Goal: Entertainment & Leisure: Browse casually

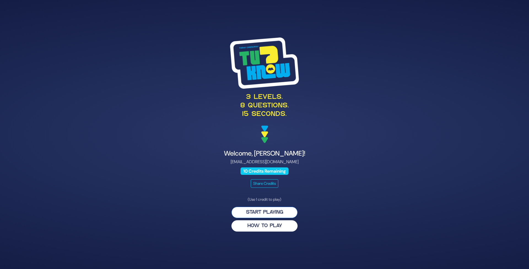
click at [257, 211] on button "Start Playing" at bounding box center [265, 212] width 66 height 11
click at [258, 213] on button "Start Playing" at bounding box center [265, 212] width 66 height 11
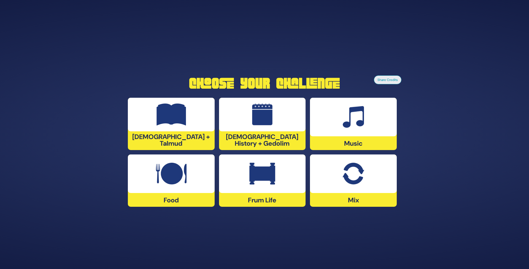
click at [169, 169] on img at bounding box center [171, 174] width 31 height 22
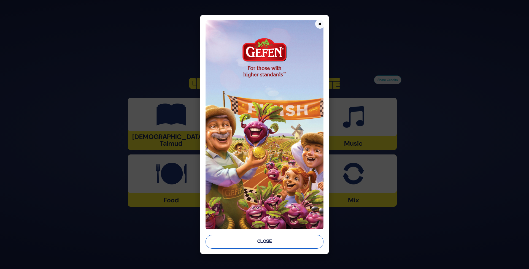
click at [268, 240] on button "Close" at bounding box center [265, 242] width 118 height 14
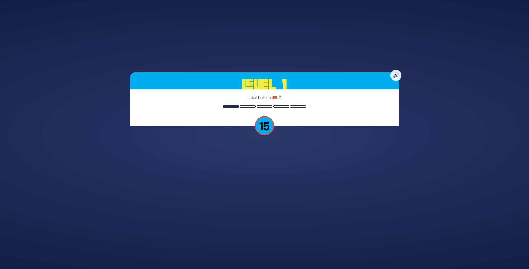
click at [280, 135] on div "🔊 Level 1 Total Tickets: 🎟️ 0 15" at bounding box center [265, 135] width 282 height 138
click at [262, 125] on p "15" at bounding box center [264, 125] width 19 height 19
click at [265, 88] on h3 "Level 1" at bounding box center [264, 85] width 269 height 25
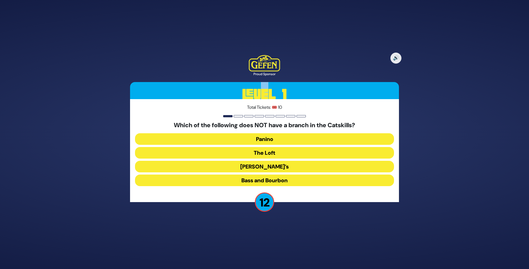
click at [242, 183] on button "Bass and Bourbon" at bounding box center [264, 181] width 259 height 12
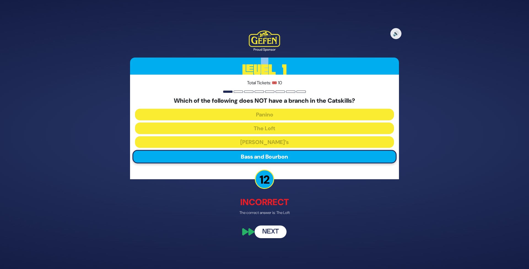
click at [265, 228] on button "Next" at bounding box center [271, 232] width 32 height 13
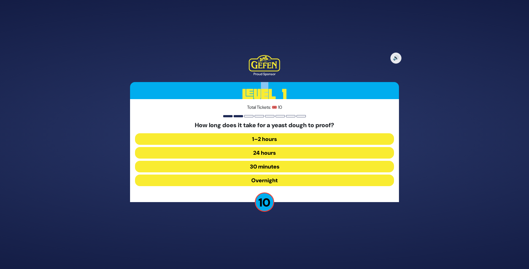
click at [243, 182] on button "Overnight" at bounding box center [264, 181] width 259 height 12
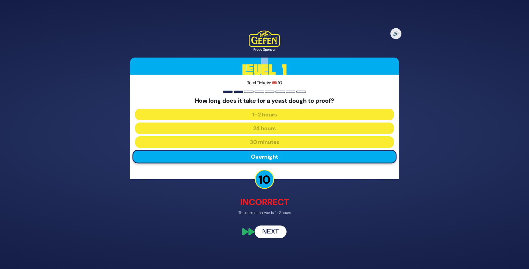
click at [275, 231] on button "Next" at bounding box center [271, 232] width 32 height 13
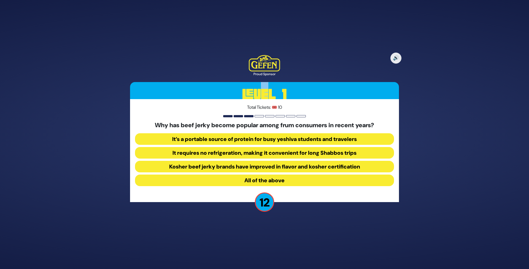
click at [226, 150] on button "It requires no refrigeration, making it convenient for long Shabbos trips" at bounding box center [264, 153] width 259 height 12
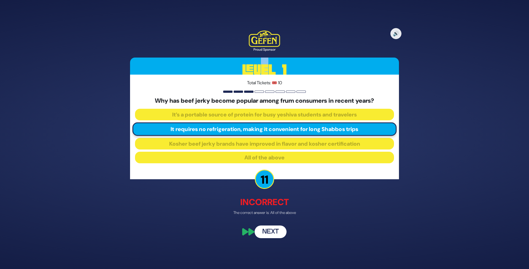
click at [267, 233] on button "Next" at bounding box center [271, 232] width 32 height 13
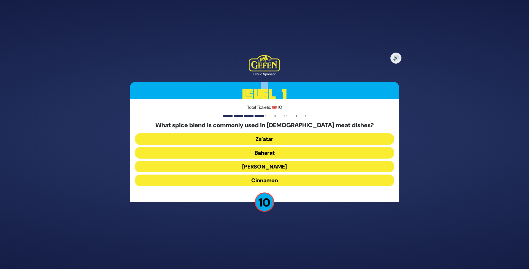
click at [224, 170] on button "Schug" at bounding box center [264, 167] width 259 height 12
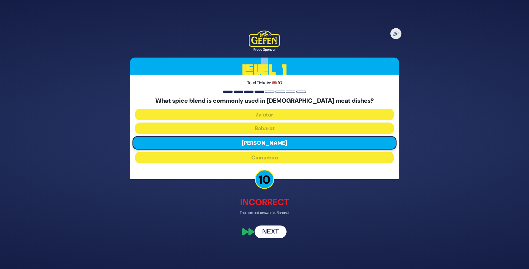
click at [273, 237] on button "Next" at bounding box center [271, 232] width 32 height 13
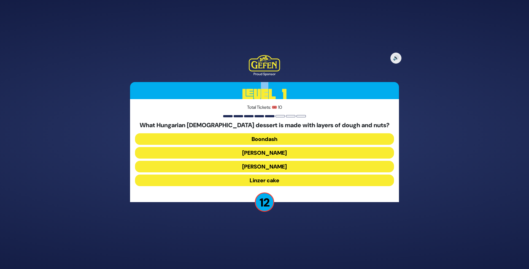
drag, startPoint x: 251, startPoint y: 181, endPoint x: 234, endPoint y: 186, distance: 17.6
click at [251, 181] on button "Linzer cake" at bounding box center [264, 181] width 259 height 12
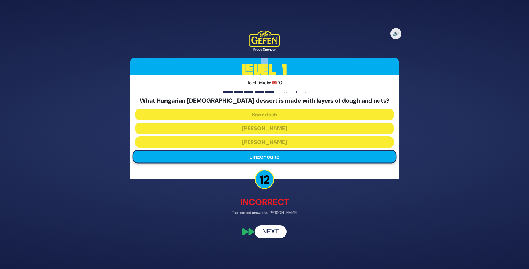
click at [272, 236] on button "Next" at bounding box center [271, 232] width 32 height 13
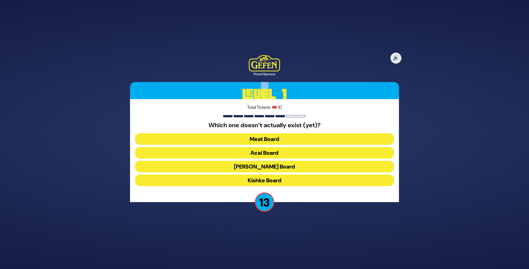
click at [256, 150] on button "Acai Board" at bounding box center [264, 153] width 259 height 12
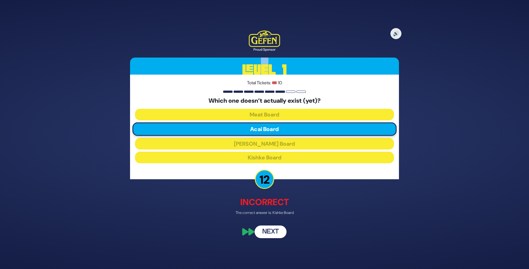
click at [272, 233] on button "Next" at bounding box center [271, 232] width 32 height 13
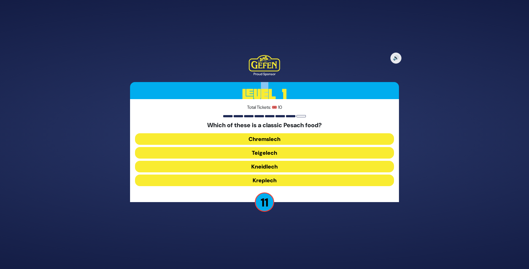
click at [267, 154] on button "Teigelech" at bounding box center [264, 153] width 259 height 12
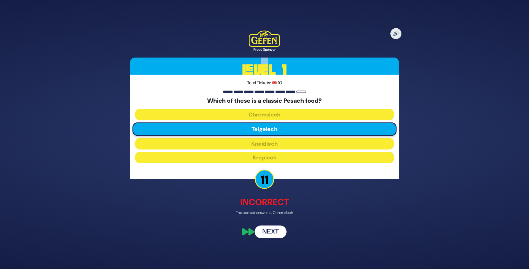
click at [267, 232] on button "Next" at bounding box center [271, 232] width 32 height 13
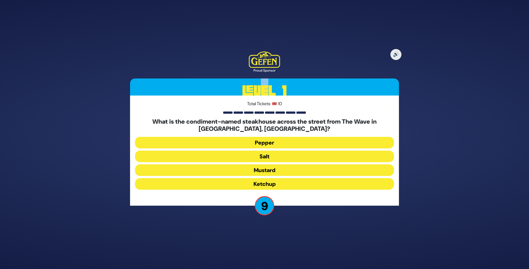
click at [266, 160] on button "Salt" at bounding box center [264, 157] width 259 height 12
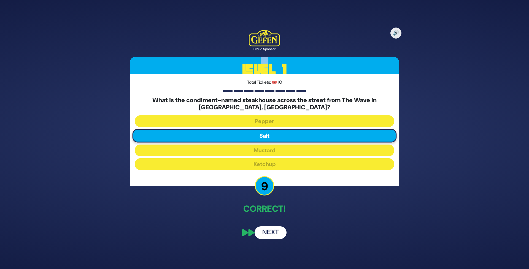
click at [269, 230] on button "Next" at bounding box center [271, 233] width 32 height 13
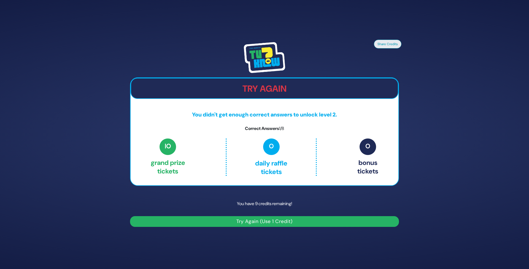
click at [257, 222] on button "Try Again (Use 1 Credit)" at bounding box center [264, 221] width 269 height 11
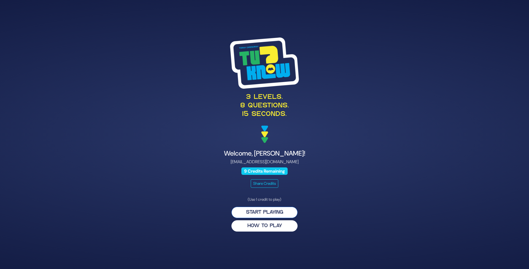
click at [258, 213] on button "Start Playing" at bounding box center [265, 212] width 66 height 11
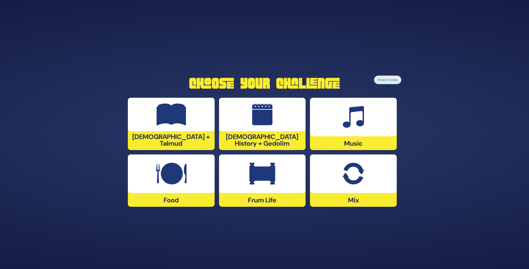
click at [352, 121] on img at bounding box center [353, 117] width 21 height 22
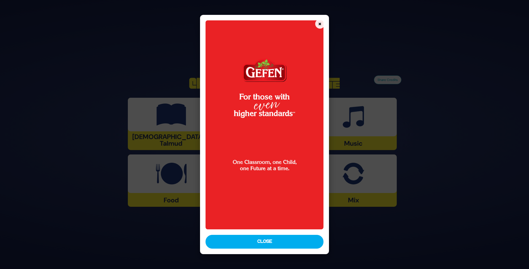
click at [236, 243] on button "Close" at bounding box center [265, 242] width 118 height 14
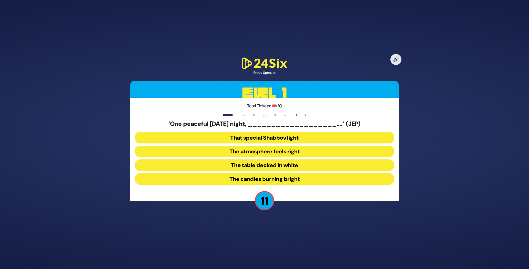
click at [230, 167] on button "The table decked in white" at bounding box center [264, 166] width 259 height 12
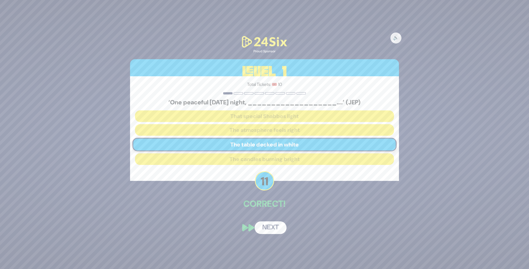
click at [270, 228] on button "Next" at bounding box center [271, 228] width 32 height 13
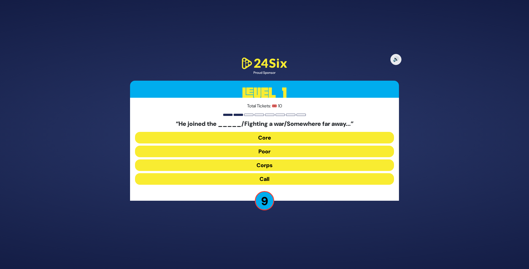
click at [243, 167] on button "Corps" at bounding box center [264, 166] width 259 height 12
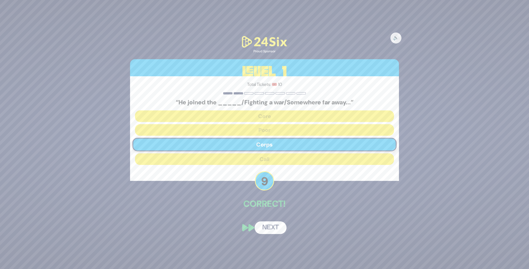
click at [273, 230] on button "Next" at bounding box center [271, 228] width 32 height 13
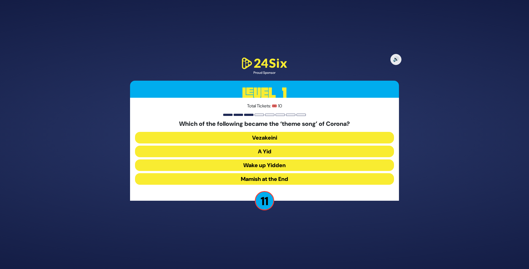
click at [242, 151] on button "A Yid" at bounding box center [264, 152] width 259 height 12
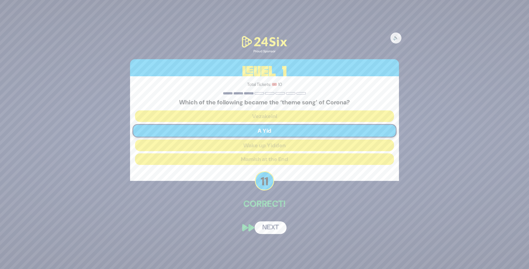
click at [271, 227] on button "Next" at bounding box center [271, 228] width 32 height 13
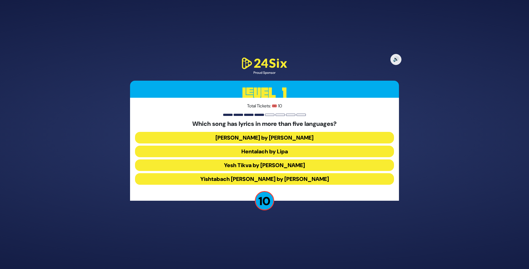
click at [239, 163] on button "Yesh Tikva by Benny Friedman" at bounding box center [264, 166] width 259 height 12
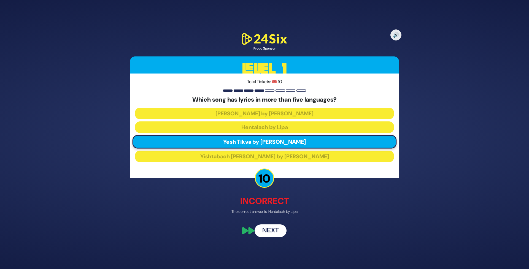
click at [269, 232] on button "Next" at bounding box center [271, 231] width 32 height 13
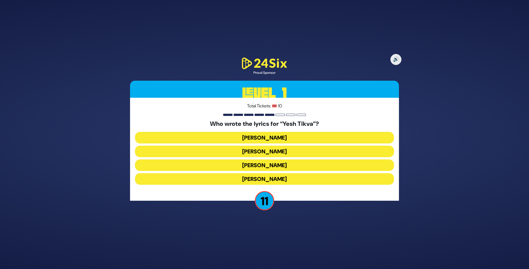
click at [258, 180] on button "Chayala Neuhaus" at bounding box center [264, 179] width 259 height 12
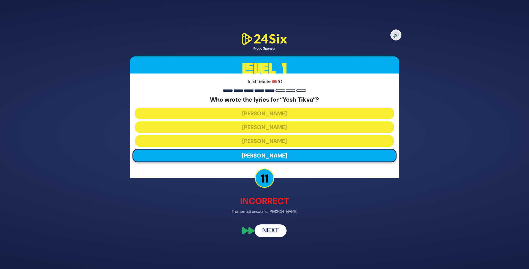
click at [263, 230] on button "Next" at bounding box center [271, 231] width 32 height 13
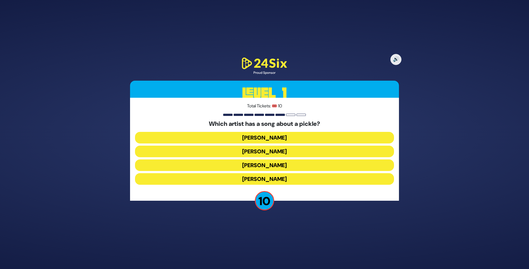
click at [298, 140] on button "Joey Newcomb" at bounding box center [264, 138] width 259 height 12
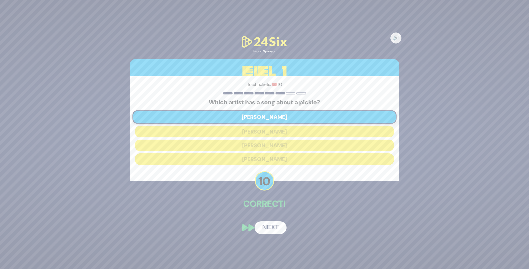
click at [272, 228] on button "Next" at bounding box center [271, 228] width 32 height 13
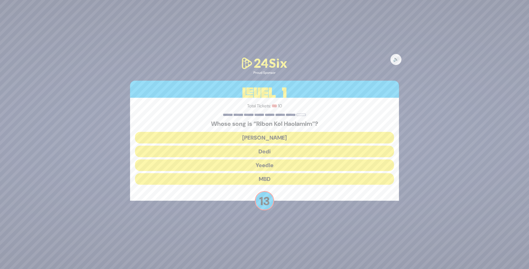
click at [269, 134] on button "Beri Weber" at bounding box center [264, 138] width 259 height 12
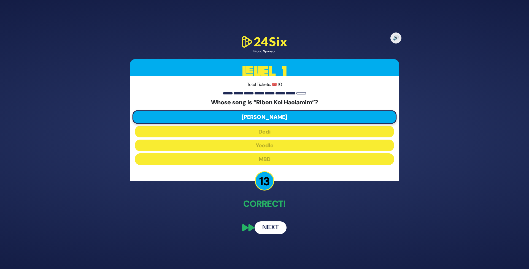
click at [281, 230] on button "Next" at bounding box center [271, 228] width 32 height 13
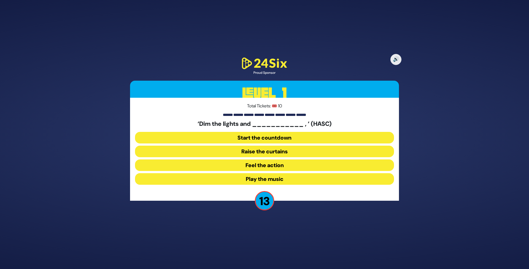
click at [237, 149] on button "Raise the curtains" at bounding box center [264, 152] width 259 height 12
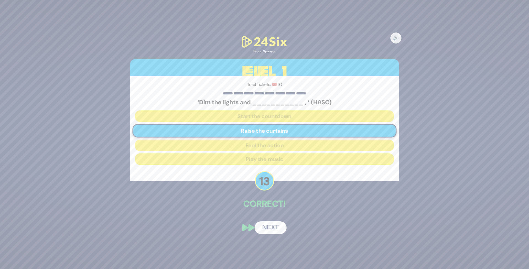
click at [277, 226] on button "Next" at bounding box center [271, 228] width 32 height 13
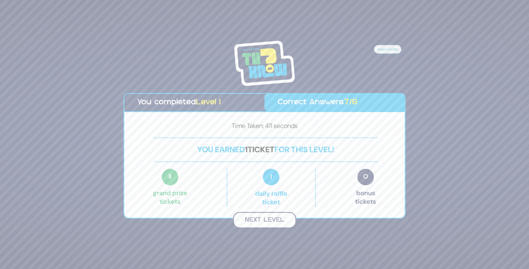
click at [256, 219] on button "Next Level" at bounding box center [264, 220] width 63 height 16
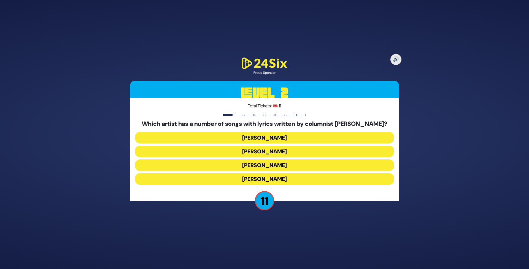
click at [247, 163] on button "Yaakov Shwekey" at bounding box center [264, 166] width 259 height 12
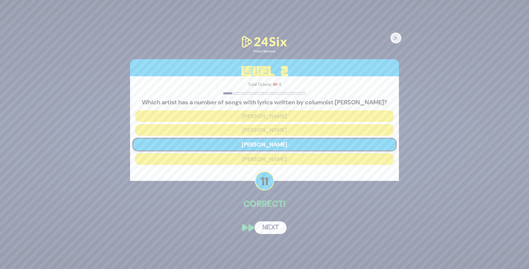
click at [273, 228] on button "Next" at bounding box center [271, 228] width 32 height 13
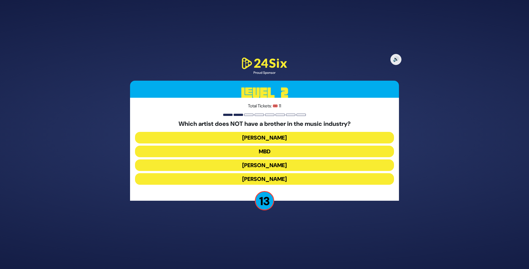
click at [239, 176] on button "Avraham Fried" at bounding box center [264, 179] width 259 height 12
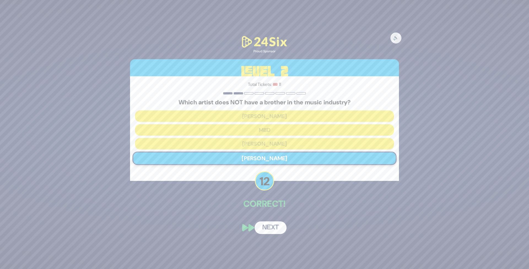
click at [265, 231] on button "Next" at bounding box center [271, 228] width 32 height 13
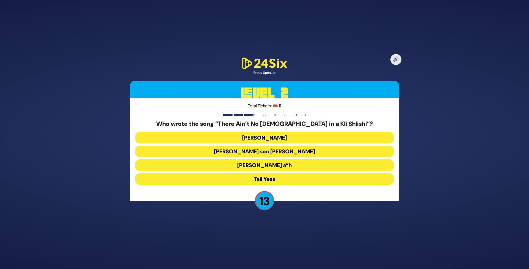
click at [253, 168] on button "Moshe Yess a”h" at bounding box center [264, 166] width 259 height 12
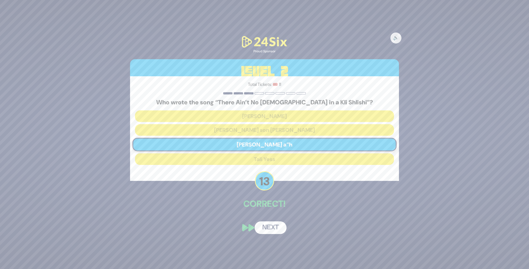
click at [269, 225] on button "Next" at bounding box center [271, 228] width 32 height 13
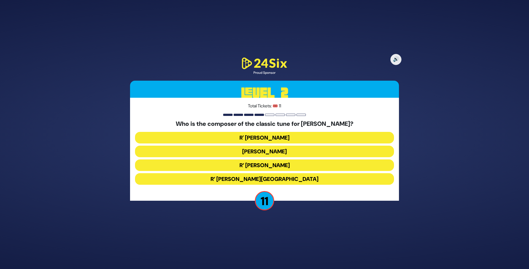
click at [230, 165] on button "R’ Moshe Goldman" at bounding box center [264, 166] width 259 height 12
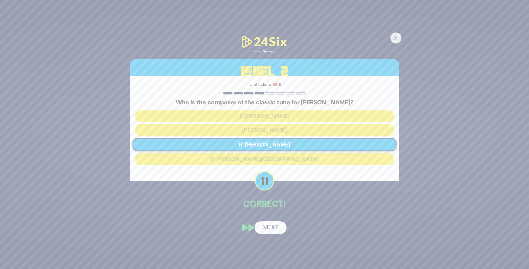
click at [269, 228] on button "Next" at bounding box center [271, 228] width 32 height 13
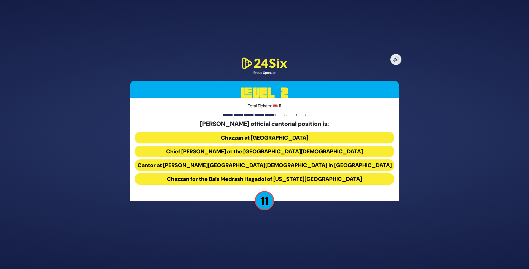
click at [240, 152] on button "Chief Cantor at the Park East Synagogue" at bounding box center [264, 152] width 259 height 12
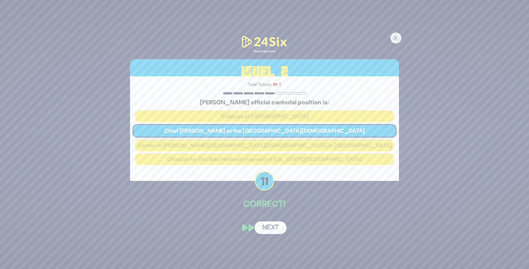
click at [269, 230] on button "Next" at bounding box center [271, 228] width 32 height 13
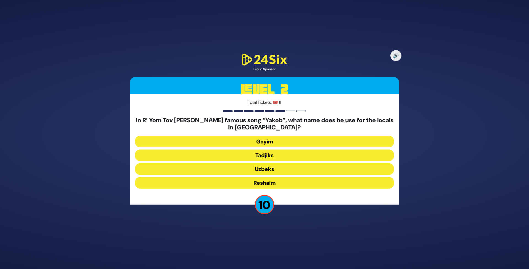
click at [245, 172] on button "Uzbeks" at bounding box center [264, 169] width 259 height 12
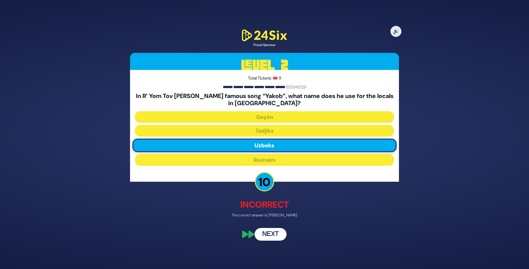
click at [275, 230] on button "Next" at bounding box center [271, 234] width 32 height 13
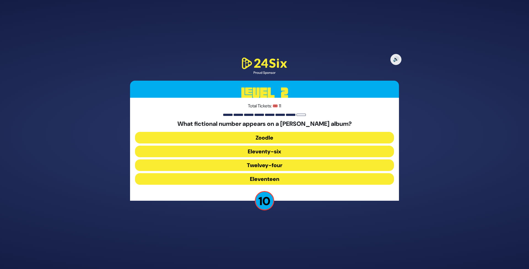
click at [270, 152] on button "Eleventy-six" at bounding box center [264, 152] width 259 height 12
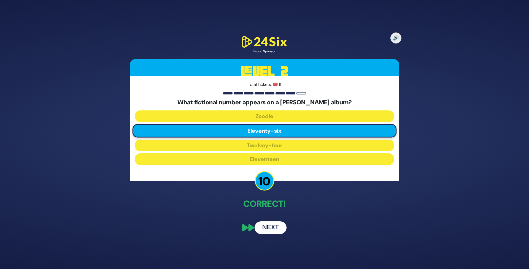
click at [269, 227] on button "Next" at bounding box center [271, 228] width 32 height 13
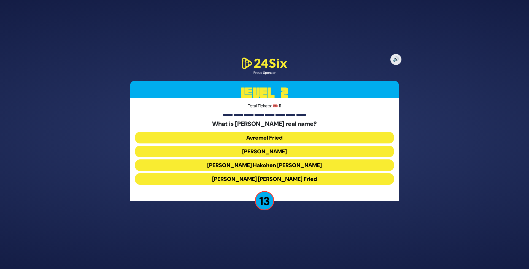
click at [247, 152] on button "Avraham Friedman" at bounding box center [264, 152] width 259 height 12
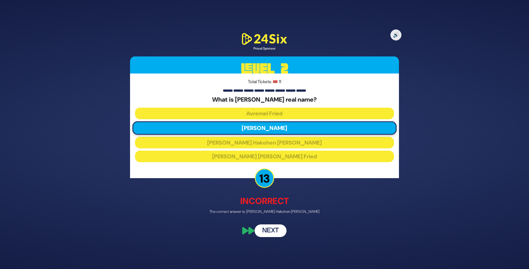
click at [280, 230] on button "Next" at bounding box center [271, 231] width 32 height 13
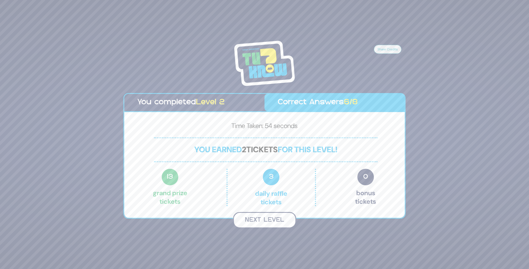
click at [268, 221] on button "Next Level" at bounding box center [264, 220] width 63 height 16
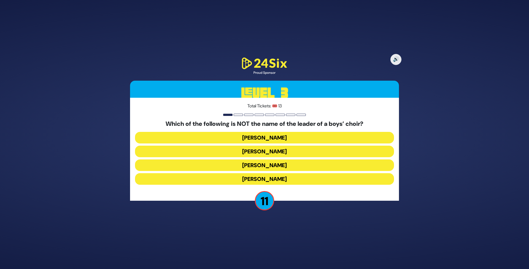
click at [227, 179] on button "Moishy Krauss" at bounding box center [264, 179] width 259 height 12
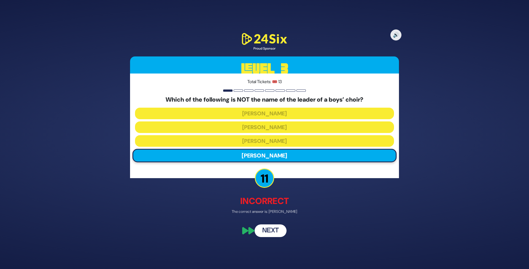
click at [270, 235] on button "Next" at bounding box center [271, 231] width 32 height 13
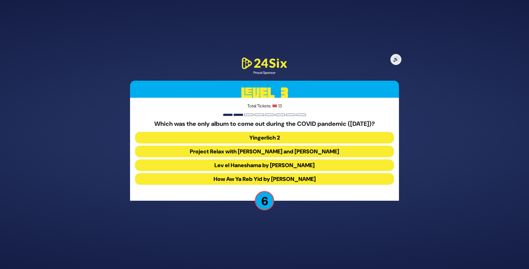
click at [251, 152] on button "Project Relax with Avraham Fried and Shulem Brodt" at bounding box center [264, 152] width 259 height 12
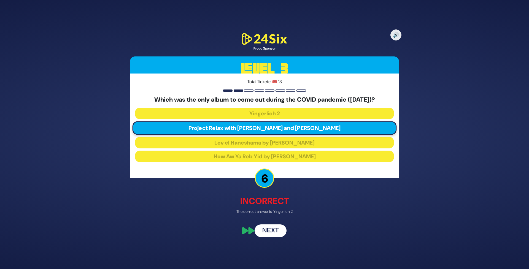
click at [263, 234] on button "Next" at bounding box center [271, 231] width 32 height 13
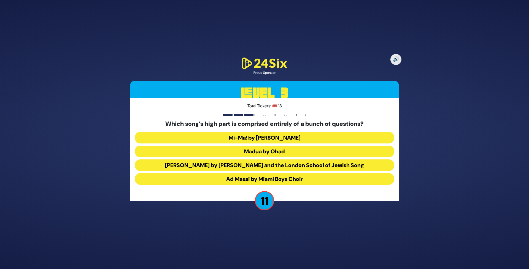
click at [254, 138] on button "Mi-Ma! by Avraham Fried" at bounding box center [264, 138] width 259 height 12
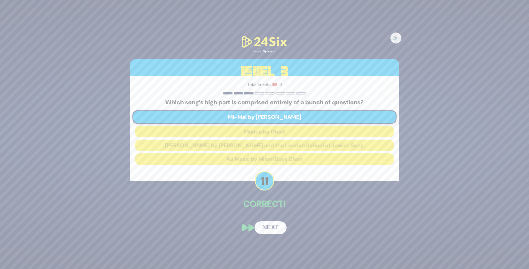
click at [266, 227] on button "Next" at bounding box center [271, 228] width 32 height 13
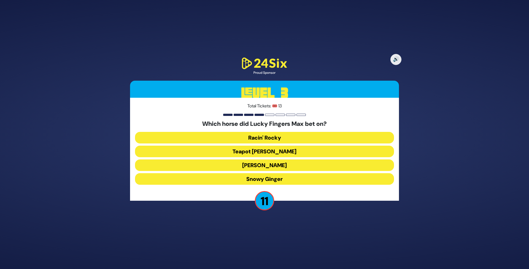
click at [244, 151] on button "Teapot Kelly" at bounding box center [264, 152] width 259 height 12
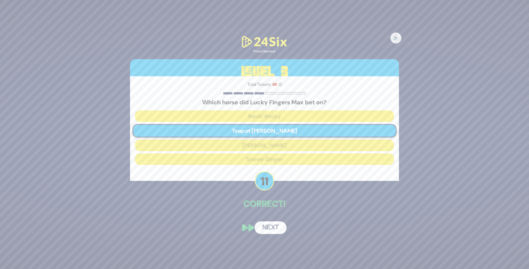
click at [264, 228] on button "Next" at bounding box center [271, 228] width 32 height 13
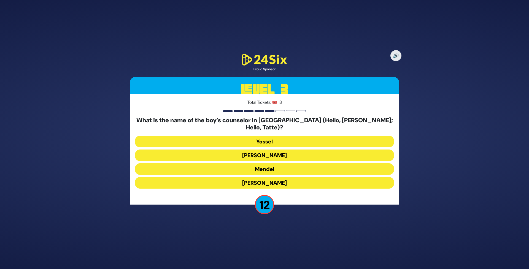
click at [235, 181] on button "Gedalia" at bounding box center [264, 183] width 259 height 12
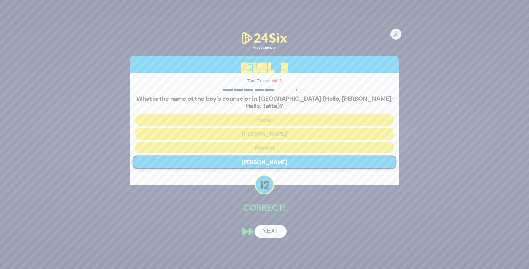
click at [271, 226] on button "Next" at bounding box center [271, 232] width 32 height 13
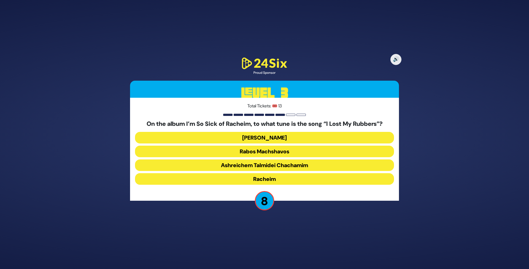
click at [246, 139] on button "Dido Bey" at bounding box center [264, 138] width 259 height 12
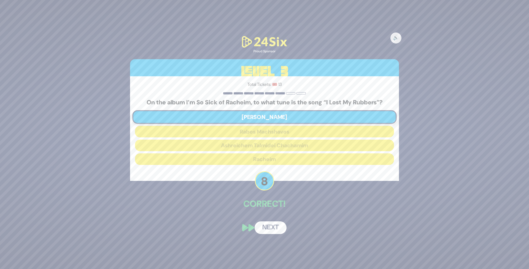
click at [270, 227] on button "Next" at bounding box center [271, 228] width 32 height 13
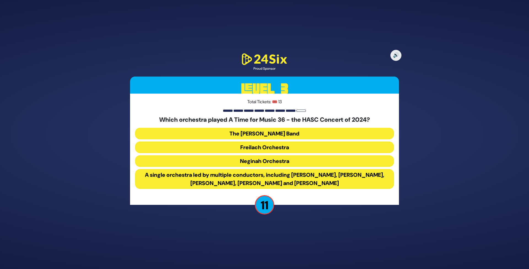
click at [219, 165] on button "Neginah Orchestra" at bounding box center [264, 161] width 259 height 12
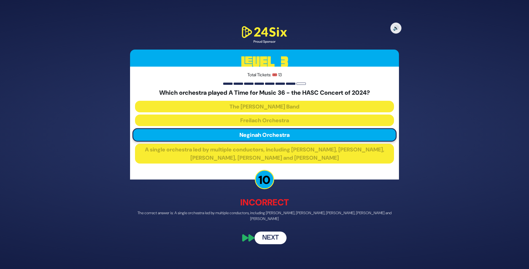
click at [278, 238] on button "Next" at bounding box center [271, 238] width 32 height 13
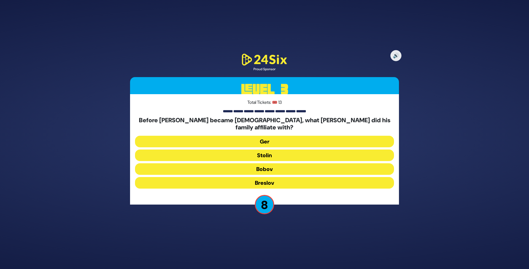
click at [237, 163] on button "Bobov" at bounding box center [264, 169] width 259 height 12
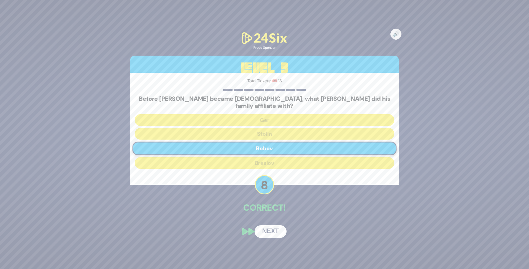
click at [273, 231] on button "Next" at bounding box center [271, 232] width 32 height 13
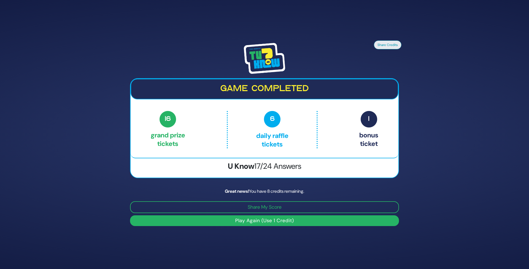
click at [243, 221] on button "Play Again (Use 1 Credit)" at bounding box center [264, 221] width 269 height 11
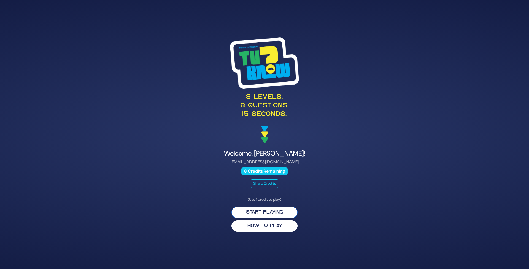
click at [246, 213] on button "Start Playing" at bounding box center [265, 212] width 66 height 11
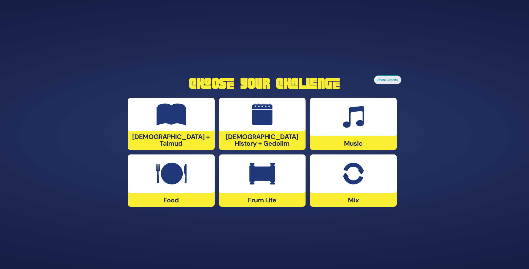
click at [235, 121] on div at bounding box center [262, 115] width 87 height 34
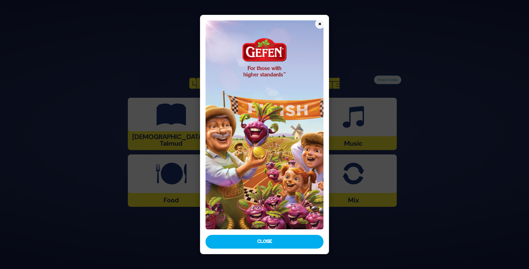
click at [267, 240] on button "Close" at bounding box center [265, 242] width 118 height 14
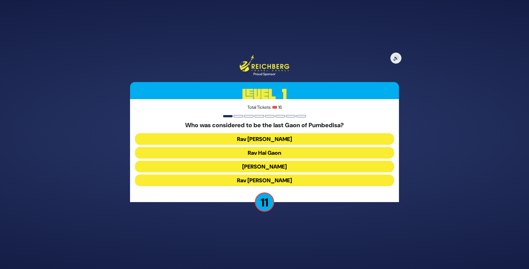
click at [232, 166] on button "Rav Saadia Gaon" at bounding box center [264, 167] width 259 height 12
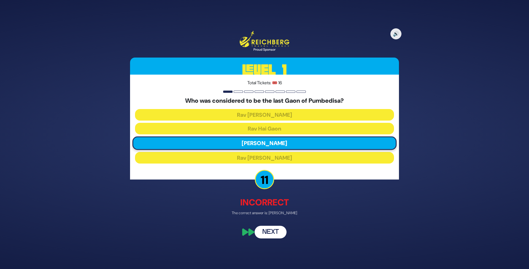
click at [269, 235] on button "Next" at bounding box center [271, 232] width 32 height 13
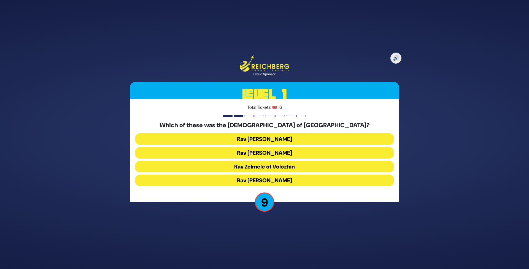
click at [244, 151] on button "Rav Refoel Shapiro" at bounding box center [264, 153] width 259 height 12
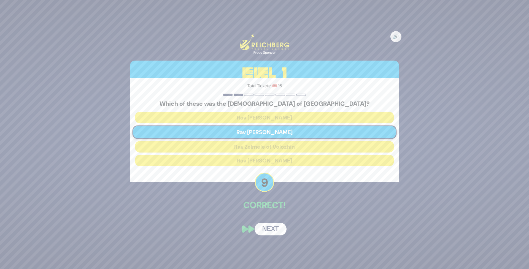
click at [271, 229] on button "Next" at bounding box center [271, 229] width 32 height 13
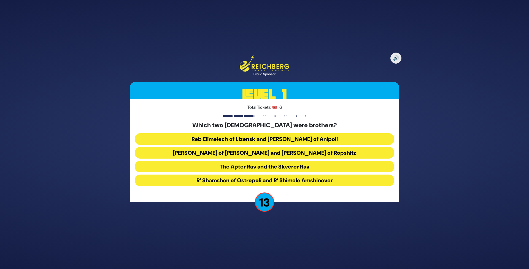
click at [238, 142] on button "Reb Elimelech of Lizensk and Reb Zusha of Anipoli" at bounding box center [264, 139] width 259 height 12
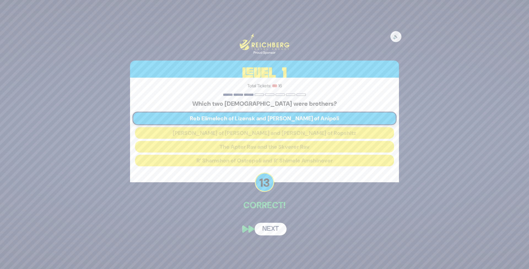
click at [272, 226] on button "Next" at bounding box center [271, 229] width 32 height 13
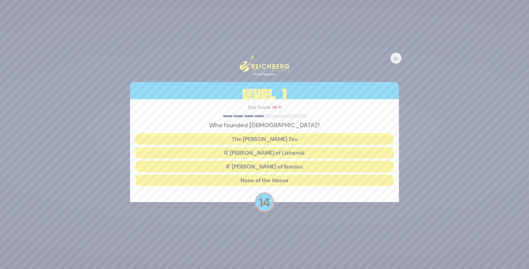
click at [267, 137] on button "The Baal Shem Tov" at bounding box center [264, 139] width 259 height 12
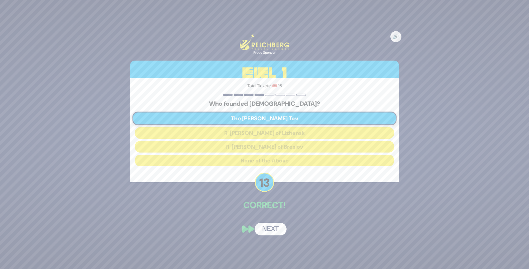
click at [262, 232] on button "Next" at bounding box center [271, 229] width 32 height 13
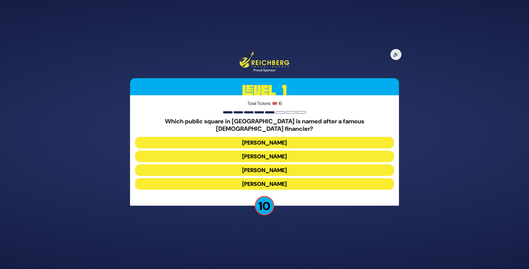
click at [229, 182] on button "Kikar Safra" at bounding box center [264, 184] width 259 height 12
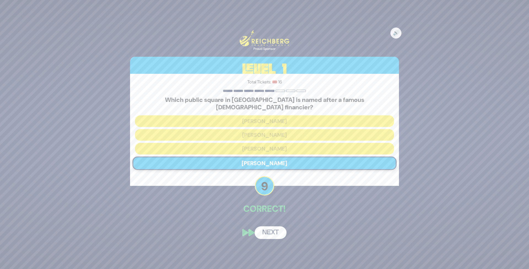
click at [273, 231] on button "Next" at bounding box center [271, 233] width 32 height 13
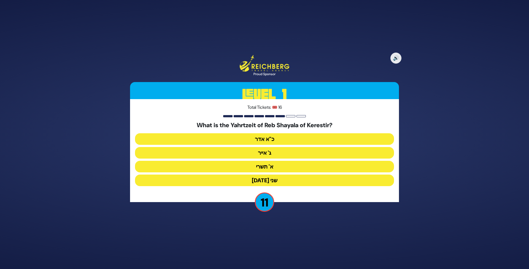
click at [248, 155] on button "ג' אייר" at bounding box center [264, 153] width 259 height 12
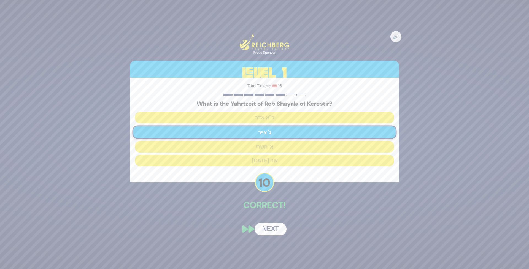
click at [271, 227] on button "Next" at bounding box center [271, 229] width 32 height 13
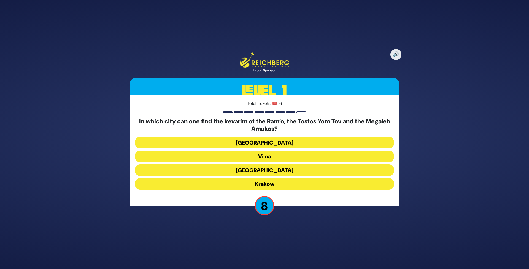
click at [242, 144] on button "Prague" at bounding box center [264, 143] width 259 height 12
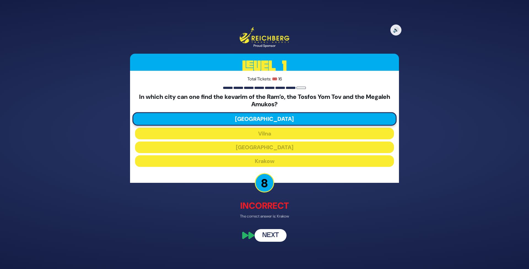
click at [273, 235] on button "Next" at bounding box center [271, 236] width 32 height 13
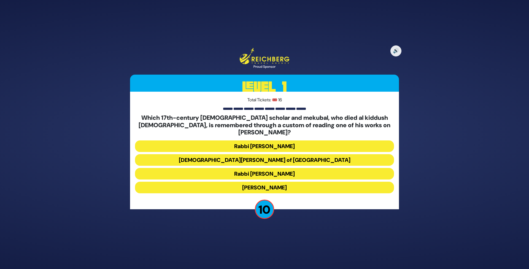
click at [251, 154] on button "Rabbi Shimshon of Ostropoli" at bounding box center [264, 160] width 259 height 12
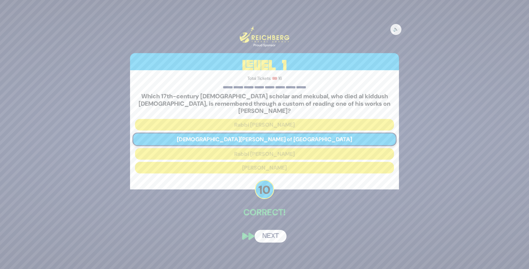
click at [269, 232] on button "Next" at bounding box center [271, 236] width 32 height 13
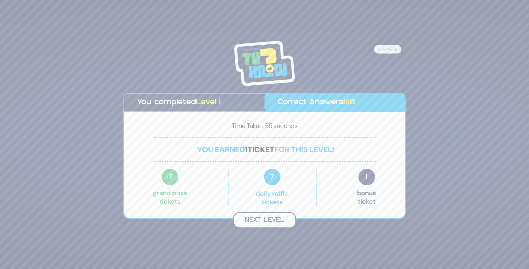
click at [256, 219] on button "Next Level" at bounding box center [264, 220] width 63 height 16
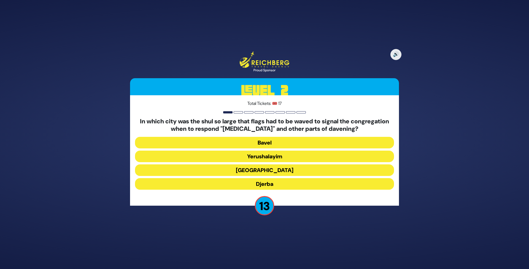
click at [214, 170] on button "Alexandria" at bounding box center [264, 171] width 259 height 12
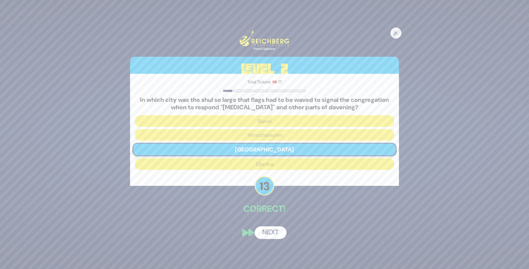
click at [271, 234] on button "Next" at bounding box center [271, 233] width 32 height 13
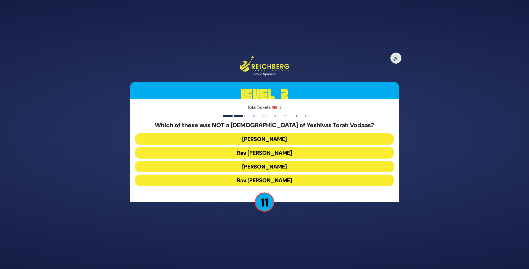
click at [220, 183] on button "Rav Shraga Feivel Mendlowitz" at bounding box center [264, 181] width 259 height 12
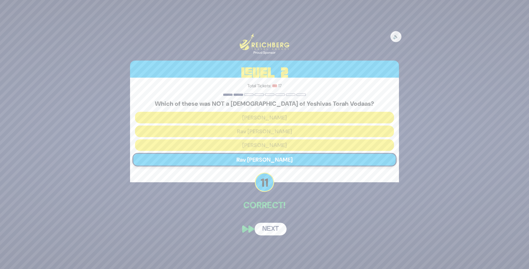
click at [269, 227] on button "Next" at bounding box center [271, 229] width 32 height 13
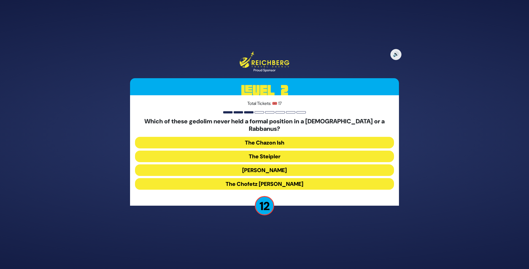
click at [279, 140] on button "The Chazon Ish" at bounding box center [264, 143] width 259 height 12
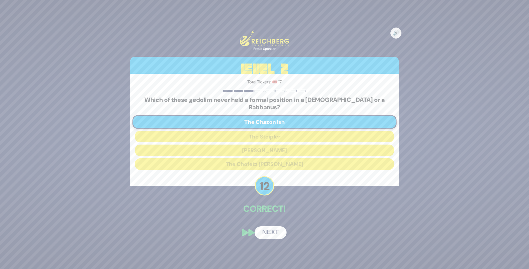
click at [269, 229] on button "Next" at bounding box center [271, 233] width 32 height 13
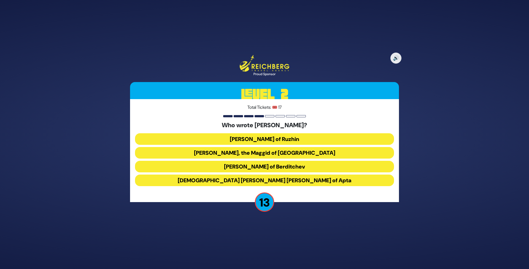
click at [244, 179] on button "Rabbi Avraham Yehoshua Heshel of Apta" at bounding box center [264, 181] width 259 height 12
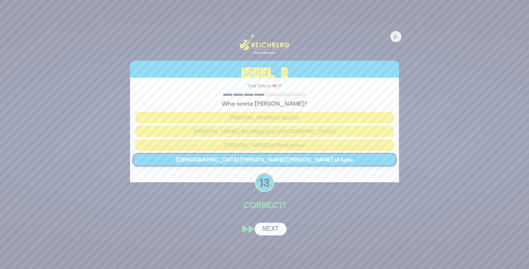
click at [273, 226] on button "Next" at bounding box center [271, 229] width 32 height 13
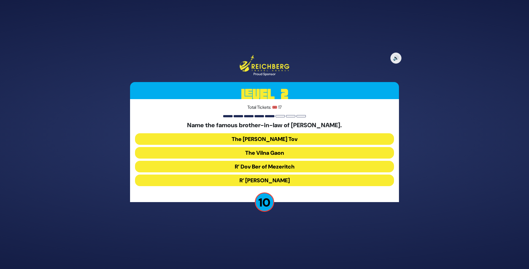
click at [253, 180] on button "R’ Yonasan Eibeschutz" at bounding box center [264, 181] width 259 height 12
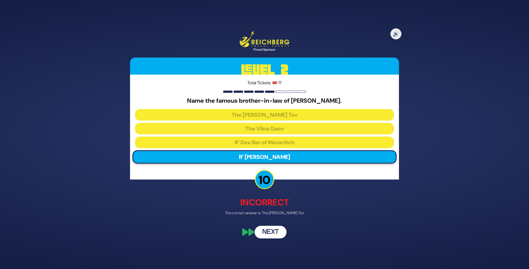
click at [270, 230] on button "Next" at bounding box center [271, 232] width 32 height 13
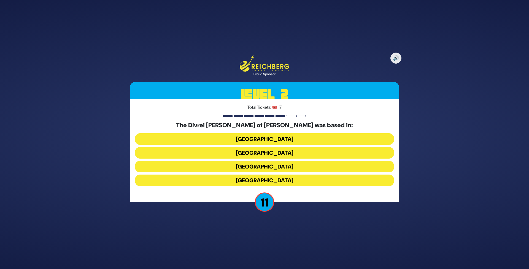
click at [273, 154] on button "Russia" at bounding box center [264, 153] width 259 height 12
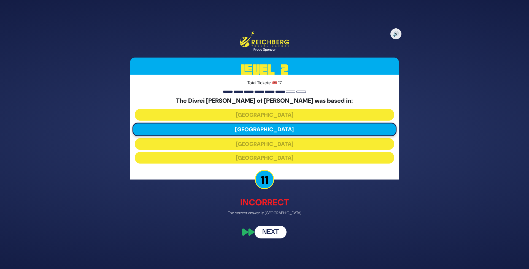
click at [272, 231] on button "Next" at bounding box center [271, 232] width 32 height 13
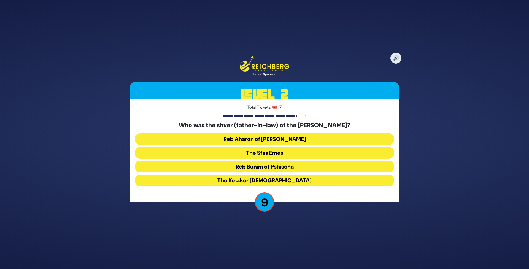
click at [286, 152] on button "The Sfas Emes" at bounding box center [264, 153] width 259 height 12
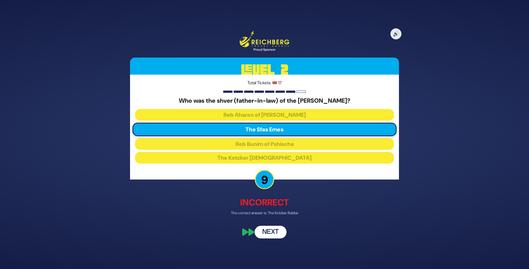
click at [278, 235] on button "Next" at bounding box center [271, 232] width 32 height 13
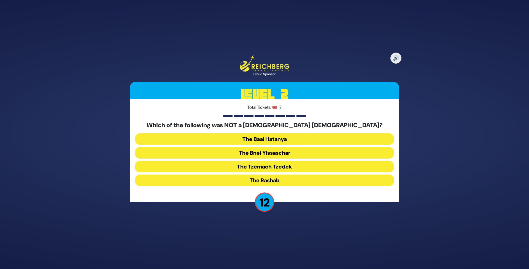
click at [283, 155] on button "The Bnei Yissaschar" at bounding box center [264, 153] width 259 height 12
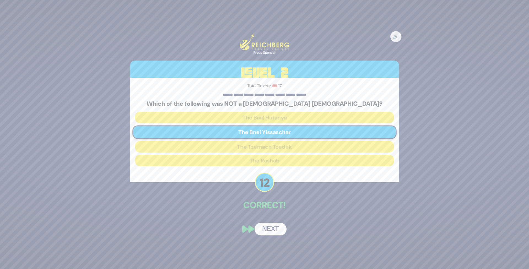
click at [272, 231] on button "Next" at bounding box center [271, 229] width 32 height 13
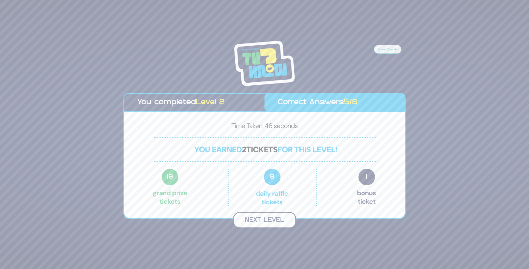
click at [267, 221] on button "Next Level" at bounding box center [264, 220] width 63 height 16
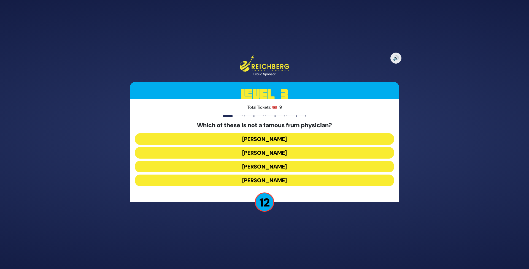
click at [242, 165] on button "Dr. Fryshman" at bounding box center [264, 167] width 259 height 12
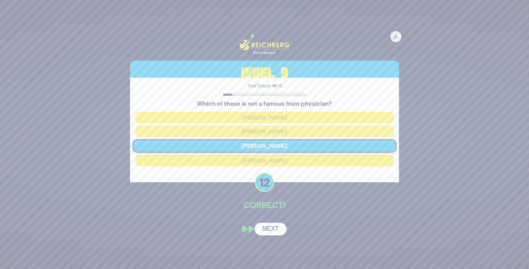
drag, startPoint x: 272, startPoint y: 233, endPoint x: 267, endPoint y: 227, distance: 6.8
click at [271, 233] on button "Next" at bounding box center [271, 229] width 32 height 13
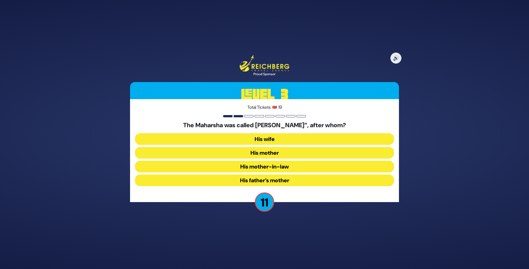
click at [248, 168] on button "His mother-in-law" at bounding box center [264, 167] width 259 height 12
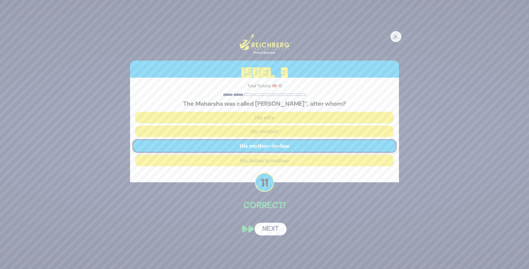
click at [266, 224] on button "Next" at bounding box center [271, 229] width 32 height 13
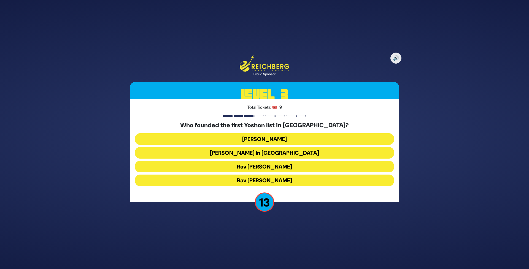
click at [257, 137] on button "Rabbi Yosef Herman" at bounding box center [264, 139] width 259 height 12
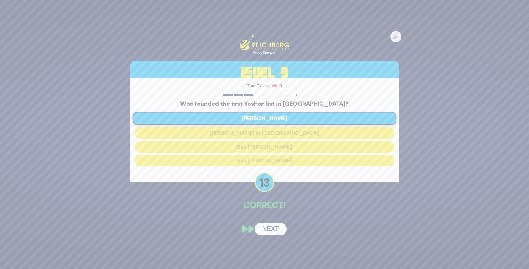
click at [267, 230] on button "Next" at bounding box center [271, 229] width 32 height 13
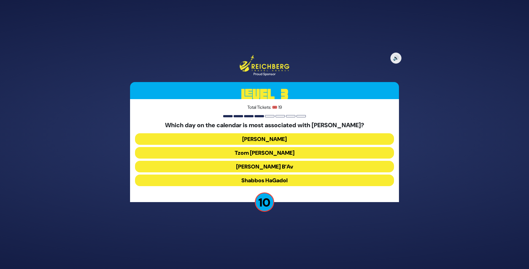
click at [233, 166] on button "Tisha B’Av" at bounding box center [264, 167] width 259 height 12
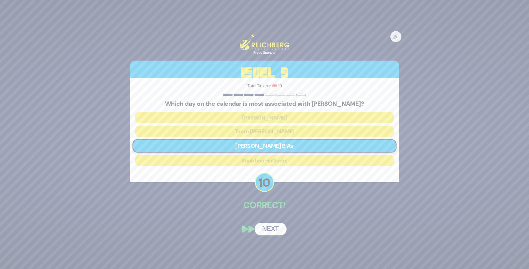
click at [268, 226] on button "Next" at bounding box center [271, 229] width 32 height 13
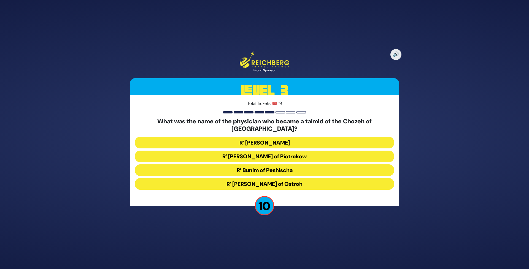
click at [247, 138] on button "R’ Moshe Wallach" at bounding box center [264, 143] width 259 height 12
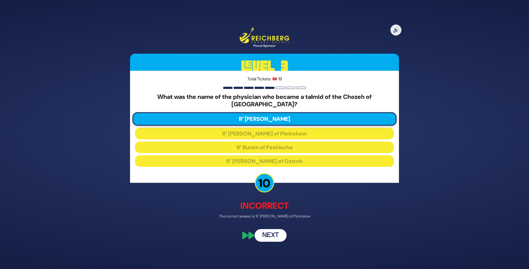
click at [266, 234] on button "Next" at bounding box center [271, 236] width 32 height 13
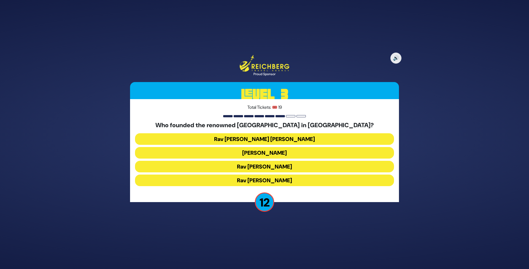
click at [283, 138] on button "Rav Shamshon Raphael Hirsch" at bounding box center [264, 139] width 259 height 12
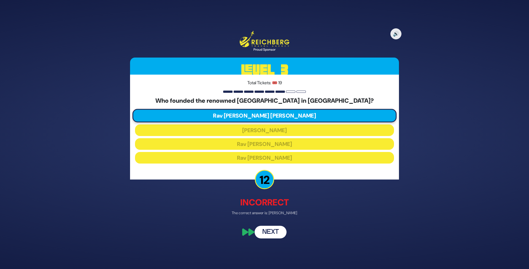
click at [273, 236] on button "Next" at bounding box center [271, 232] width 32 height 13
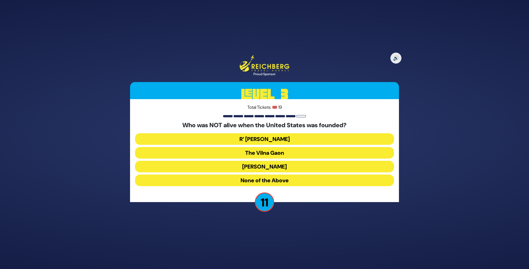
click at [239, 180] on button "None of the Above" at bounding box center [264, 181] width 259 height 12
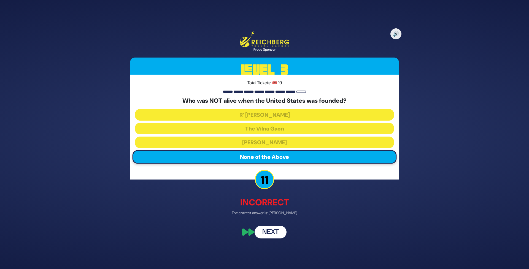
click at [268, 233] on button "Next" at bounding box center [271, 232] width 32 height 13
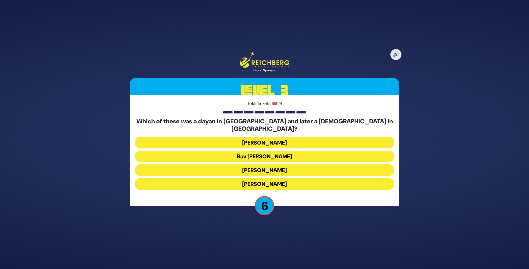
click at [270, 140] on button "Rav Yisroel Zev Gustman" at bounding box center [264, 143] width 259 height 12
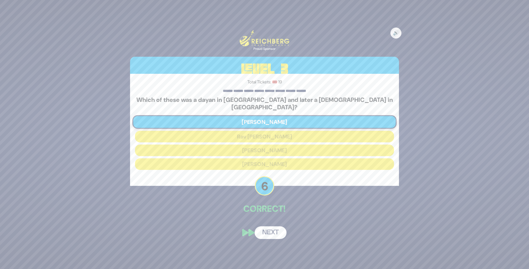
click at [269, 230] on button "Next" at bounding box center [271, 233] width 32 height 13
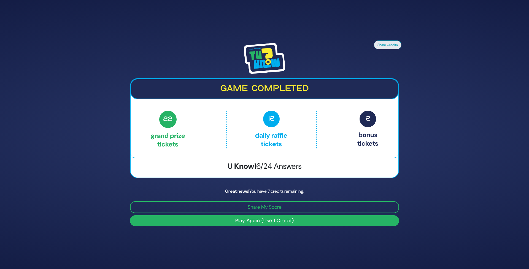
click at [248, 218] on button "Play Again (Use 1 Credit)" at bounding box center [264, 221] width 269 height 11
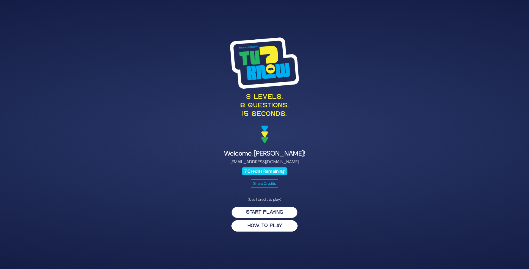
click at [256, 215] on button "Start Playing" at bounding box center [265, 212] width 66 height 11
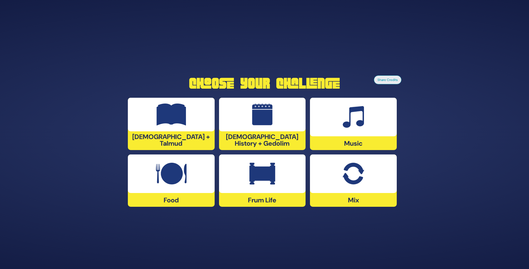
click at [270, 171] on img at bounding box center [263, 174] width 26 height 22
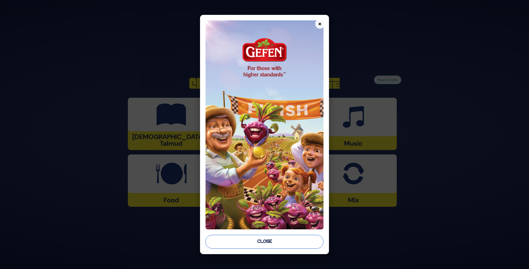
drag, startPoint x: 255, startPoint y: 234, endPoint x: 257, endPoint y: 237, distance: 3.8
click at [256, 234] on div "× Close" at bounding box center [264, 135] width 129 height 240
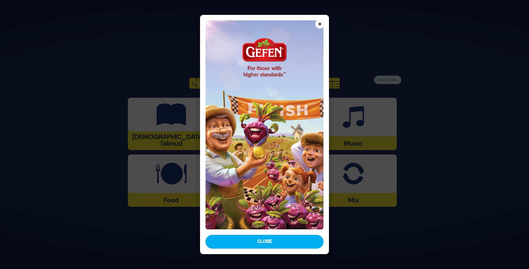
click at [258, 240] on button "Close" at bounding box center [265, 242] width 118 height 14
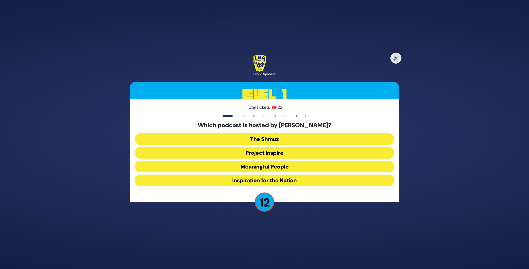
click at [249, 166] on button "Meaningful People" at bounding box center [264, 167] width 259 height 12
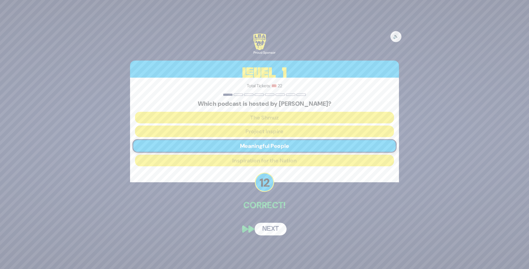
click at [266, 229] on button "Next" at bounding box center [271, 229] width 32 height 13
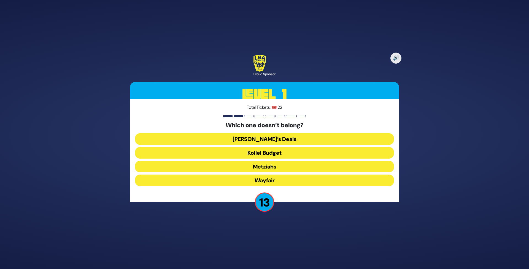
click at [272, 183] on button "Wayfair" at bounding box center [264, 181] width 259 height 12
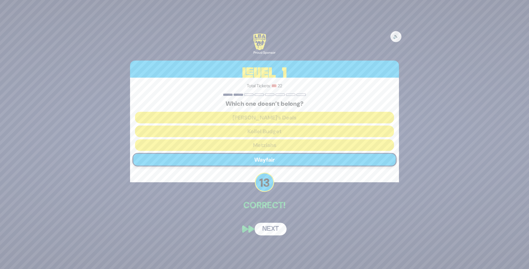
click at [269, 230] on button "Next" at bounding box center [271, 229] width 32 height 13
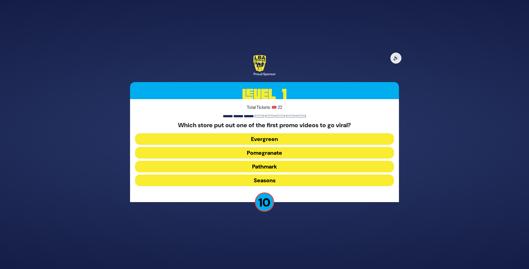
click at [288, 153] on button "Pomegranate" at bounding box center [264, 153] width 259 height 12
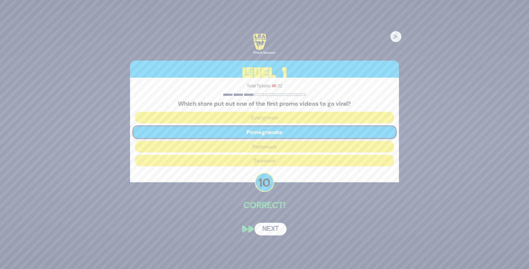
click at [267, 226] on button "Next" at bounding box center [271, 229] width 32 height 13
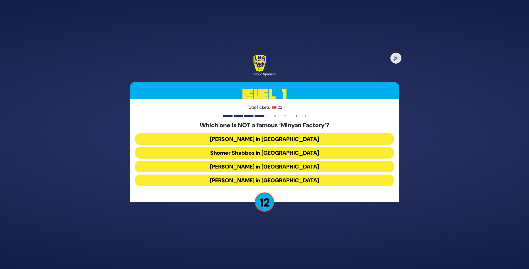
click at [246, 181] on button "Bais Dovid in Lakewood" at bounding box center [264, 181] width 259 height 12
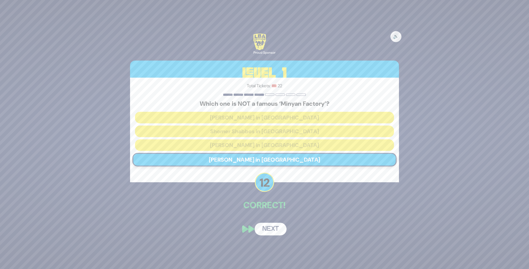
click at [274, 231] on button "Next" at bounding box center [271, 229] width 32 height 13
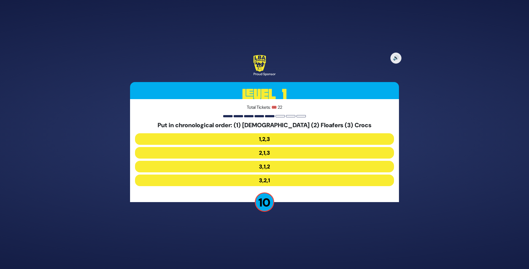
click at [238, 168] on button "3,1,2" at bounding box center [264, 167] width 259 height 12
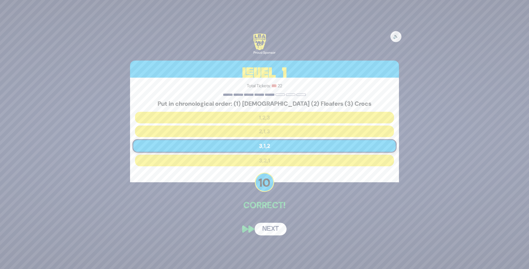
click at [273, 228] on button "Next" at bounding box center [271, 229] width 32 height 13
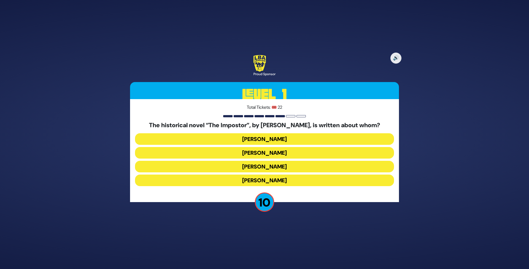
click at [276, 168] on button "Shabbesai Tzvi" at bounding box center [264, 167] width 259 height 12
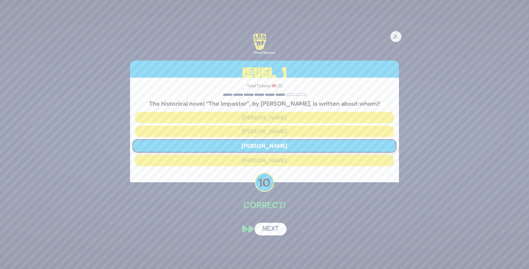
click at [273, 230] on button "Next" at bounding box center [271, 229] width 32 height 13
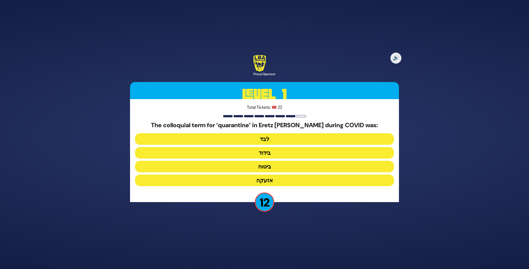
click at [273, 152] on button "בידוד" at bounding box center [264, 153] width 259 height 12
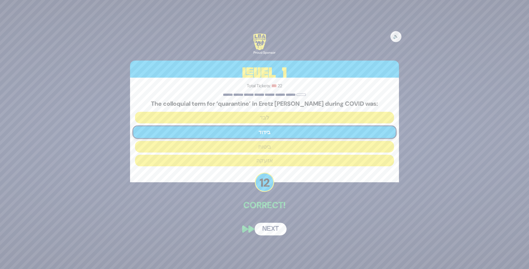
click at [274, 230] on button "Next" at bounding box center [271, 229] width 32 height 13
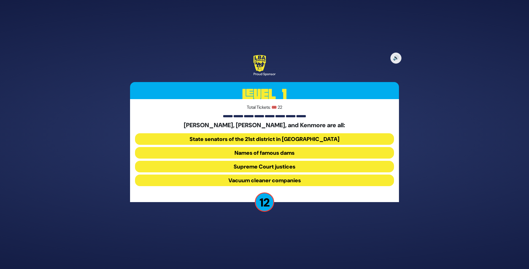
click at [276, 180] on button "Vacuum cleaner companies" at bounding box center [264, 181] width 259 height 12
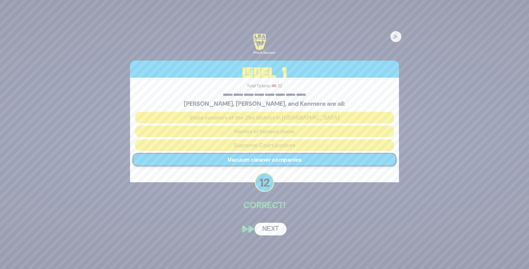
click at [269, 231] on button "Next" at bounding box center [271, 229] width 32 height 13
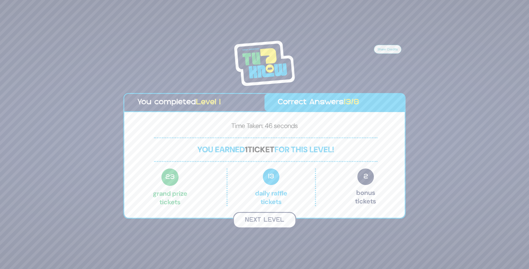
click at [261, 223] on button "Next Level" at bounding box center [264, 220] width 63 height 16
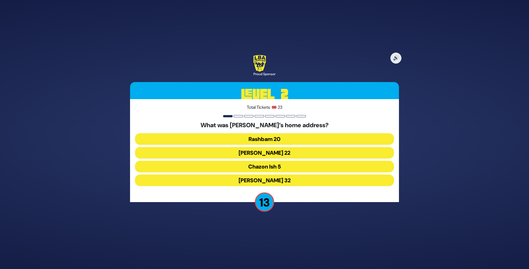
click at [247, 166] on button "Chazon Ish 5" at bounding box center [264, 167] width 259 height 12
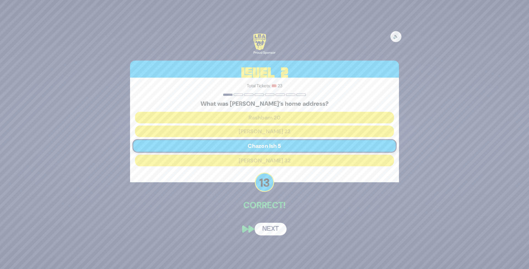
click at [268, 231] on button "Next" at bounding box center [271, 229] width 32 height 13
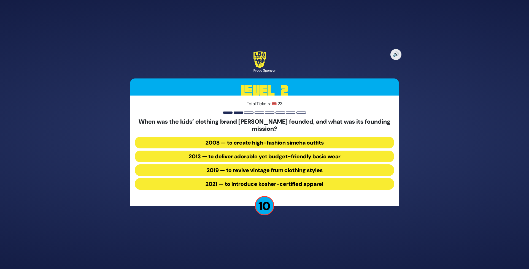
click at [245, 157] on button "2013 — to deliver adorable yet budget-friendly basic wear" at bounding box center [264, 157] width 259 height 12
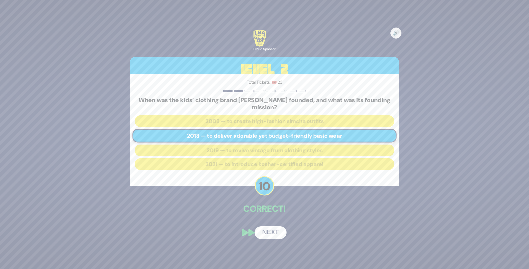
click at [266, 232] on button "Next" at bounding box center [271, 233] width 32 height 13
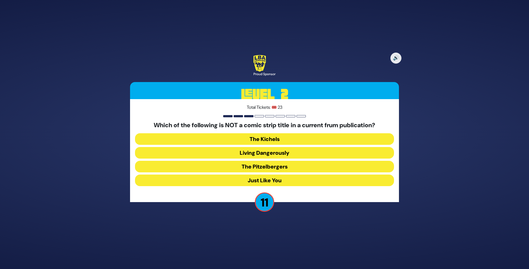
click at [264, 152] on button "Living Dangerously" at bounding box center [264, 153] width 259 height 12
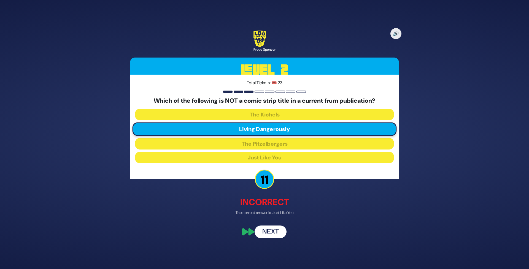
click at [269, 237] on button "Next" at bounding box center [271, 232] width 32 height 13
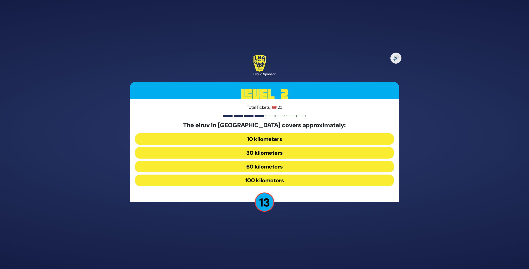
click at [271, 167] on button "60 kilometers" at bounding box center [264, 167] width 259 height 12
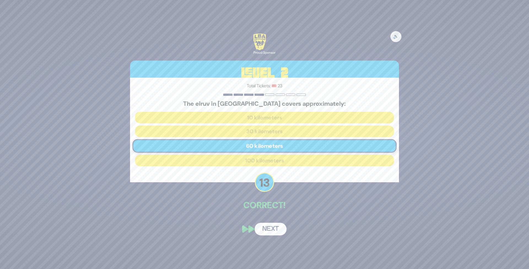
click at [264, 227] on button "Next" at bounding box center [271, 229] width 32 height 13
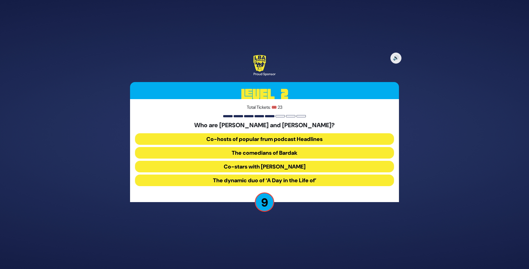
click at [272, 166] on button "Co-stars with Baruch Perlowitz" at bounding box center [264, 167] width 259 height 12
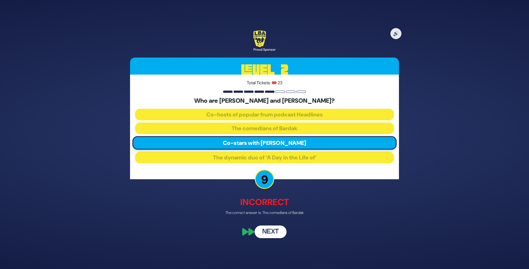
click at [269, 230] on button "Next" at bounding box center [271, 232] width 32 height 13
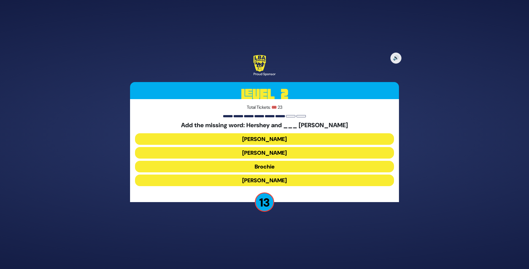
click at [261, 138] on button "Raizy" at bounding box center [264, 139] width 259 height 12
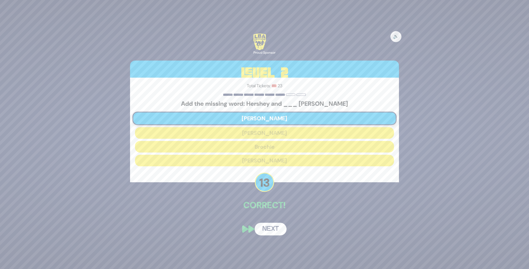
click at [263, 229] on button "Next" at bounding box center [271, 229] width 32 height 13
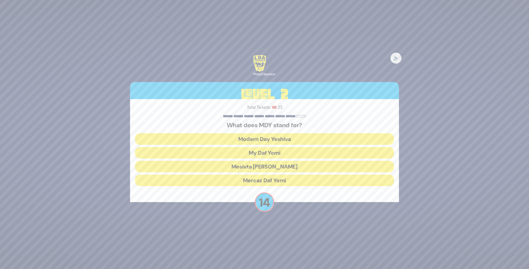
click at [258, 180] on button "Mercaz Daf Yomi" at bounding box center [264, 181] width 259 height 12
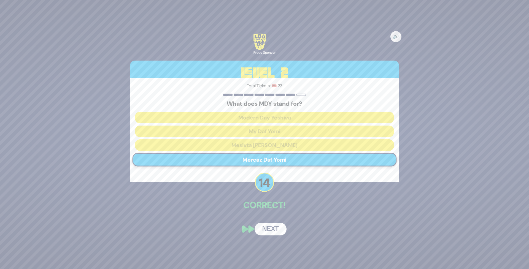
click at [272, 227] on button "Next" at bounding box center [271, 229] width 32 height 13
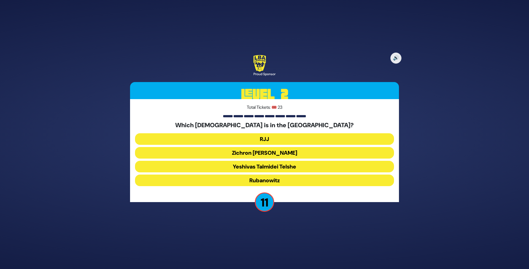
click at [274, 168] on button "Yeshivas Talmidei Telshe" at bounding box center [264, 167] width 259 height 12
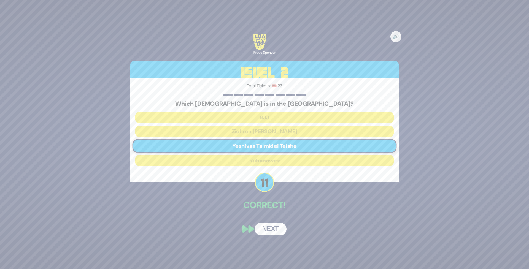
click at [270, 229] on button "Next" at bounding box center [271, 229] width 32 height 13
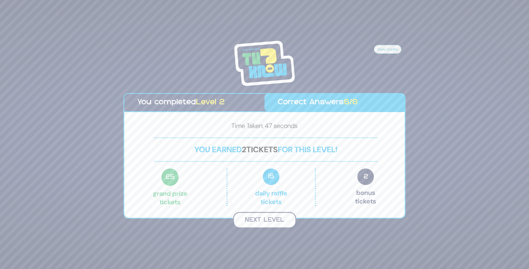
click at [260, 222] on button "Next Level" at bounding box center [264, 220] width 63 height 16
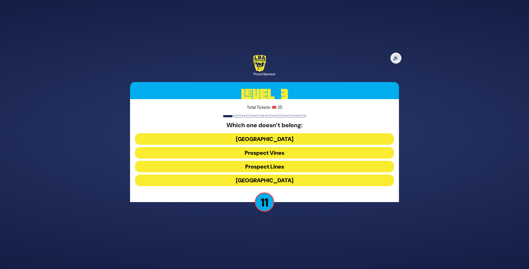
click at [263, 166] on button "Prospect Lines" at bounding box center [264, 167] width 259 height 12
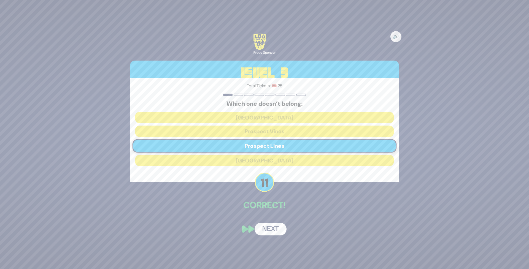
click at [270, 230] on button "Next" at bounding box center [271, 229] width 32 height 13
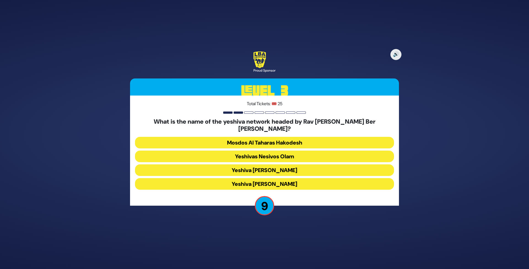
click at [253, 166] on button "Yeshiva Tiferes Yisrael" at bounding box center [264, 171] width 259 height 12
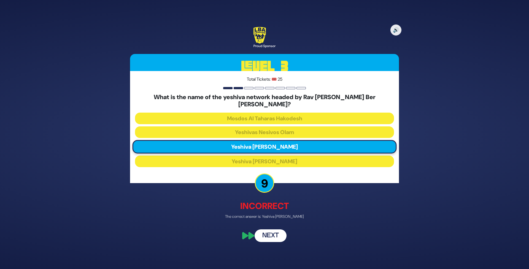
click at [272, 234] on button "Next" at bounding box center [271, 236] width 32 height 13
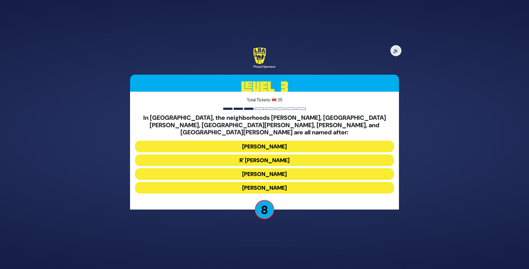
click at [253, 173] on button "Moses Montefiore" at bounding box center [264, 174] width 259 height 12
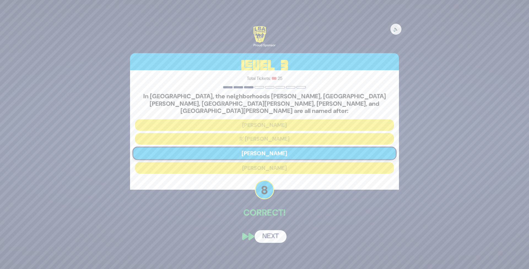
click at [270, 232] on button "Next" at bounding box center [271, 236] width 32 height 13
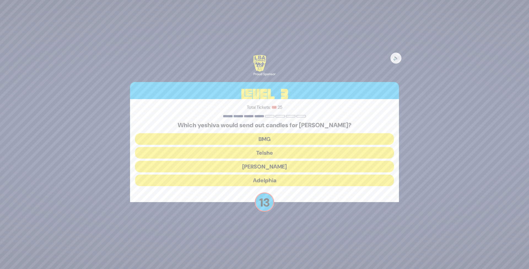
click at [267, 153] on button "Telshe" at bounding box center [264, 153] width 259 height 12
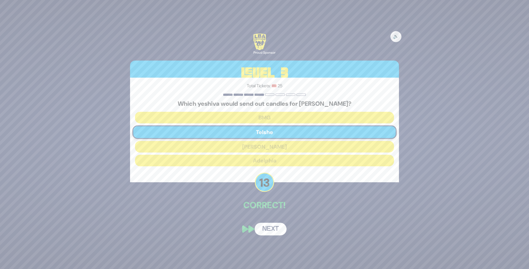
click at [269, 230] on button "Next" at bounding box center [271, 229] width 32 height 13
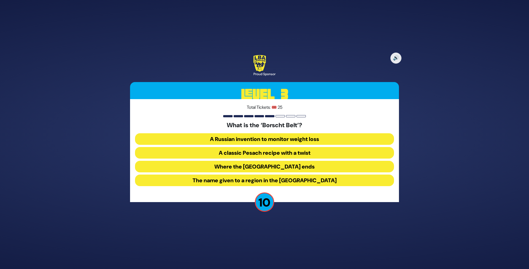
click at [248, 183] on button "The name given to a region in the Catskill Mountains" at bounding box center [264, 181] width 259 height 12
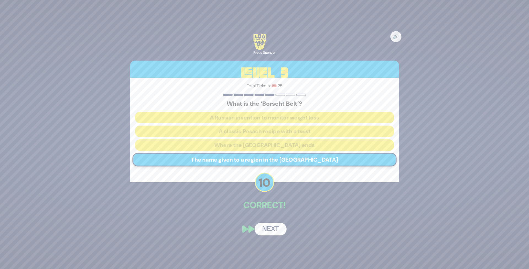
click at [269, 230] on button "Next" at bounding box center [271, 229] width 32 height 13
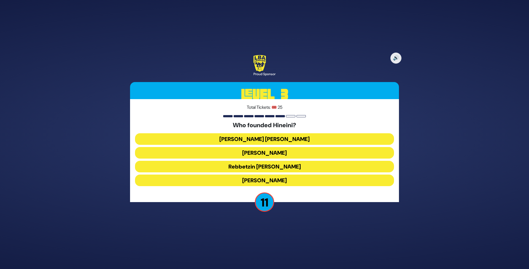
click at [264, 167] on button "Rebbetzin Zehava Braunstein" at bounding box center [264, 167] width 259 height 12
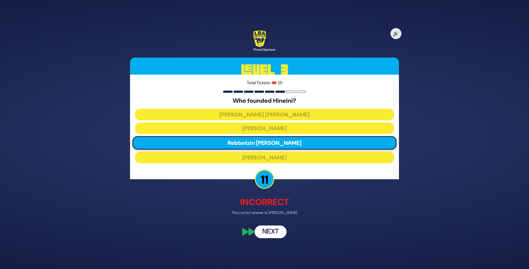
click at [272, 232] on button "Next" at bounding box center [271, 232] width 32 height 13
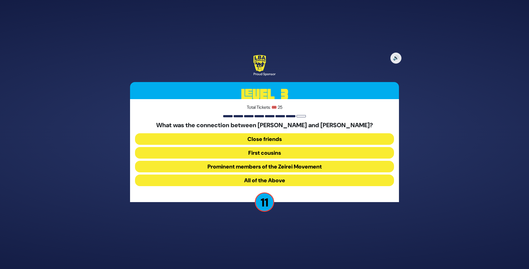
click at [264, 168] on button "Prominent members of the Zeirei Movement" at bounding box center [264, 167] width 259 height 12
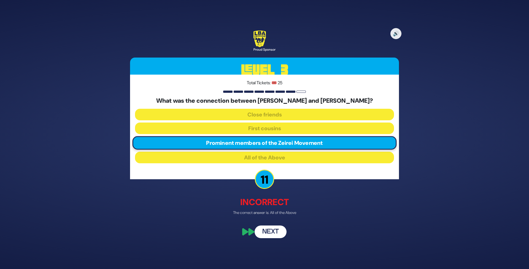
click at [275, 230] on button "Next" at bounding box center [271, 232] width 32 height 13
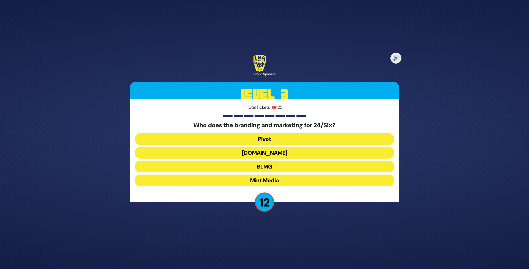
click at [293, 180] on button "Mint Media" at bounding box center [264, 181] width 259 height 12
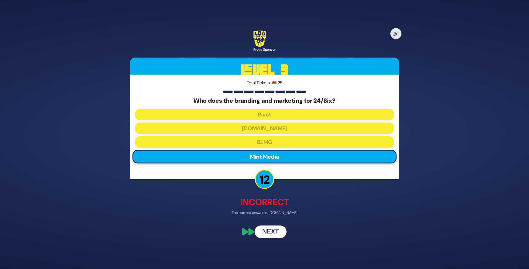
click at [272, 232] on button "Next" at bounding box center [271, 232] width 32 height 13
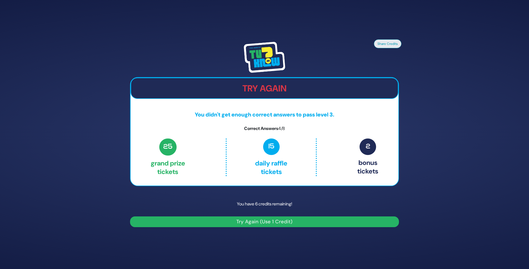
click at [262, 222] on button "Try Again (Use 1 Credit)" at bounding box center [264, 222] width 269 height 11
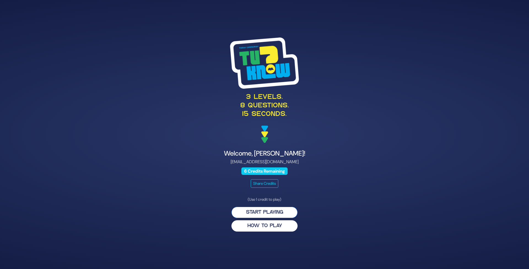
click at [268, 216] on button "Start Playing" at bounding box center [265, 212] width 66 height 11
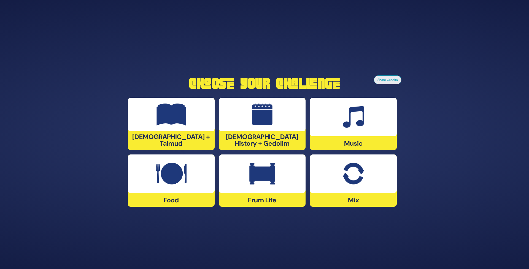
click at [253, 180] on img at bounding box center [263, 174] width 26 height 22
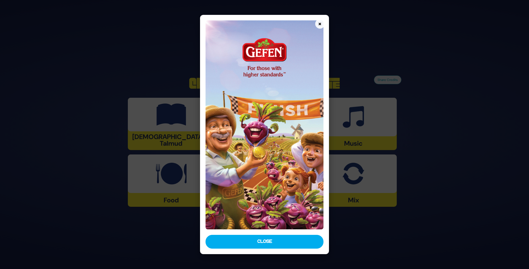
click at [257, 243] on button "Close" at bounding box center [265, 242] width 118 height 14
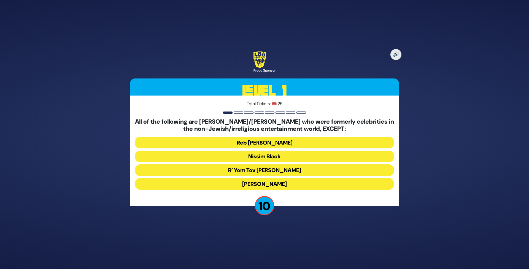
click at [294, 172] on button "R’ Yom Tov [PERSON_NAME]" at bounding box center [264, 171] width 259 height 12
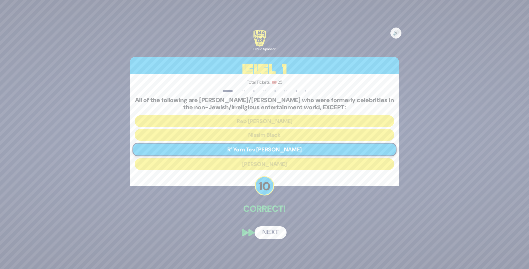
click at [271, 232] on button "Next" at bounding box center [271, 233] width 32 height 13
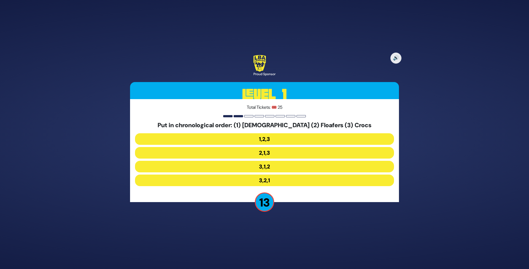
click at [269, 166] on button "3,1,2" at bounding box center [264, 167] width 259 height 12
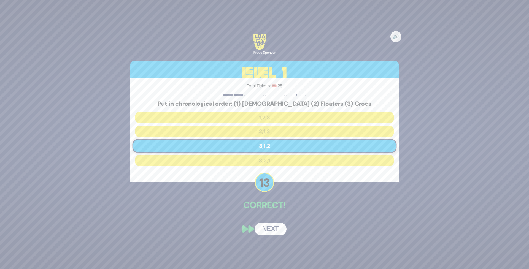
click at [271, 224] on button "Next" at bounding box center [271, 229] width 32 height 13
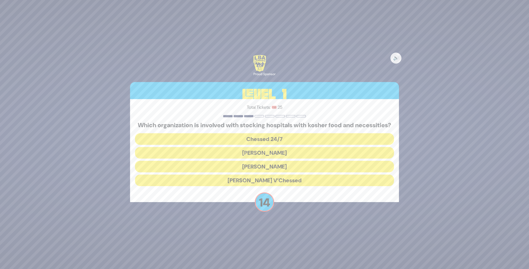
click at [251, 143] on button "Chessed 24/7" at bounding box center [264, 139] width 259 height 12
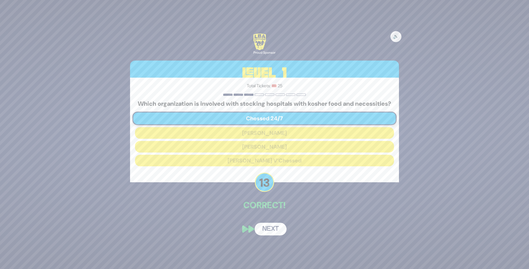
click at [273, 232] on button "Next" at bounding box center [271, 229] width 32 height 13
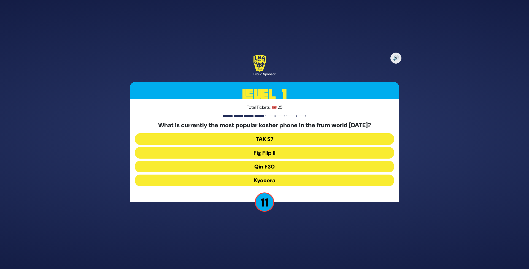
click at [234, 151] on button "Fig Flip II" at bounding box center [264, 153] width 259 height 12
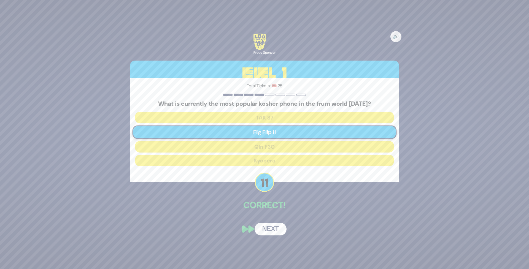
click at [272, 229] on button "Next" at bounding box center [271, 229] width 32 height 13
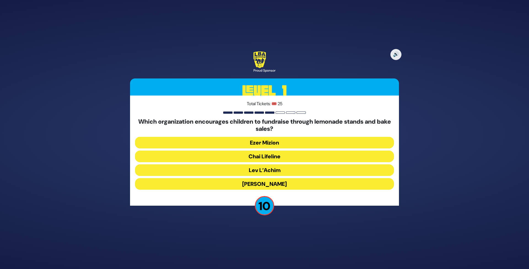
click at [252, 156] on button "Chai Lifeline" at bounding box center [264, 157] width 259 height 12
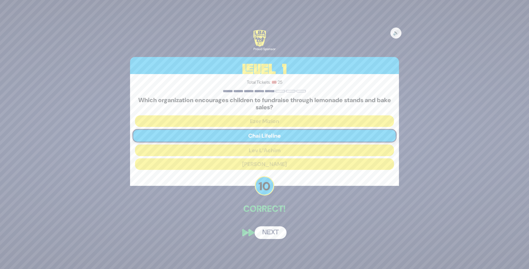
click at [272, 235] on button "Next" at bounding box center [271, 233] width 32 height 13
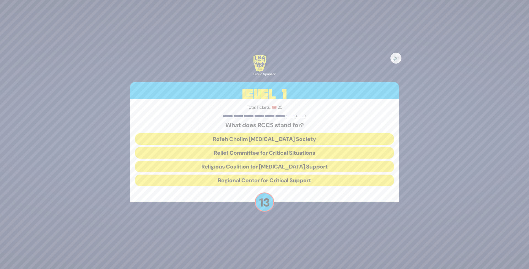
click at [251, 140] on button "Rofeh Cholim [MEDICAL_DATA] Society" at bounding box center [264, 139] width 259 height 12
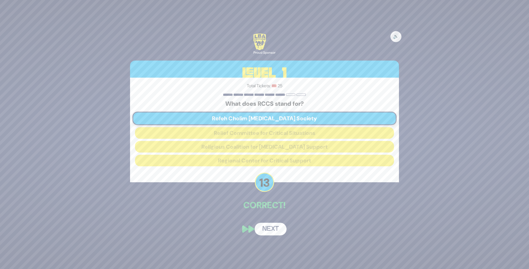
click at [274, 232] on button "Next" at bounding box center [271, 229] width 32 height 13
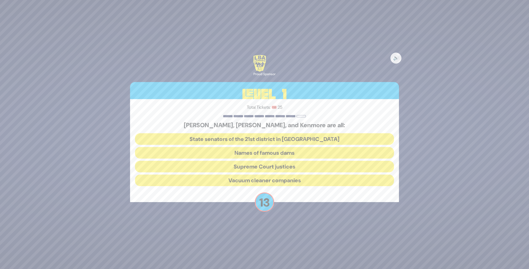
click at [258, 180] on button "Vacuum cleaner companies" at bounding box center [264, 181] width 259 height 12
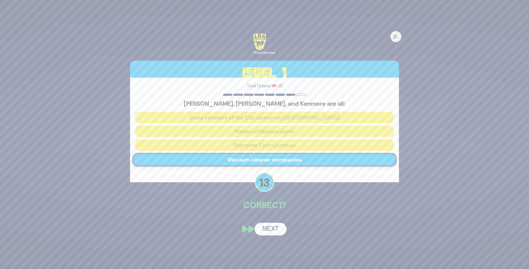
click at [273, 228] on button "Next" at bounding box center [271, 229] width 32 height 13
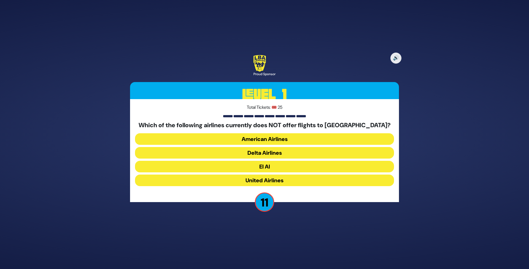
click at [248, 138] on button "American Airlines" at bounding box center [264, 139] width 259 height 12
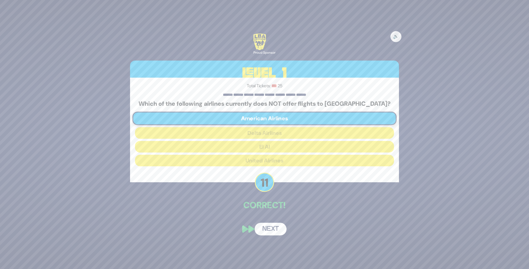
click at [268, 224] on button "Next" at bounding box center [271, 229] width 32 height 13
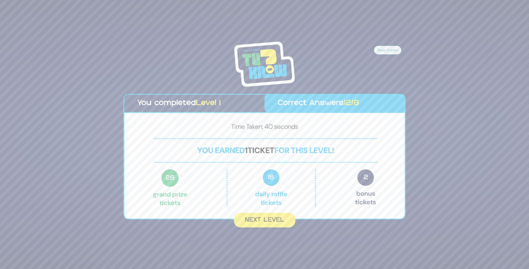
click at [263, 221] on button "Next Level" at bounding box center [264, 220] width 61 height 15
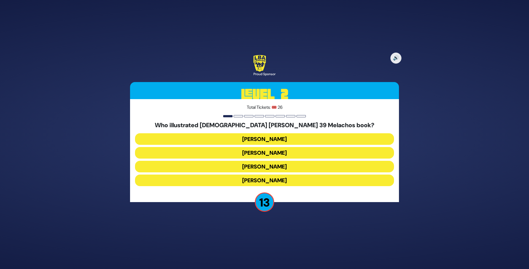
click at [292, 138] on button "[PERSON_NAME]" at bounding box center [264, 139] width 259 height 12
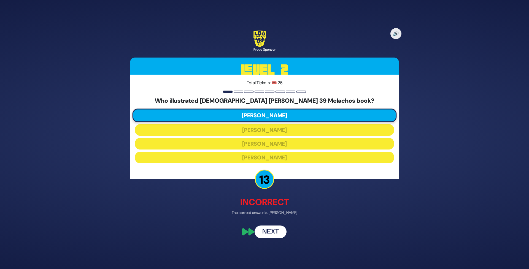
click at [273, 236] on button "Next" at bounding box center [271, 232] width 32 height 13
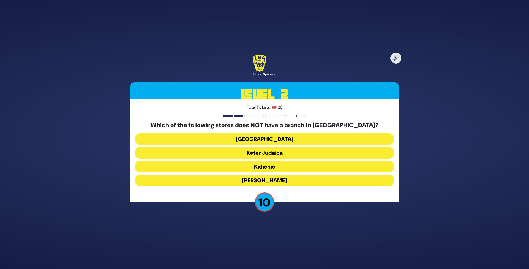
click at [295, 167] on button "Kidichic" at bounding box center [264, 167] width 259 height 12
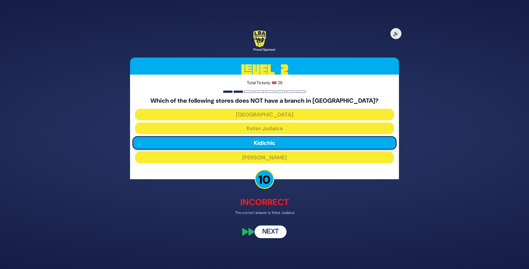
click at [272, 230] on button "Next" at bounding box center [271, 232] width 32 height 13
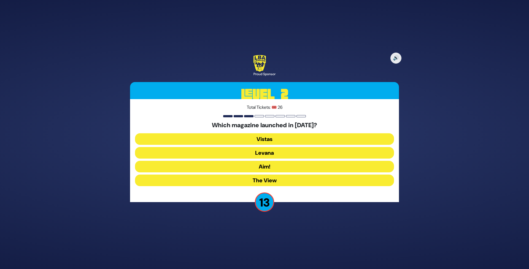
click at [284, 179] on button "The View" at bounding box center [264, 181] width 259 height 12
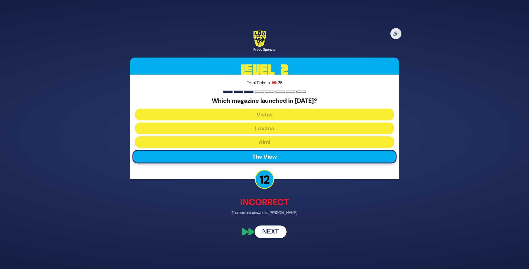
click at [274, 236] on button "Next" at bounding box center [271, 232] width 32 height 13
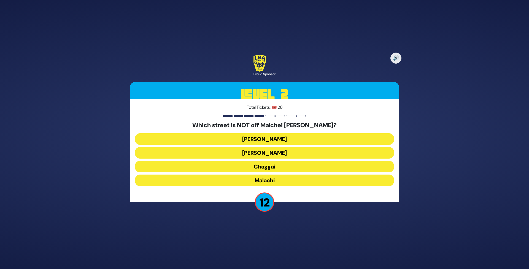
click at [276, 155] on button "[PERSON_NAME]" at bounding box center [264, 153] width 259 height 12
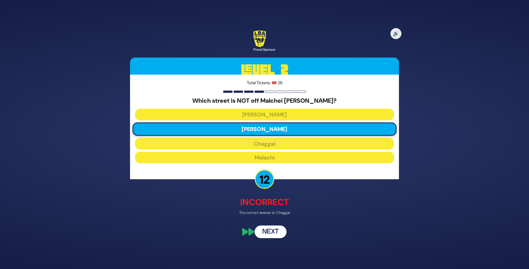
click at [270, 229] on button "Next" at bounding box center [271, 232] width 32 height 13
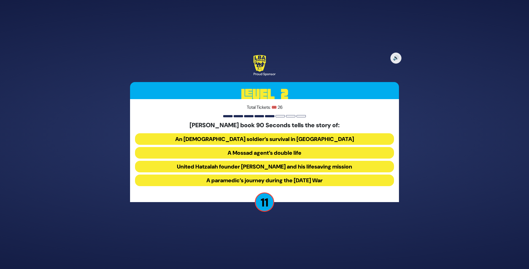
click at [260, 166] on button "United Hatzalah founder [PERSON_NAME] and his lifesaving mission" at bounding box center [264, 167] width 259 height 12
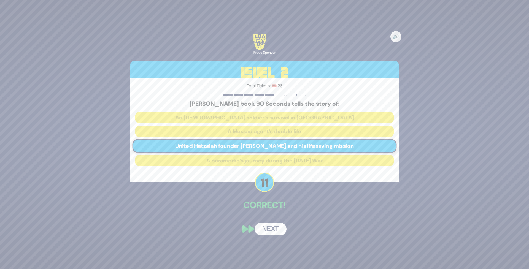
click at [274, 229] on button "Next" at bounding box center [271, 229] width 32 height 13
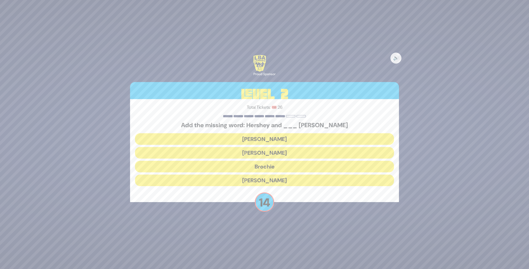
click at [269, 132] on div "Add the missing word: Hershey and ___ [PERSON_NAME] [PERSON_NAME] Brochie [PERS…" at bounding box center [264, 155] width 259 height 67
click at [270, 138] on button "[PERSON_NAME]" at bounding box center [264, 139] width 259 height 12
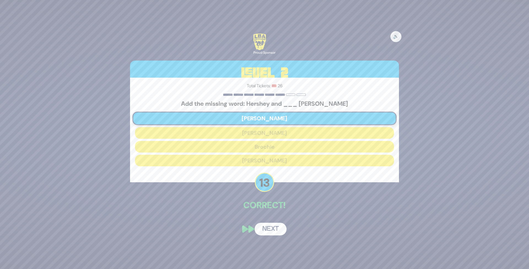
click at [271, 223] on button "Next" at bounding box center [271, 229] width 32 height 13
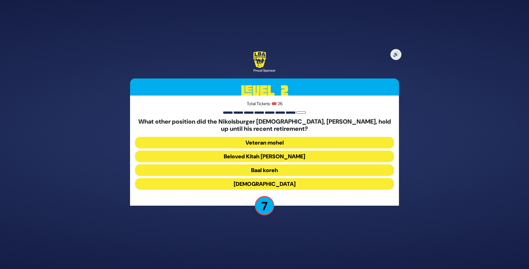
click at [240, 144] on button "Veteran mohel" at bounding box center [264, 143] width 259 height 12
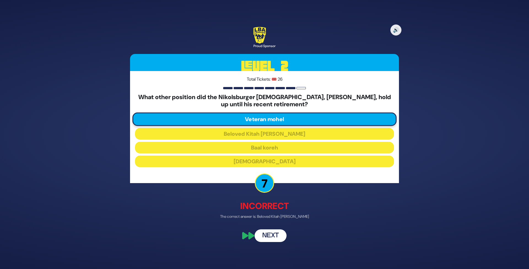
click at [273, 237] on button "Next" at bounding box center [271, 236] width 32 height 13
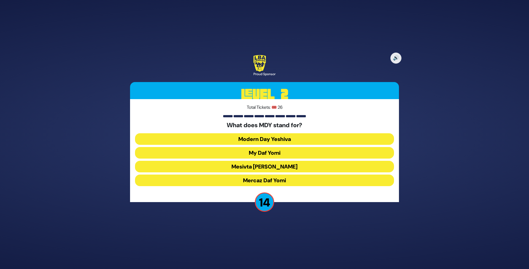
click at [266, 179] on button "Mercaz Daf Yomi" at bounding box center [264, 181] width 259 height 12
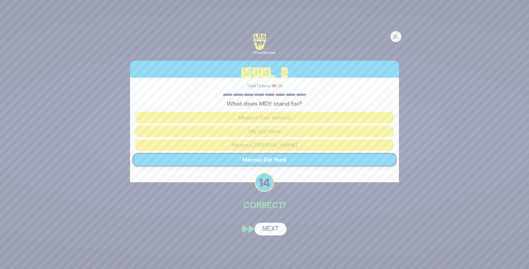
click at [273, 227] on button "Next" at bounding box center [271, 229] width 32 height 13
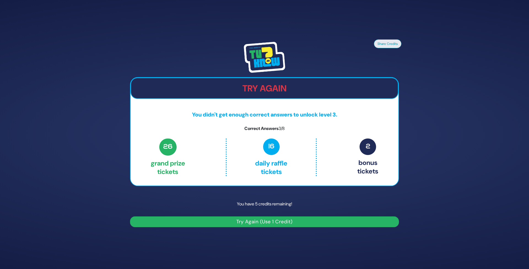
click at [252, 224] on button "Try Again (Use 1 Credit)" at bounding box center [264, 222] width 269 height 11
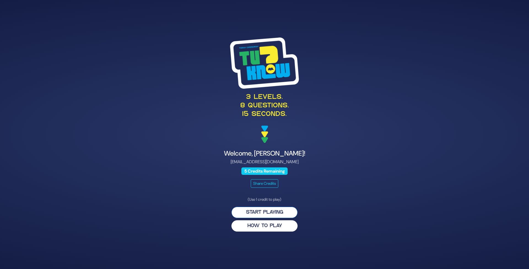
click at [255, 215] on button "Start Playing" at bounding box center [265, 212] width 66 height 11
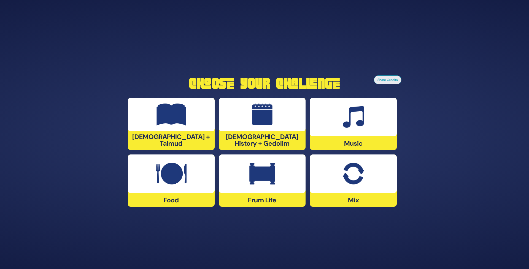
click at [258, 192] on div at bounding box center [262, 174] width 87 height 39
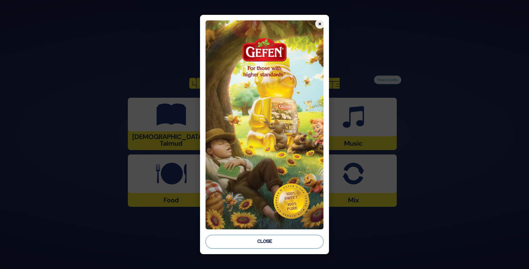
click at [254, 237] on button "Close" at bounding box center [265, 242] width 118 height 14
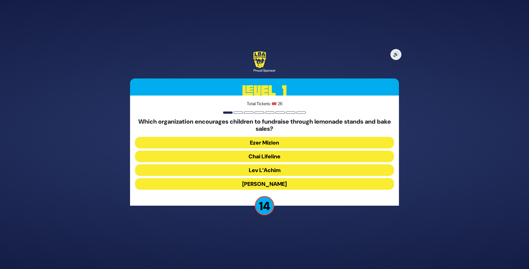
click at [269, 157] on button "Chai Lifeline" at bounding box center [264, 157] width 259 height 12
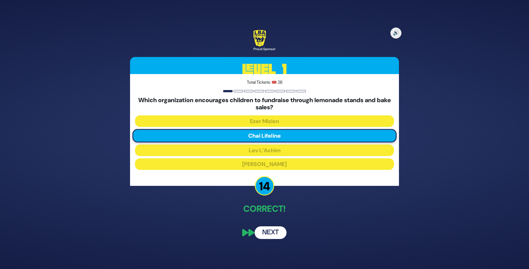
click at [275, 230] on button "Next" at bounding box center [271, 233] width 32 height 13
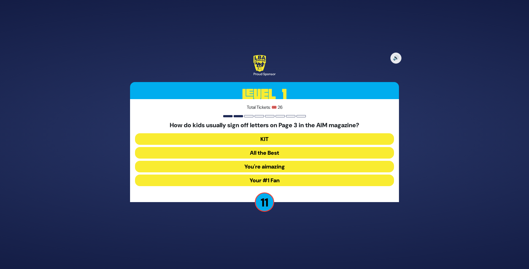
click at [288, 178] on button "Your #1 Fan" at bounding box center [264, 181] width 259 height 12
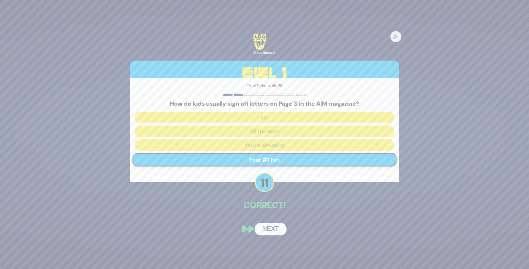
click at [265, 228] on button "Next" at bounding box center [271, 229] width 32 height 13
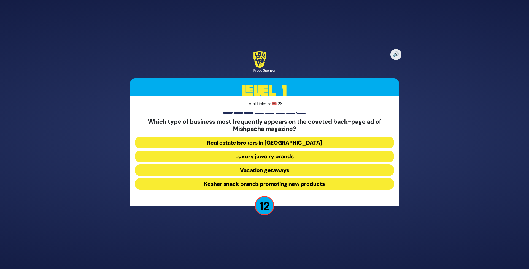
click at [258, 140] on button "Real estate brokers in Yerushalayim" at bounding box center [264, 143] width 259 height 12
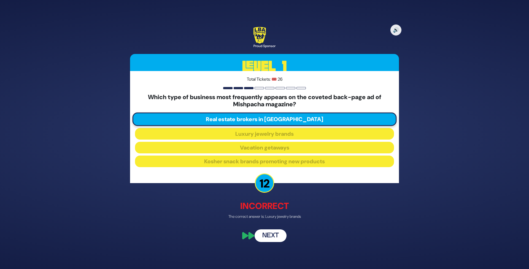
click at [271, 239] on button "Next" at bounding box center [271, 236] width 32 height 13
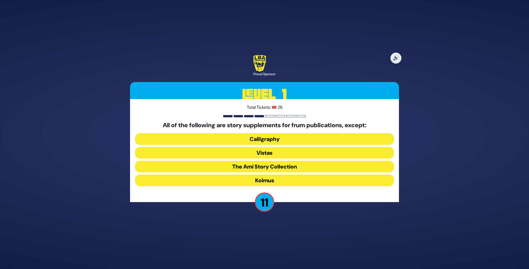
click at [256, 180] on button "Kolmus" at bounding box center [264, 181] width 259 height 12
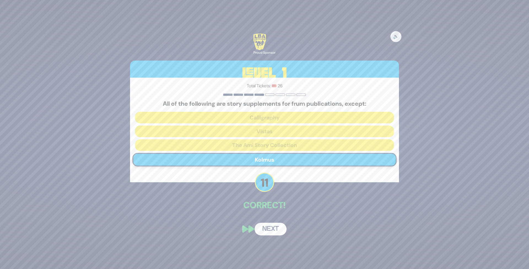
click at [269, 228] on button "Next" at bounding box center [271, 229] width 32 height 13
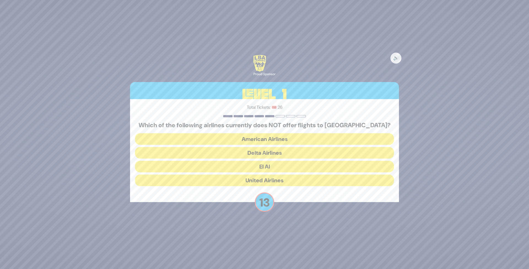
click at [260, 140] on button "American Airlines" at bounding box center [264, 139] width 259 height 12
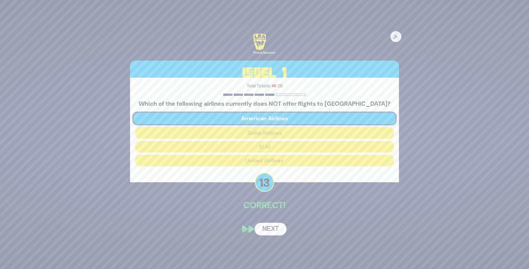
click at [272, 226] on button "Next" at bounding box center [271, 229] width 32 height 13
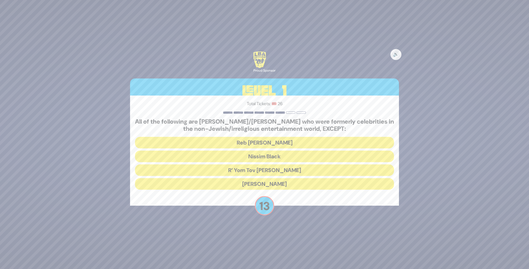
click at [268, 171] on button "R’ Yom Tov Glazer" at bounding box center [264, 171] width 259 height 12
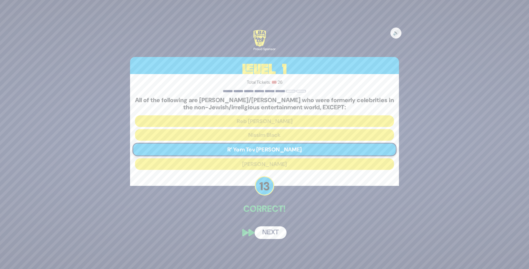
click at [268, 230] on button "Next" at bounding box center [271, 233] width 32 height 13
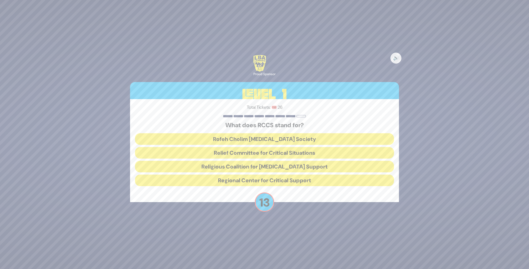
click at [252, 140] on button "Rofeh Cholim Cancer Society" at bounding box center [264, 139] width 259 height 12
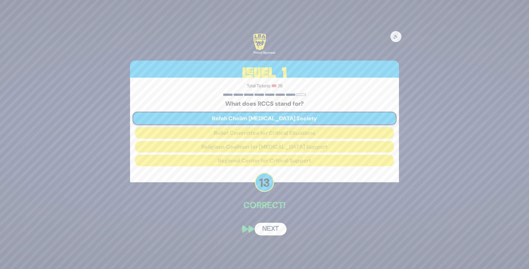
click at [270, 227] on button "Next" at bounding box center [271, 229] width 32 height 13
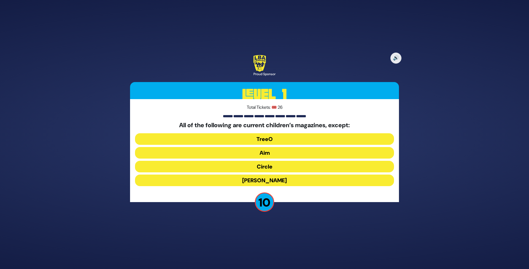
click at [281, 151] on button "Aim" at bounding box center [264, 153] width 259 height 12
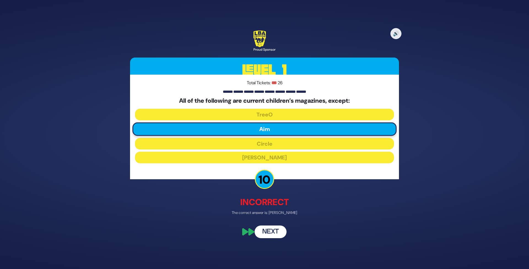
click at [273, 234] on button "Next" at bounding box center [271, 232] width 32 height 13
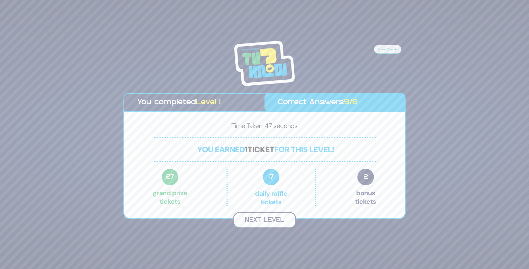
click at [264, 222] on button "Next Level" at bounding box center [264, 220] width 63 height 16
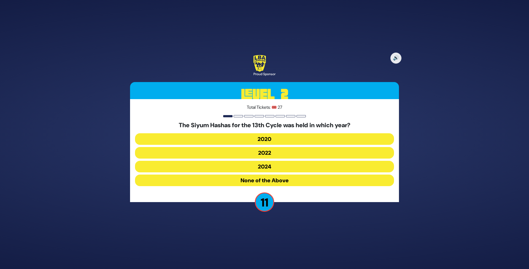
click at [277, 140] on button "2020" at bounding box center [264, 139] width 259 height 12
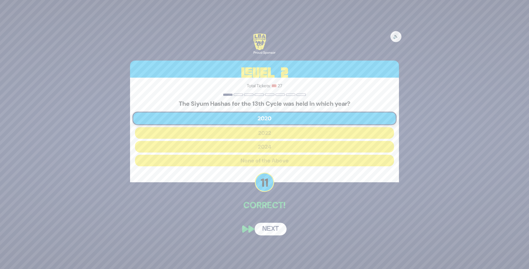
click at [271, 222] on div "🔊 Proud Sponsor Level 2 Total Tickets: 🎟️ 27 The Siyum Hashas for the 13th Cycl…" at bounding box center [265, 134] width 282 height 215
click at [271, 227] on button "Next" at bounding box center [271, 229] width 32 height 13
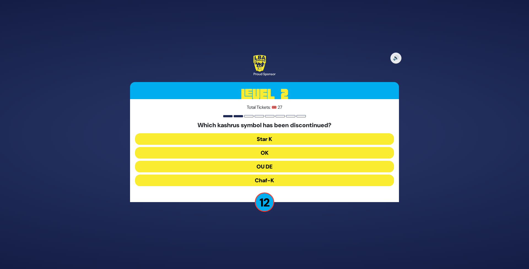
click at [277, 168] on button "OU DE" at bounding box center [264, 167] width 259 height 12
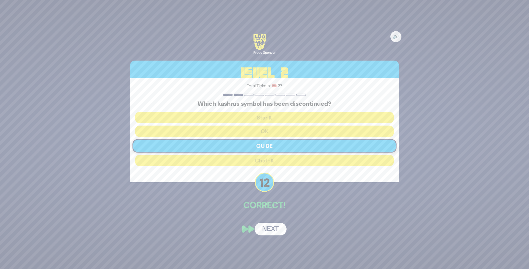
click at [271, 232] on button "Next" at bounding box center [271, 229] width 32 height 13
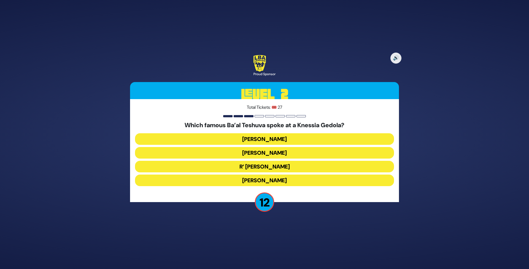
click at [277, 167] on button "R’ Uri Zohar" at bounding box center [264, 167] width 259 height 12
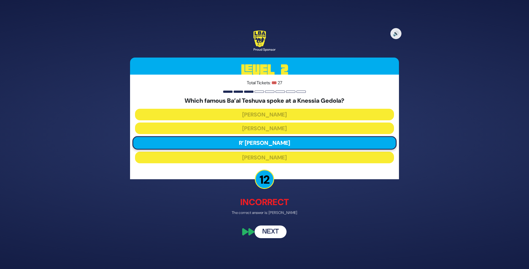
click at [270, 232] on button "Next" at bounding box center [271, 232] width 32 height 13
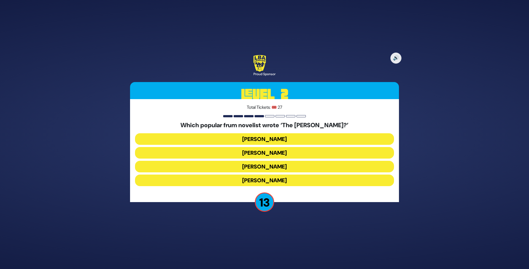
click at [275, 154] on button "Chaim Eliav" at bounding box center [264, 153] width 259 height 12
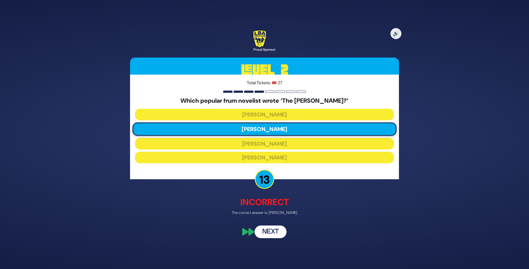
click at [272, 232] on button "Next" at bounding box center [271, 232] width 32 height 13
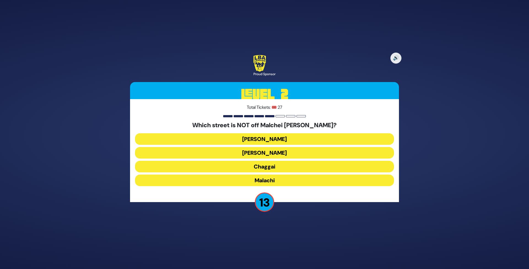
click at [269, 167] on button "Chaggai" at bounding box center [264, 167] width 259 height 12
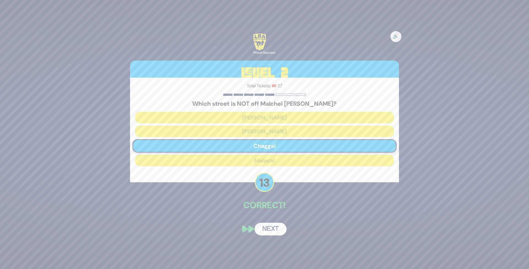
click at [261, 233] on button "Next" at bounding box center [271, 229] width 32 height 13
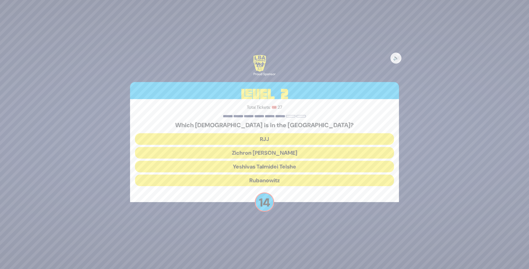
click at [259, 166] on button "Yeshivas Talmidei Telshe" at bounding box center [264, 167] width 259 height 12
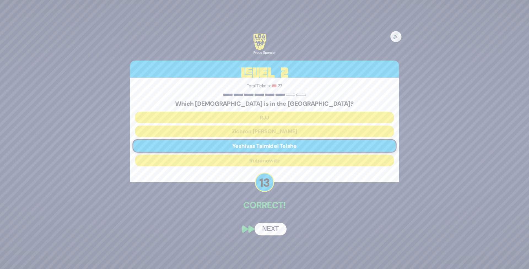
click at [270, 231] on button "Next" at bounding box center [271, 229] width 32 height 13
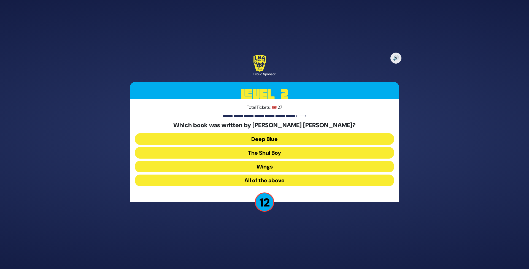
click at [264, 136] on button "Deep Blue" at bounding box center [264, 139] width 259 height 12
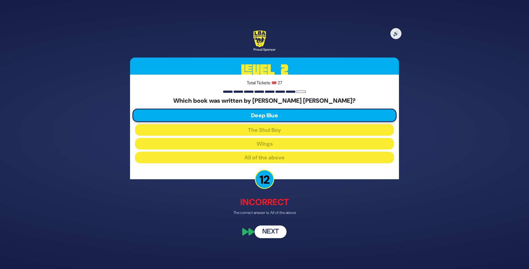
click at [272, 236] on button "Next" at bounding box center [271, 232] width 32 height 13
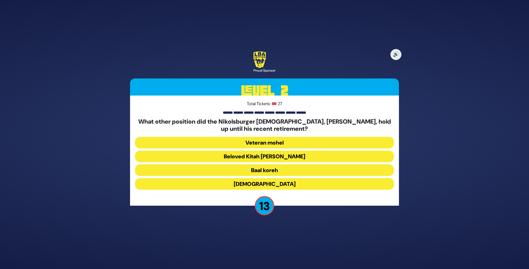
click at [272, 157] on button "Beloved Kitah Aleph Rebbi" at bounding box center [264, 157] width 259 height 12
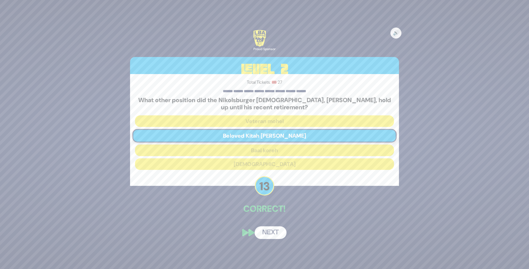
click at [271, 234] on button "Next" at bounding box center [271, 233] width 32 height 13
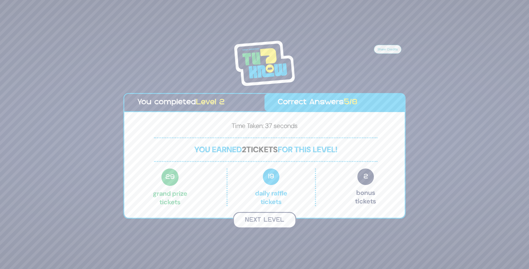
click at [265, 220] on button "Next Level" at bounding box center [264, 220] width 63 height 16
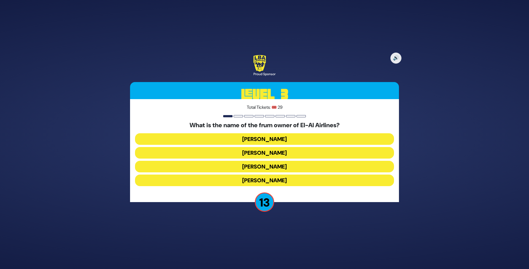
click at [269, 153] on button "Kenny Rosenberg" at bounding box center [264, 153] width 259 height 12
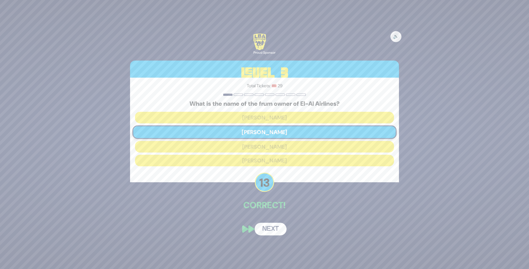
click at [275, 229] on button "Next" at bounding box center [271, 229] width 32 height 13
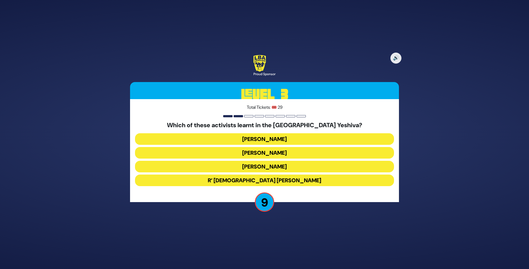
click at [240, 147] on div "Which of these activists learnt in the Philadelphia Yeshiva? Tzvi Gluck Malcolm…" at bounding box center [264, 155] width 259 height 67
click at [239, 152] on button "Malcolm Hoenline" at bounding box center [264, 153] width 259 height 12
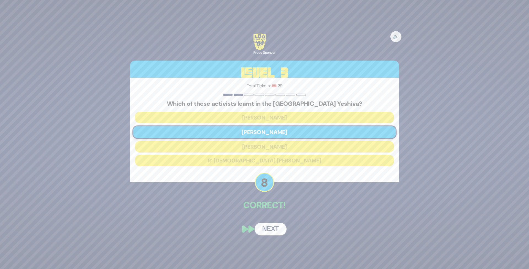
click at [270, 228] on button "Next" at bounding box center [271, 229] width 32 height 13
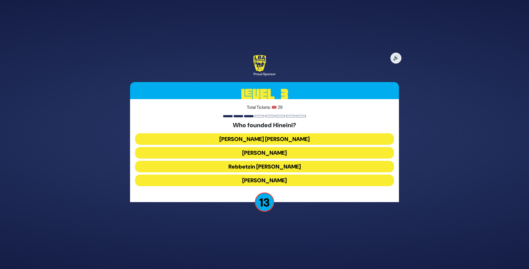
click at [262, 150] on button "Rebbetzin Esther Jungreis" at bounding box center [264, 153] width 259 height 12
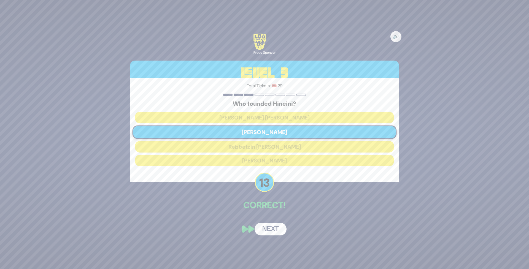
click at [270, 231] on button "Next" at bounding box center [271, 229] width 32 height 13
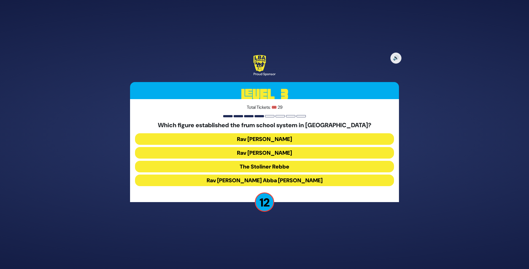
click at [253, 138] on button "Rav Leib Bakst" at bounding box center [264, 139] width 259 height 12
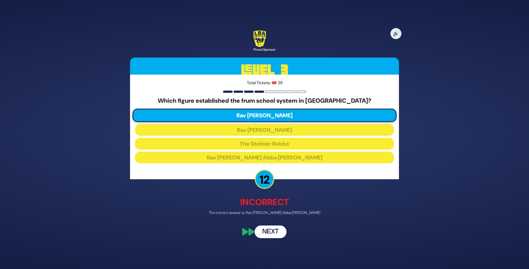
click at [271, 233] on button "Next" at bounding box center [271, 232] width 32 height 13
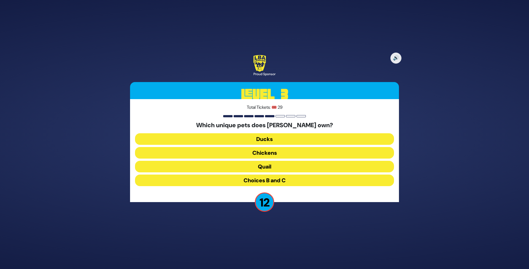
click at [264, 181] on button "Choices B and C" at bounding box center [264, 181] width 259 height 12
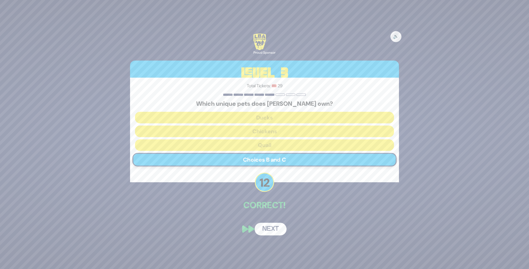
click at [265, 229] on button "Next" at bounding box center [271, 229] width 32 height 13
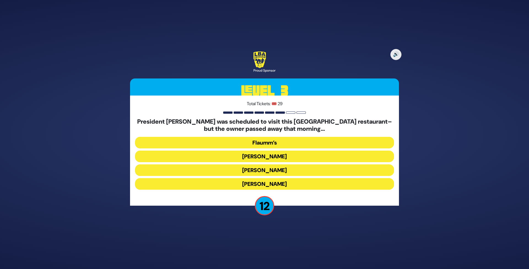
click at [250, 171] on button "Gottlieb’s" at bounding box center [264, 171] width 259 height 12
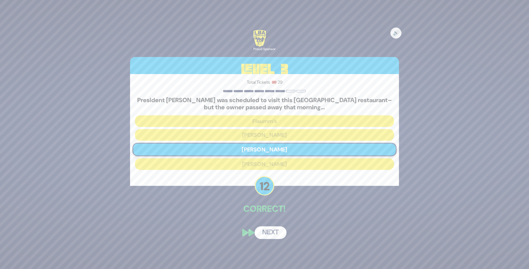
click at [275, 233] on button "Next" at bounding box center [271, 233] width 32 height 13
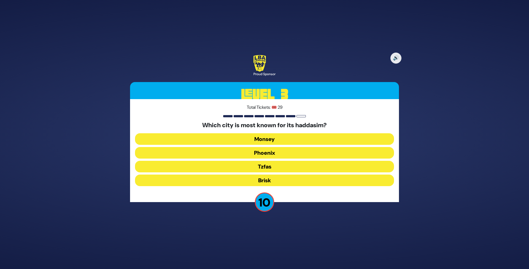
click at [271, 167] on button "Tzfas" at bounding box center [264, 167] width 259 height 12
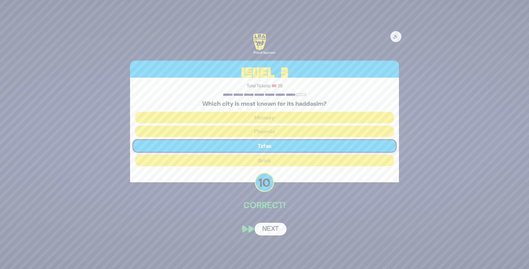
click at [273, 230] on button "Next" at bounding box center [271, 229] width 32 height 13
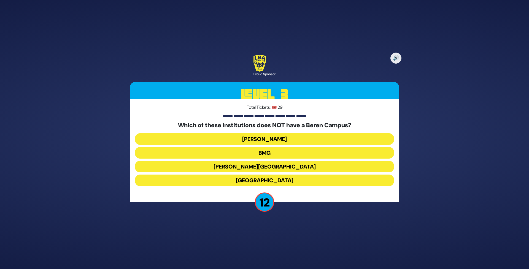
click at [283, 183] on button "Yeshiva University" at bounding box center [264, 181] width 259 height 12
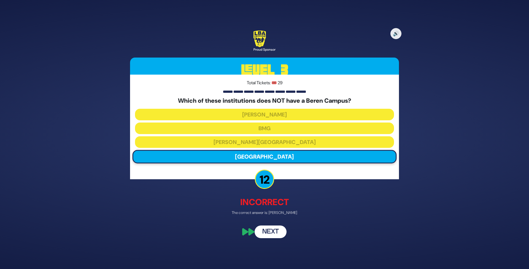
click at [273, 229] on button "Next" at bounding box center [271, 232] width 32 height 13
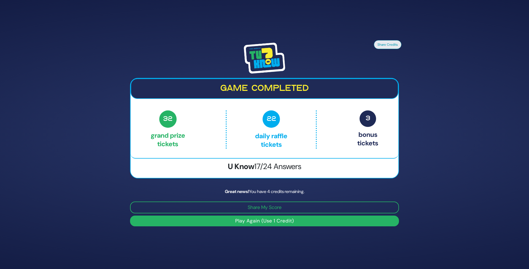
click at [273, 222] on button "Play Again (Use 1 Credit)" at bounding box center [264, 221] width 269 height 11
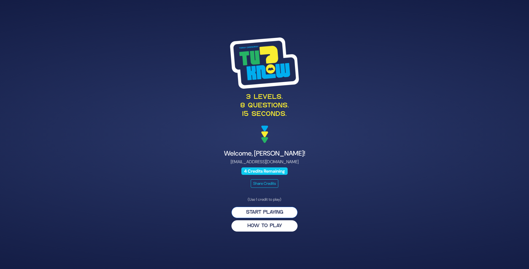
click at [270, 213] on button "Start Playing" at bounding box center [265, 212] width 66 height 11
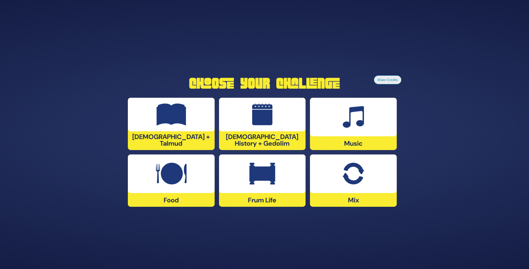
click at [353, 182] on img at bounding box center [354, 174] width 22 height 22
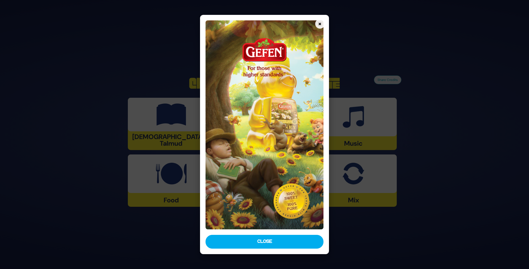
drag, startPoint x: 278, startPoint y: 236, endPoint x: 274, endPoint y: 237, distance: 3.9
click at [277, 236] on button "Close" at bounding box center [265, 242] width 118 height 14
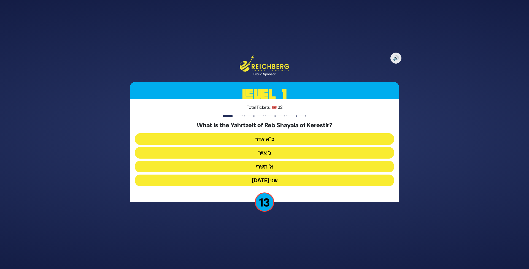
click at [285, 151] on button "ג' אייר" at bounding box center [264, 153] width 259 height 12
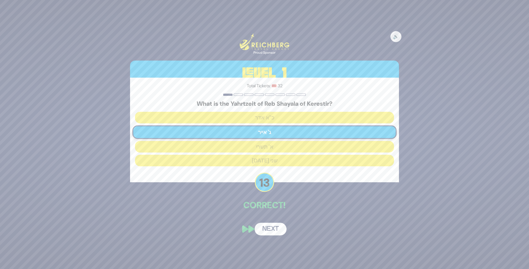
click at [277, 230] on button "Next" at bounding box center [271, 229] width 32 height 13
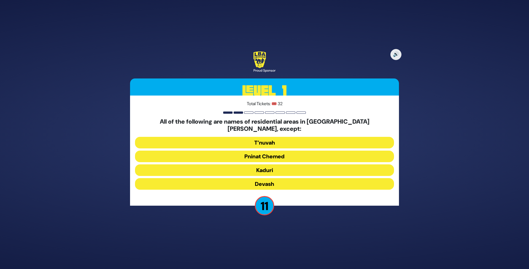
click at [270, 140] on button "T’nuvah" at bounding box center [264, 143] width 259 height 12
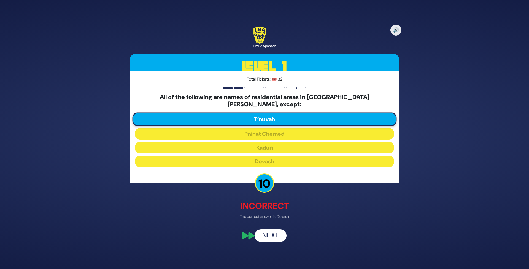
click at [269, 235] on button "Next" at bounding box center [271, 236] width 32 height 13
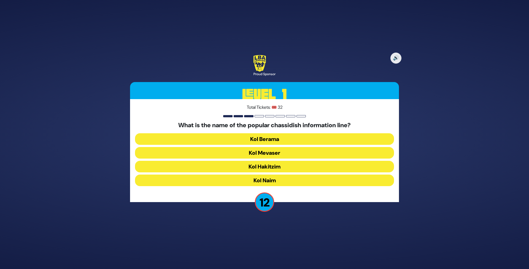
click at [267, 150] on button "Kol Mevaser" at bounding box center [264, 153] width 259 height 12
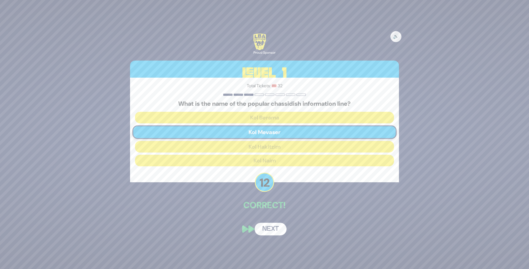
click at [272, 232] on button "Next" at bounding box center [271, 229] width 32 height 13
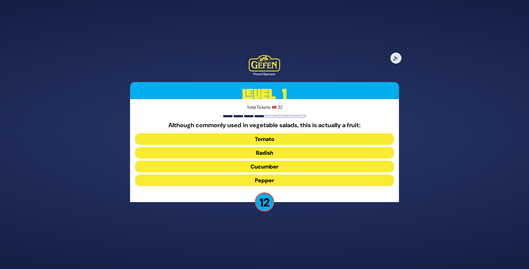
click at [294, 135] on button "Tomato" at bounding box center [264, 139] width 259 height 12
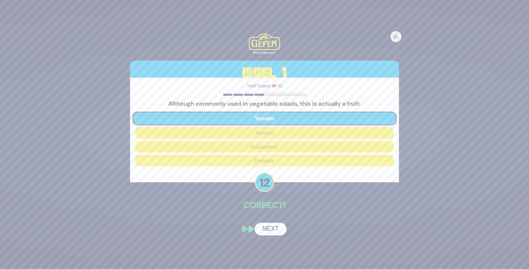
click at [266, 228] on button "Next" at bounding box center [271, 229] width 32 height 13
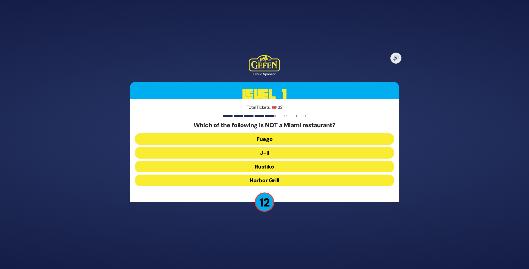
click at [241, 152] on button "J-II" at bounding box center [264, 153] width 259 height 12
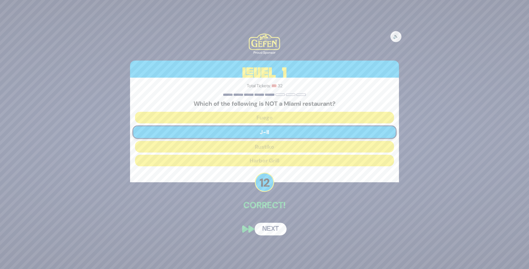
click at [272, 227] on button "Next" at bounding box center [271, 229] width 32 height 13
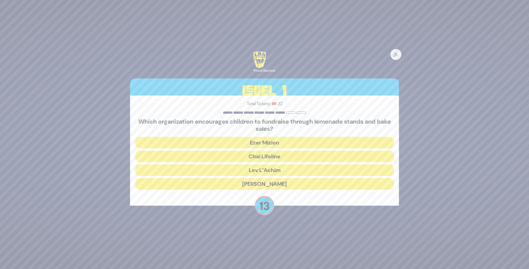
click at [243, 154] on button "Chai Lifeline" at bounding box center [264, 157] width 259 height 12
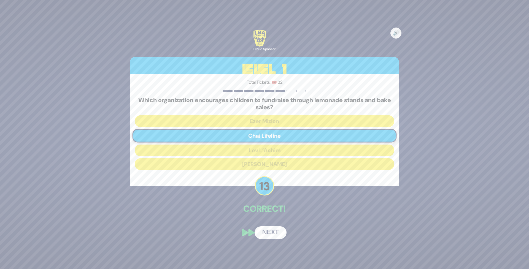
click at [272, 235] on button "Next" at bounding box center [271, 233] width 32 height 13
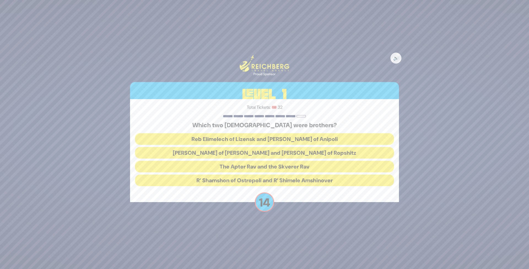
click at [247, 138] on button "Reb Elimelech of Lizensk and Reb Zusha of Anipoli" at bounding box center [264, 139] width 259 height 12
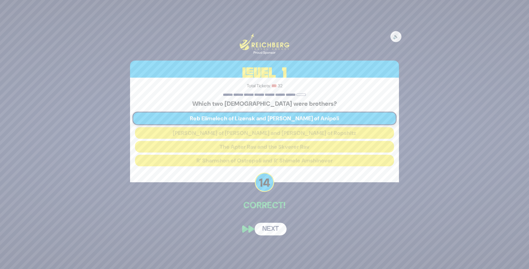
click at [273, 230] on button "Next" at bounding box center [271, 229] width 32 height 13
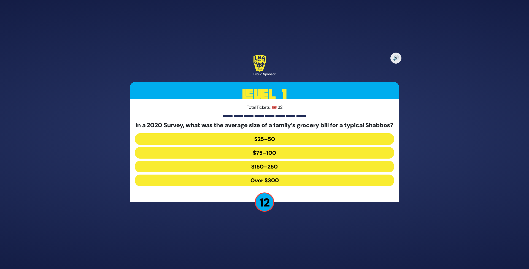
click at [248, 186] on button "Over $300" at bounding box center [264, 181] width 259 height 12
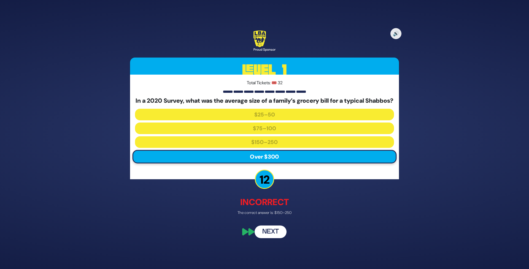
click at [264, 237] on button "Next" at bounding box center [271, 232] width 32 height 13
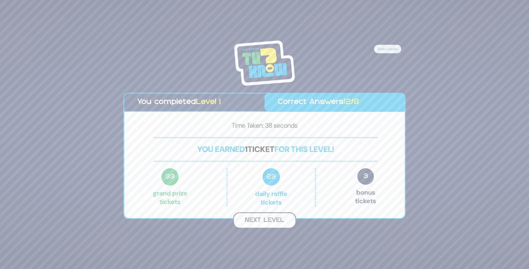
click at [266, 222] on button "Next Level" at bounding box center [264, 221] width 63 height 16
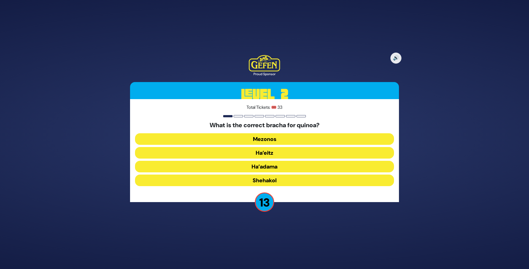
click at [256, 164] on button "Ha’adama" at bounding box center [264, 167] width 259 height 12
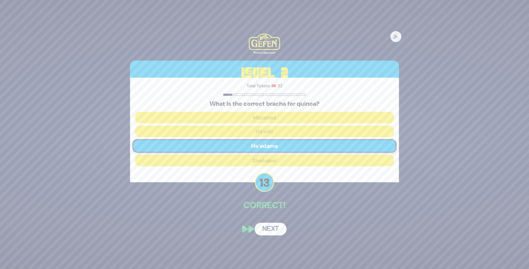
click at [271, 231] on button "Next" at bounding box center [271, 229] width 32 height 13
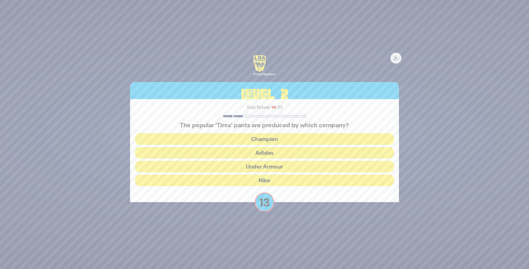
click at [216, 154] on button "Adidas" at bounding box center [264, 153] width 259 height 12
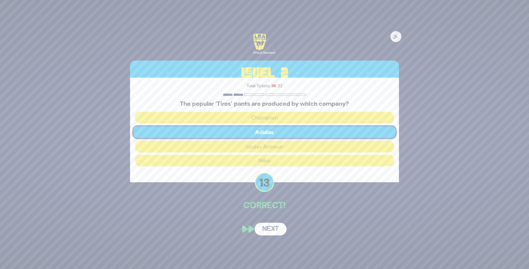
click at [272, 226] on button "Next" at bounding box center [271, 229] width 32 height 13
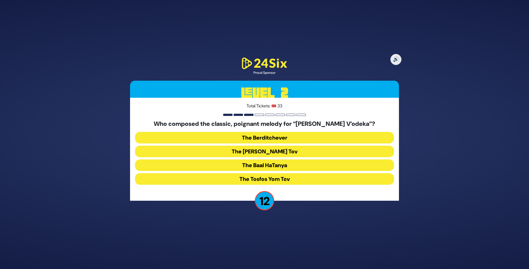
click at [235, 168] on button "The Baal HaTanya" at bounding box center [264, 166] width 259 height 12
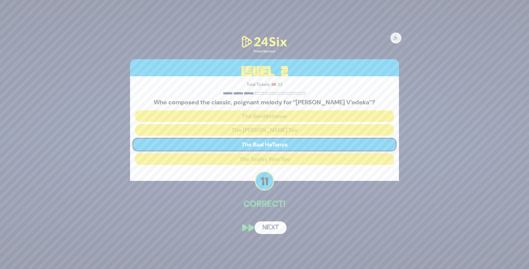
click at [273, 230] on button "Next" at bounding box center [271, 228] width 32 height 13
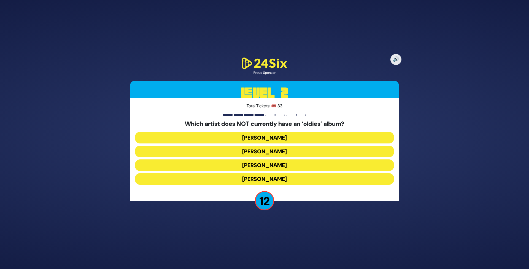
click at [251, 153] on button "Mordechai Shapiro" at bounding box center [264, 152] width 259 height 12
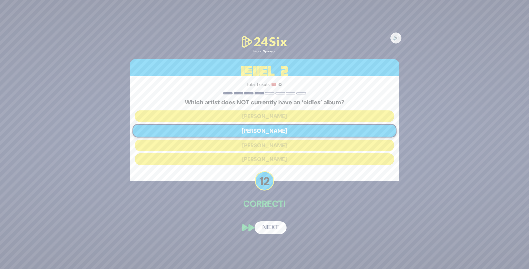
click at [271, 233] on button "Next" at bounding box center [271, 228] width 32 height 13
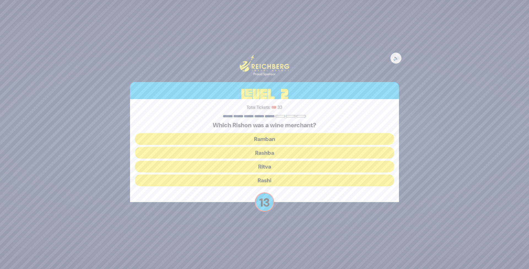
click at [258, 182] on button "Rashi" at bounding box center [264, 181] width 259 height 12
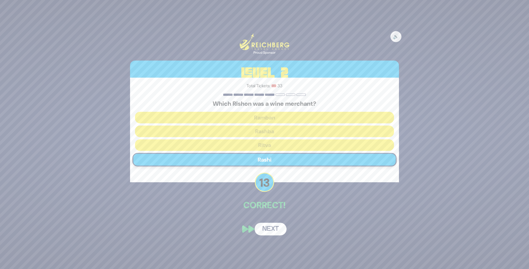
click at [265, 233] on button "Next" at bounding box center [271, 229] width 32 height 13
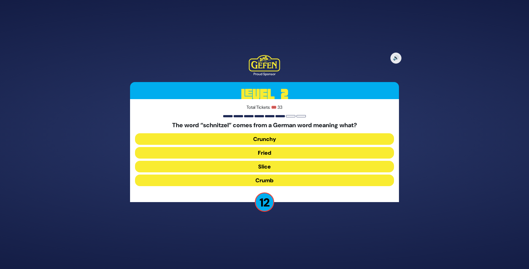
click at [240, 154] on button "Fried" at bounding box center [264, 153] width 259 height 12
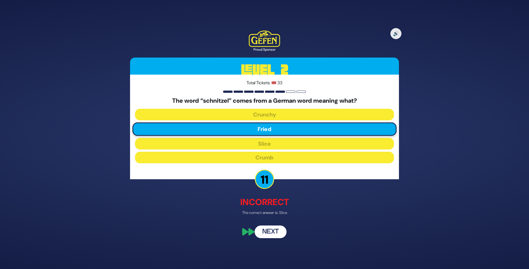
click at [275, 236] on button "Next" at bounding box center [271, 232] width 32 height 13
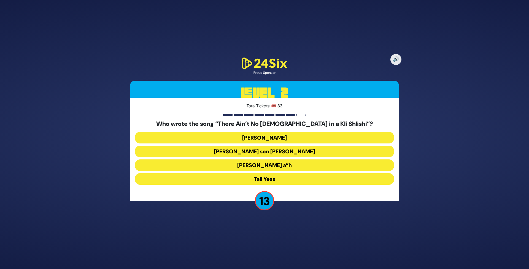
click at [242, 168] on button "Moshe Yess a”h" at bounding box center [264, 166] width 259 height 12
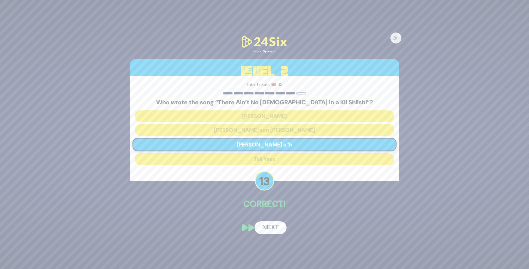
click at [277, 228] on button "Next" at bounding box center [271, 228] width 32 height 13
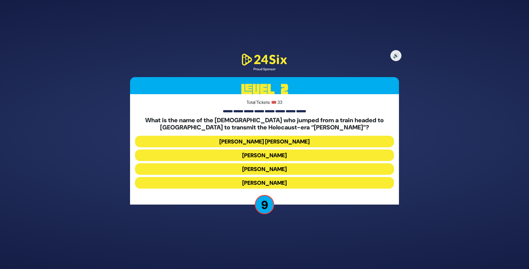
click at [262, 156] on button "Mordechai Fastag" at bounding box center [264, 156] width 259 height 12
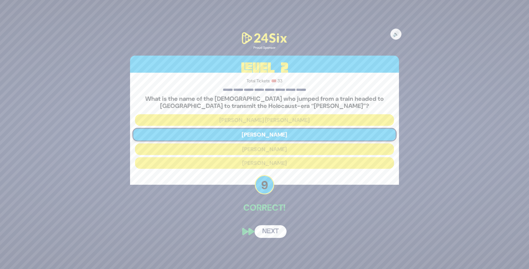
click at [271, 227] on button "Next" at bounding box center [271, 232] width 32 height 13
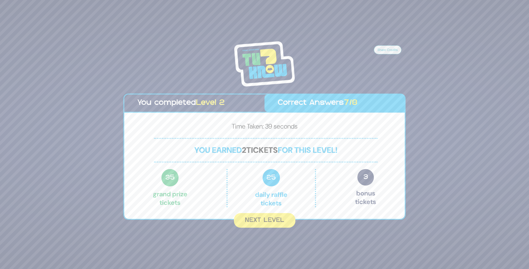
click at [250, 221] on button "Next Level" at bounding box center [264, 220] width 61 height 15
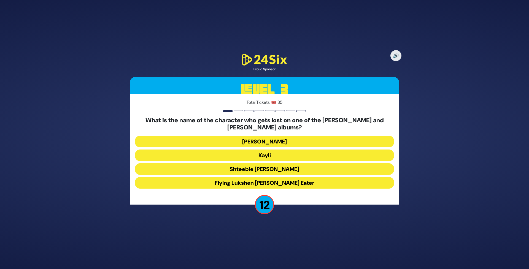
click at [240, 137] on button "Moishe Shmiel" at bounding box center [264, 142] width 259 height 12
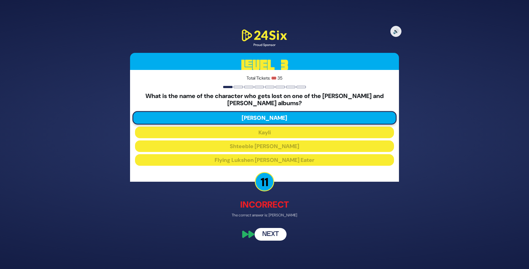
click at [267, 236] on button "Next" at bounding box center [271, 234] width 32 height 13
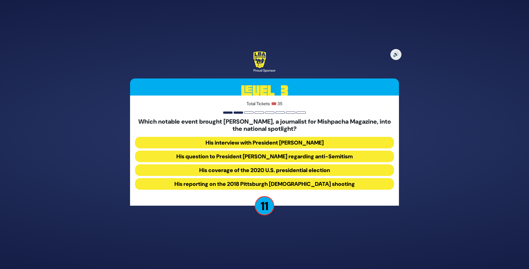
click at [239, 156] on button "His question to President Donald Trump regarding anti-Semitism" at bounding box center [264, 157] width 259 height 12
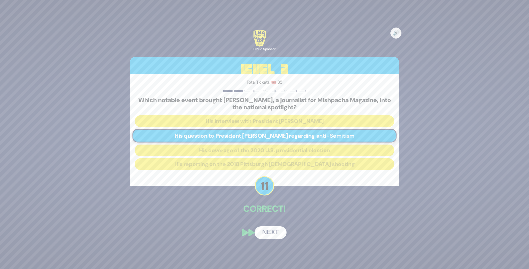
click at [275, 232] on button "Next" at bounding box center [271, 233] width 32 height 13
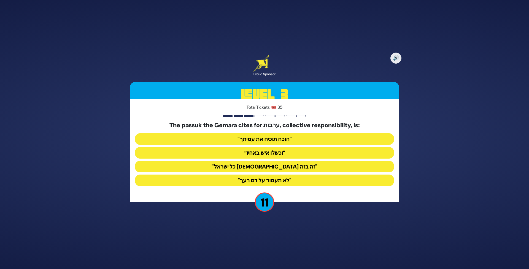
click at [232, 167] on button ""כל ישראל ערבים זה בזה"" at bounding box center [264, 167] width 259 height 12
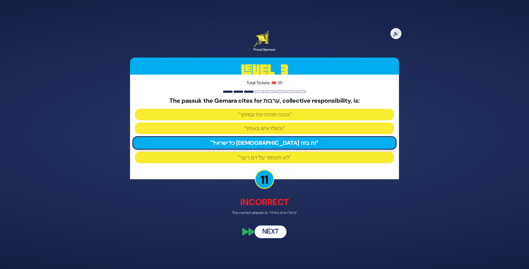
click at [267, 235] on button "Next" at bounding box center [271, 232] width 32 height 13
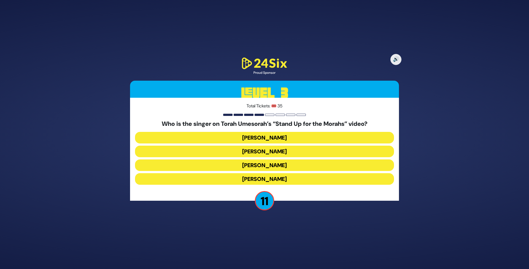
click at [263, 139] on button "Baruch Levine" at bounding box center [264, 138] width 259 height 12
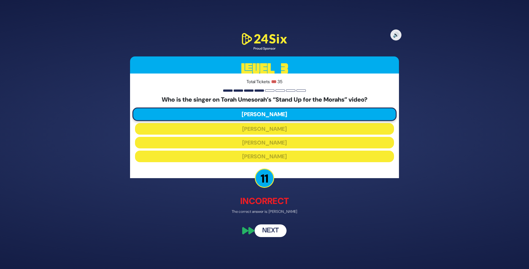
click at [272, 230] on button "Next" at bounding box center [271, 231] width 32 height 13
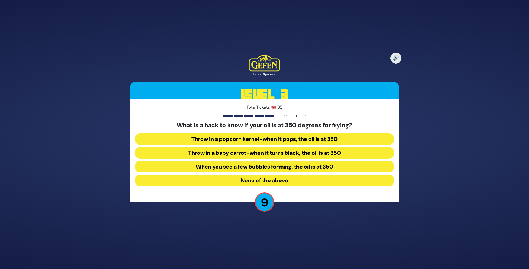
click at [257, 179] on button "None of the above" at bounding box center [264, 181] width 259 height 12
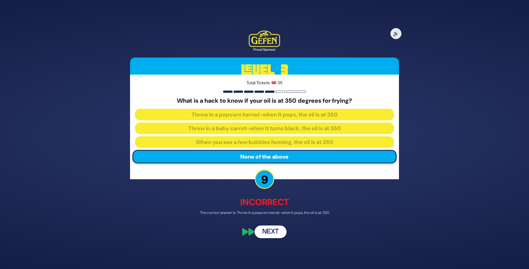
click at [265, 232] on button "Next" at bounding box center [271, 232] width 32 height 13
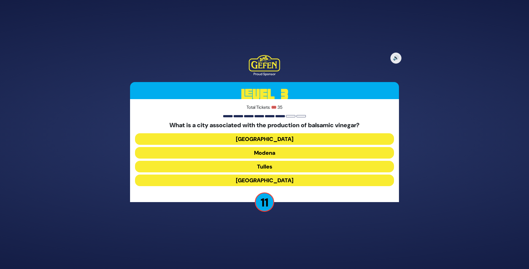
click at [264, 140] on button "Milan" at bounding box center [264, 139] width 259 height 12
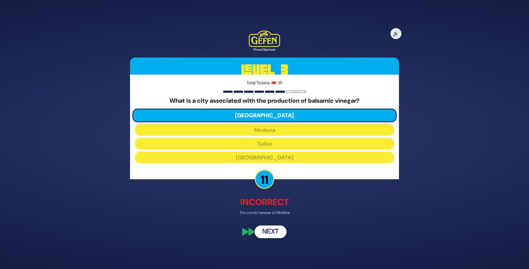
click at [270, 229] on button "Next" at bounding box center [271, 232] width 32 height 13
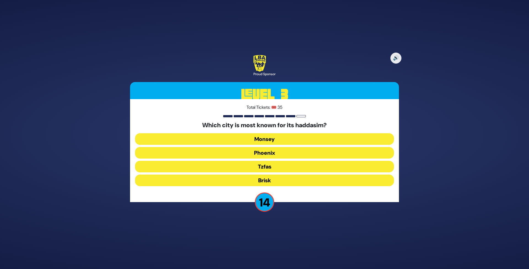
click at [269, 166] on button "Tzfas" at bounding box center [264, 167] width 259 height 12
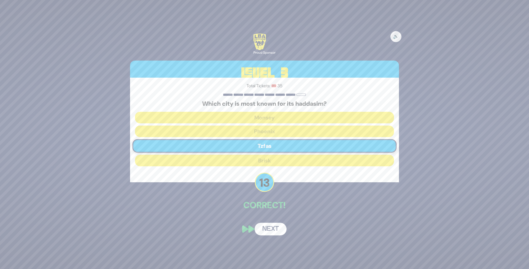
click at [265, 229] on button "Next" at bounding box center [271, 229] width 32 height 13
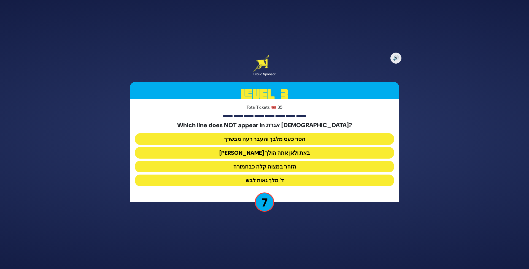
click at [270, 155] on button "מאין באת ולאן אתה הולך" at bounding box center [264, 153] width 259 height 12
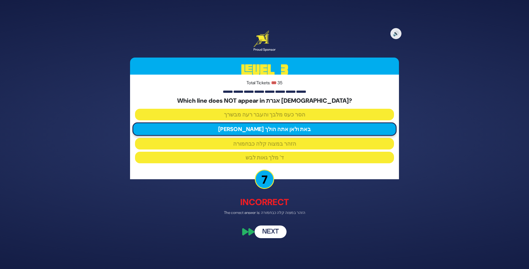
click at [264, 234] on button "Next" at bounding box center [271, 232] width 32 height 13
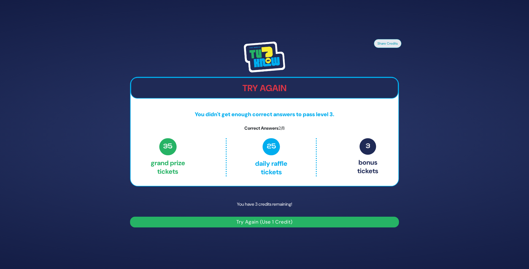
click at [258, 222] on button "Try Again (Use 1 Credit)" at bounding box center [264, 222] width 269 height 11
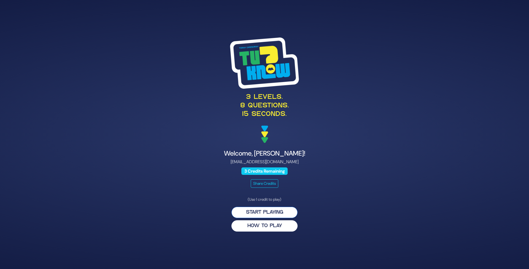
click at [258, 211] on button "Start Playing" at bounding box center [265, 212] width 66 height 11
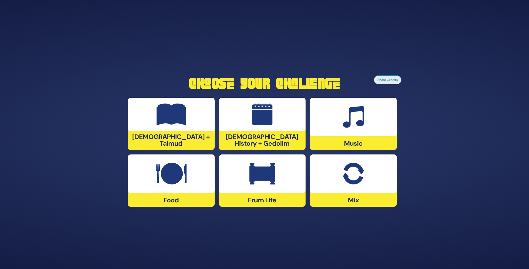
click at [357, 184] on img at bounding box center [354, 174] width 22 height 22
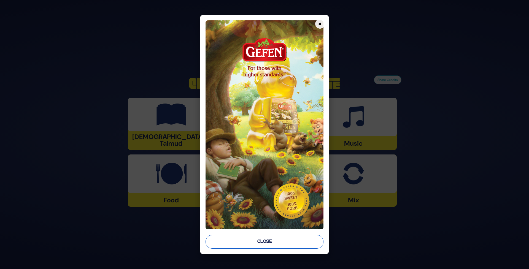
click at [279, 247] on button "Close" at bounding box center [265, 242] width 118 height 14
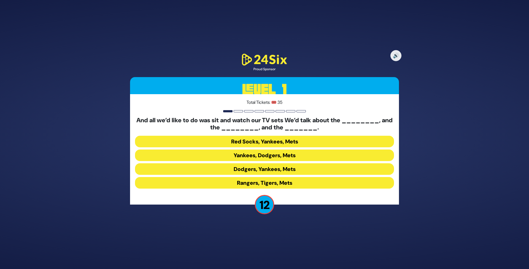
click at [237, 157] on button "Yankees, Dodgers, Mets" at bounding box center [264, 156] width 259 height 12
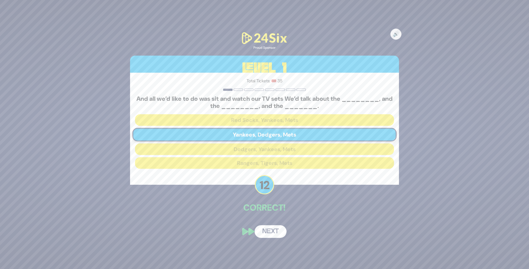
click at [272, 234] on button "Next" at bounding box center [271, 232] width 32 height 13
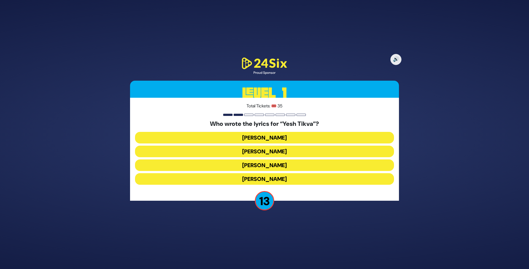
click at [254, 153] on button "Miriam Israeli" at bounding box center [264, 152] width 259 height 12
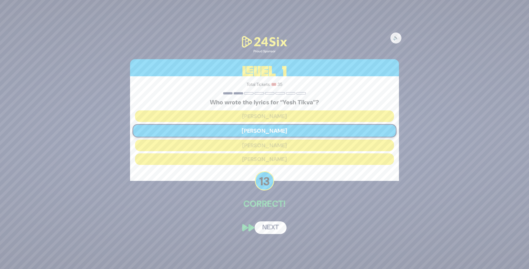
click at [266, 221] on div "🔊 Proud Sponsor Level 1 Total Tickets: 🎟️ 35 Who wrote the lyrics for “Yesh Tik…" at bounding box center [265, 134] width 282 height 213
click at [265, 228] on button "Next" at bounding box center [271, 228] width 32 height 13
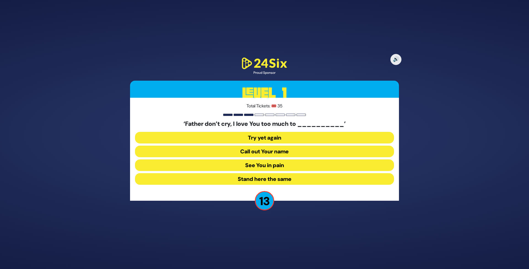
click at [254, 164] on button "See You in pain" at bounding box center [264, 166] width 259 height 12
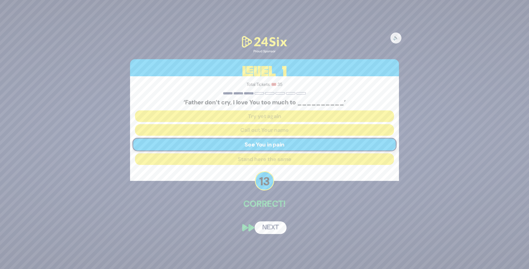
click at [271, 227] on button "Next" at bounding box center [271, 228] width 32 height 13
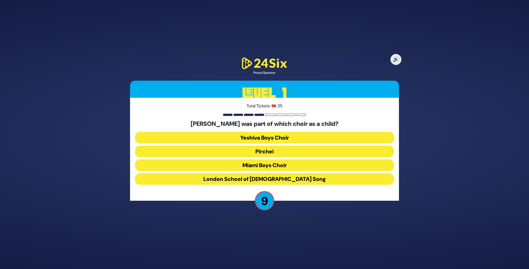
click at [247, 165] on button "Miami Boys Choir" at bounding box center [264, 166] width 259 height 12
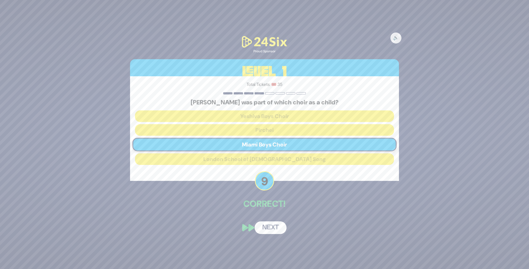
click at [271, 227] on button "Next" at bounding box center [271, 228] width 32 height 13
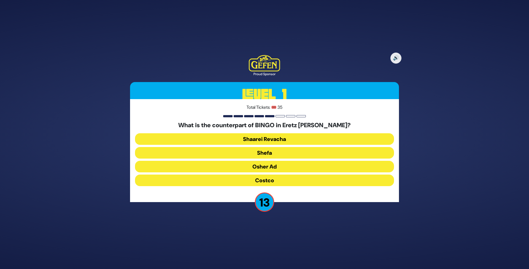
click at [264, 155] on button "Shefa" at bounding box center [264, 153] width 259 height 12
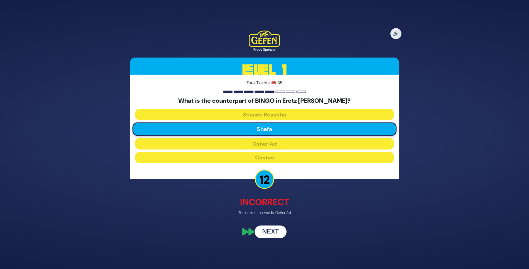
click at [269, 232] on button "Next" at bounding box center [271, 232] width 32 height 13
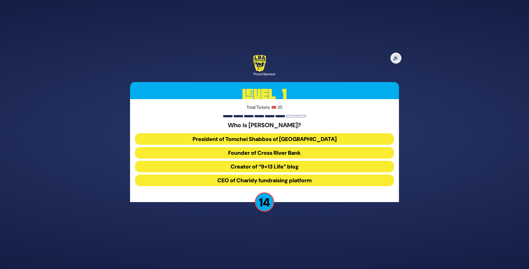
click at [253, 139] on button "President of Tomchei Shabbos of Rockland County" at bounding box center [264, 139] width 259 height 12
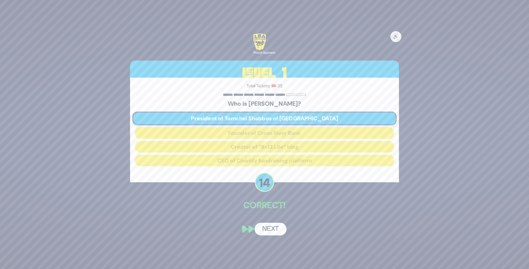
click at [276, 229] on button "Next" at bounding box center [271, 229] width 32 height 13
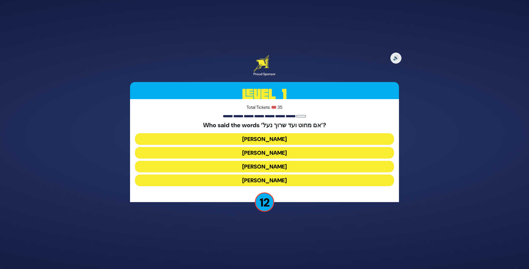
click at [263, 168] on button "Avraham Avinu" at bounding box center [264, 167] width 259 height 12
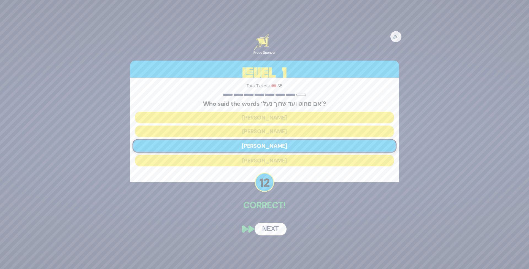
click at [272, 232] on button "Next" at bounding box center [271, 229] width 32 height 13
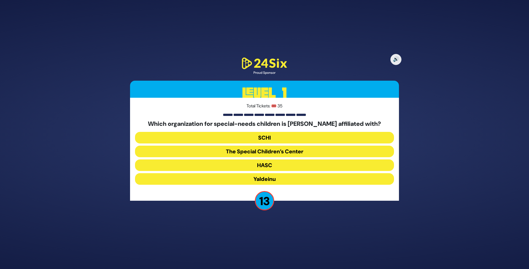
click at [259, 149] on button "The Special Children’s Center" at bounding box center [264, 152] width 259 height 12
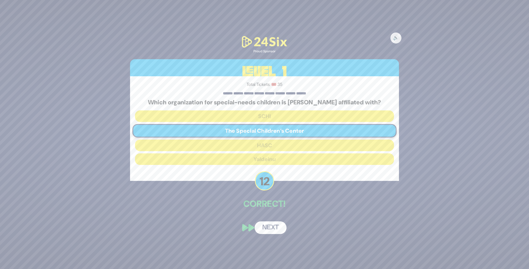
click at [271, 221] on div "🔊 Proud Sponsor Level 1 Total Tickets: 🎟️ 35 Which organization for special-nee…" at bounding box center [265, 134] width 282 height 213
click at [277, 231] on button "Next" at bounding box center [271, 228] width 32 height 13
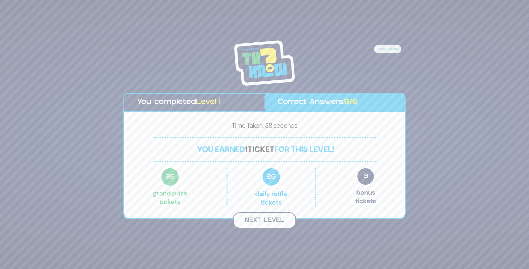
click at [264, 221] on button "Next Level" at bounding box center [264, 221] width 63 height 16
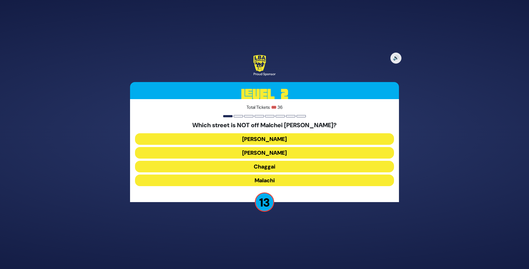
click at [262, 169] on button "Chaggai" at bounding box center [264, 167] width 259 height 12
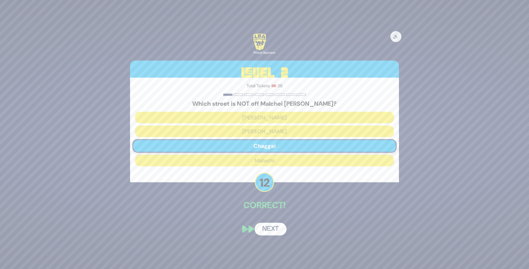
click at [270, 228] on button "Next" at bounding box center [271, 229] width 32 height 13
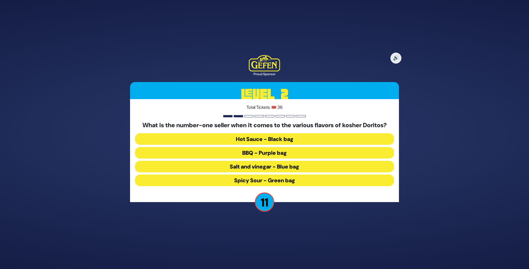
click at [243, 183] on button "Spicy Sour - Green bag" at bounding box center [264, 181] width 259 height 12
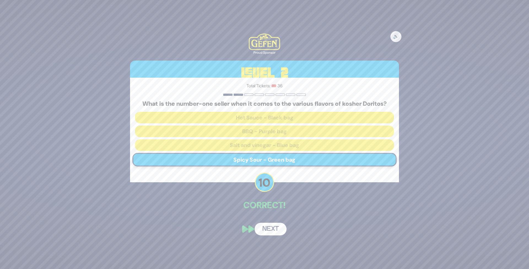
click at [270, 232] on button "Next" at bounding box center [271, 229] width 32 height 13
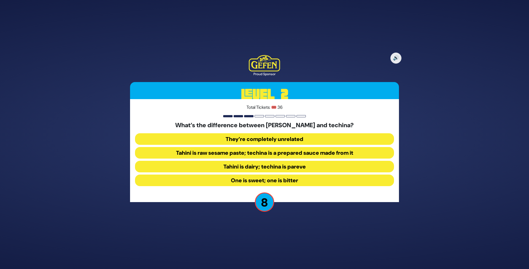
click at [227, 141] on button "They’re completely unrelated" at bounding box center [264, 139] width 259 height 12
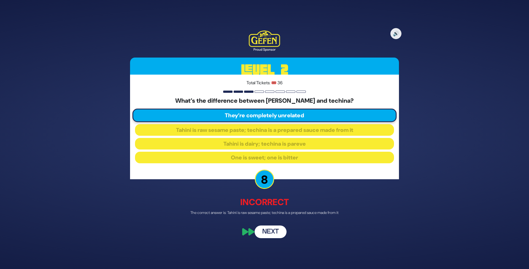
click at [273, 235] on button "Next" at bounding box center [271, 232] width 32 height 13
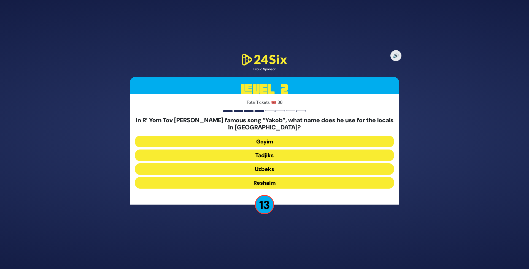
click at [230, 155] on button "Tadjiks" at bounding box center [264, 156] width 259 height 12
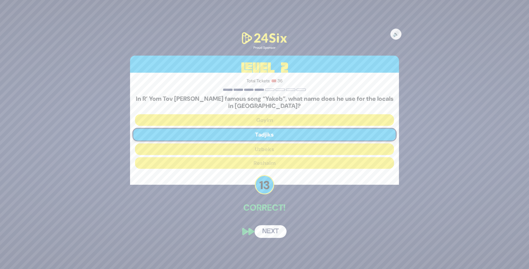
click at [272, 226] on button "Next" at bounding box center [271, 232] width 32 height 13
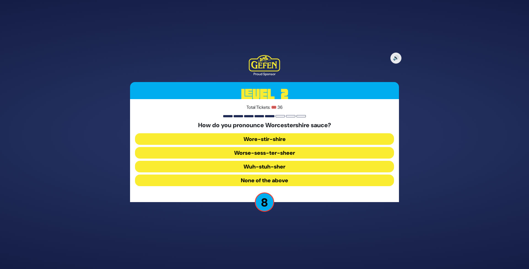
click at [222, 155] on button "Worse-sess-ter-sheer" at bounding box center [264, 153] width 259 height 12
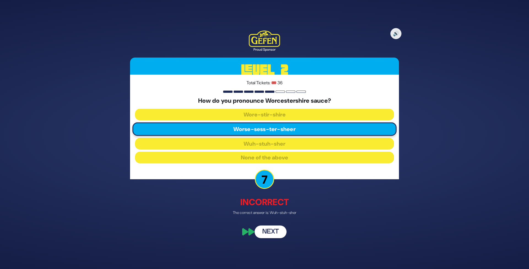
click at [261, 232] on button "Next" at bounding box center [271, 232] width 32 height 13
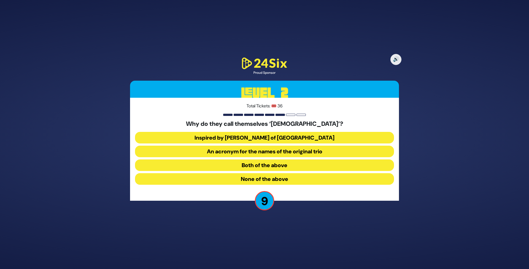
click at [248, 165] on button "Both of the above" at bounding box center [264, 166] width 259 height 12
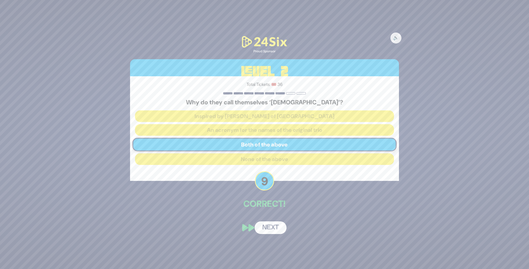
click at [274, 229] on button "Next" at bounding box center [271, 228] width 32 height 13
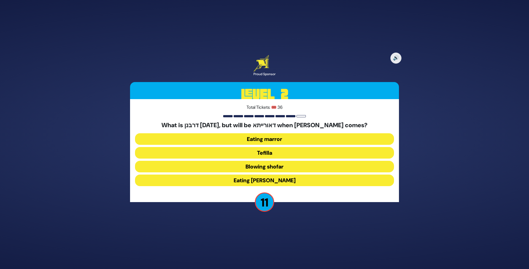
click at [261, 139] on button "Eating marror" at bounding box center [264, 139] width 259 height 12
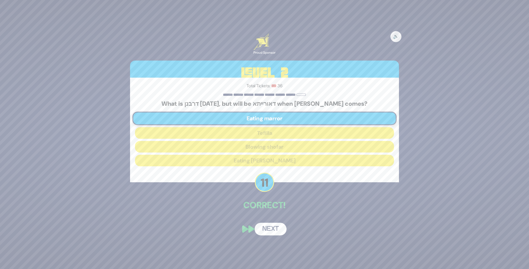
click at [265, 230] on button "Next" at bounding box center [271, 229] width 32 height 13
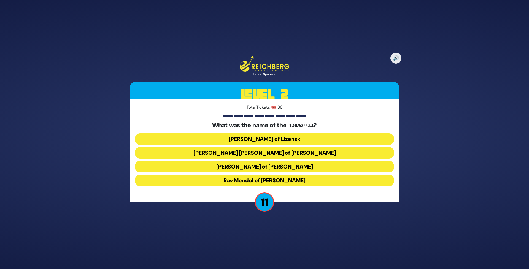
click at [258, 154] on button "Rav Yissochor Dov of Belz" at bounding box center [264, 153] width 259 height 12
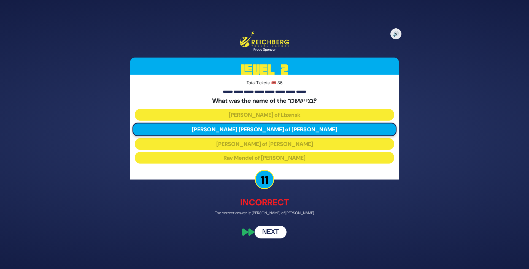
click at [268, 230] on button "Next" at bounding box center [271, 232] width 32 height 13
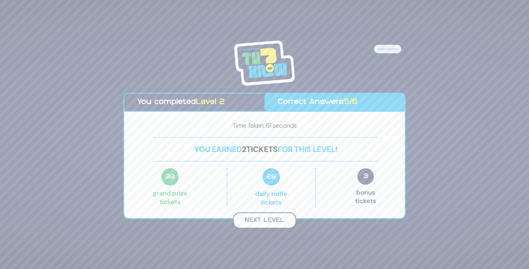
click at [265, 222] on button "Next Level" at bounding box center [264, 221] width 63 height 16
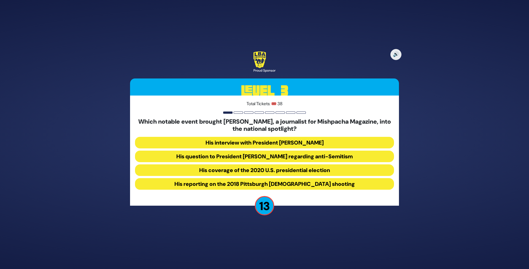
click at [247, 157] on button "His question to President Donald Trump regarding anti-Semitism" at bounding box center [264, 157] width 259 height 12
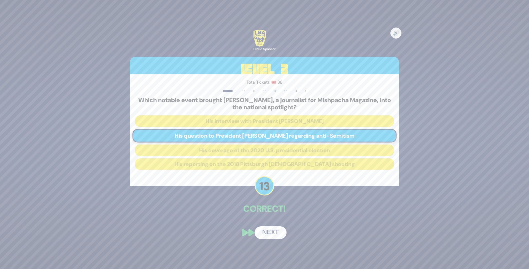
click at [269, 230] on button "Next" at bounding box center [271, 233] width 32 height 13
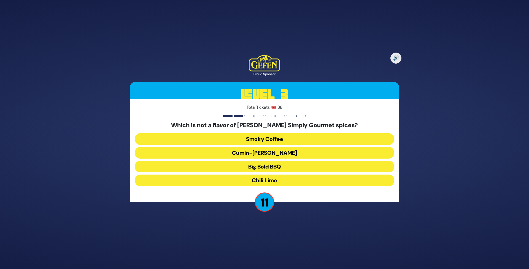
click at [241, 152] on button "Cumin-Curry" at bounding box center [264, 153] width 259 height 12
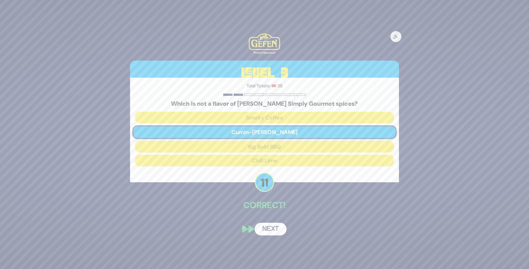
click at [270, 229] on button "Next" at bounding box center [271, 229] width 32 height 13
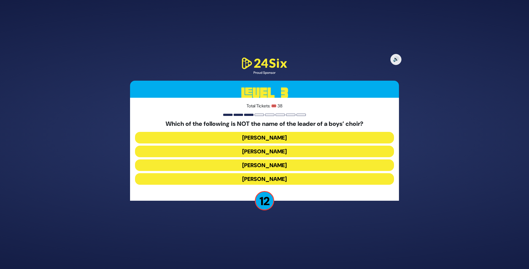
click at [242, 139] on button "Simcha Sussman" at bounding box center [264, 138] width 259 height 12
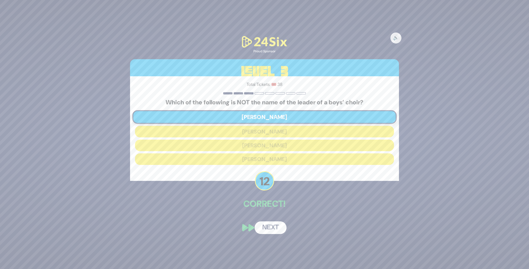
click at [270, 230] on button "Next" at bounding box center [271, 228] width 32 height 13
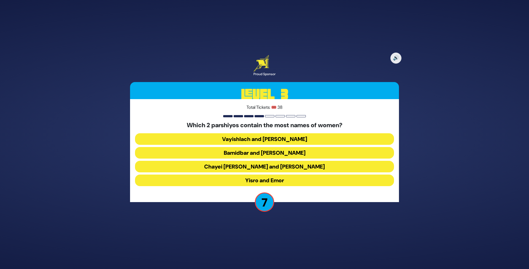
click at [229, 168] on button "Chayei Sara and Vayechi" at bounding box center [264, 167] width 259 height 12
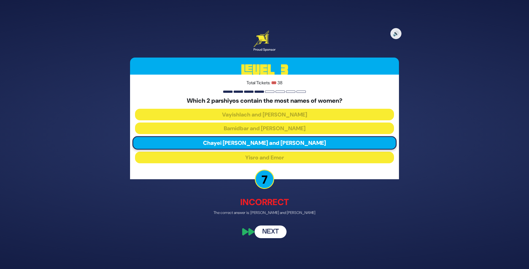
click at [267, 234] on button "Next" at bounding box center [271, 232] width 32 height 13
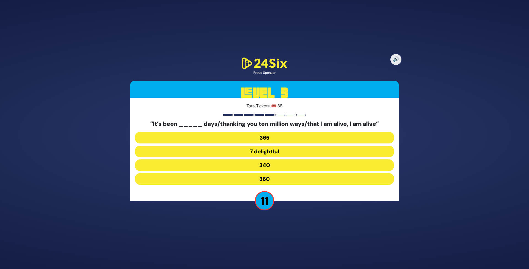
click at [274, 165] on button "340" at bounding box center [264, 166] width 259 height 12
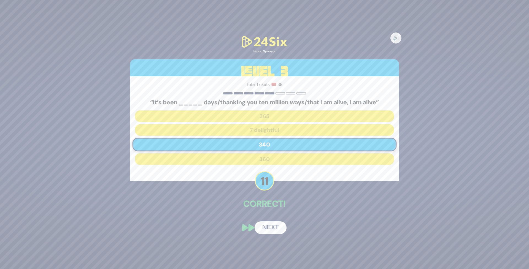
click at [270, 228] on button "Next" at bounding box center [271, 228] width 32 height 13
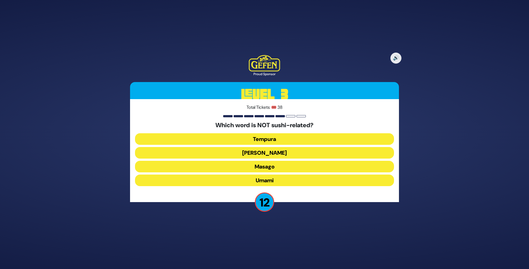
click at [243, 170] on button "Masago" at bounding box center [264, 167] width 259 height 12
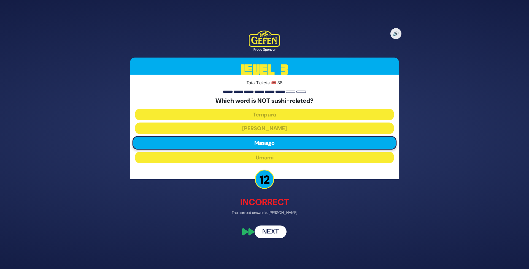
drag, startPoint x: 264, startPoint y: 231, endPoint x: 265, endPoint y: 234, distance: 3.1
click at [264, 232] on button "Next" at bounding box center [271, 232] width 32 height 13
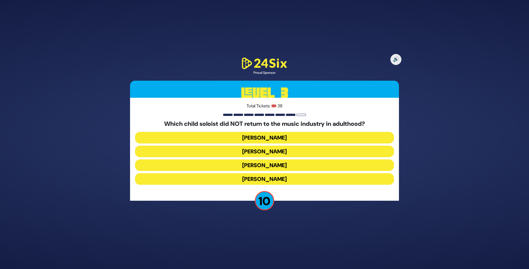
click at [229, 167] on button "Shaul Elson" at bounding box center [264, 166] width 259 height 12
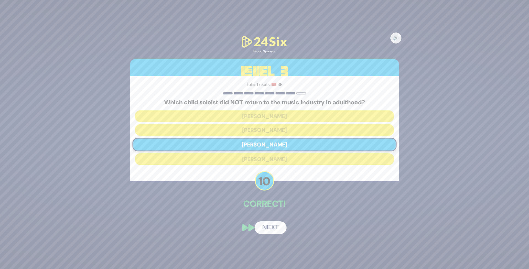
click at [267, 228] on button "Next" at bounding box center [271, 228] width 32 height 13
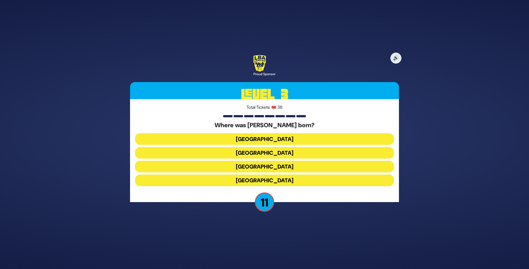
click at [241, 141] on button "Toronto" at bounding box center [264, 139] width 259 height 12
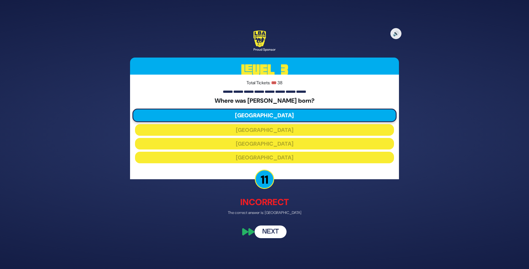
click at [273, 231] on button "Next" at bounding box center [271, 232] width 32 height 13
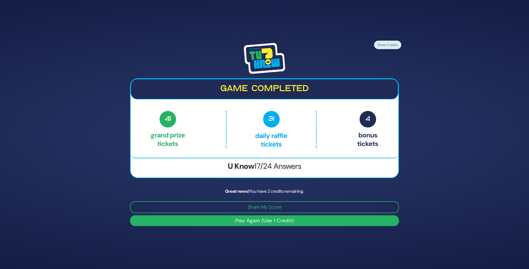
click at [263, 221] on button "Play Again (Use 1 Credit)" at bounding box center [264, 221] width 269 height 11
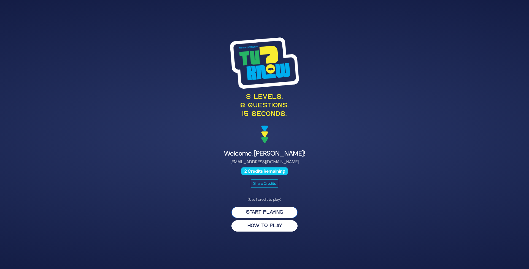
click at [258, 213] on button "Start Playing" at bounding box center [265, 212] width 66 height 11
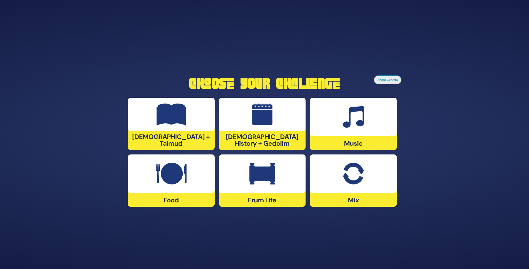
click at [174, 179] on img at bounding box center [171, 174] width 31 height 22
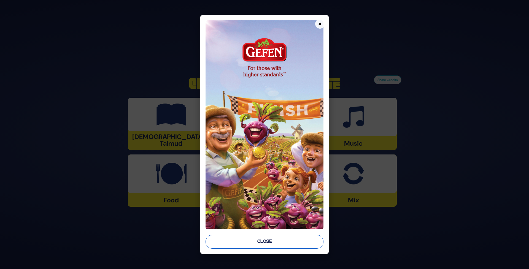
click at [261, 240] on button "Close" at bounding box center [265, 242] width 118 height 14
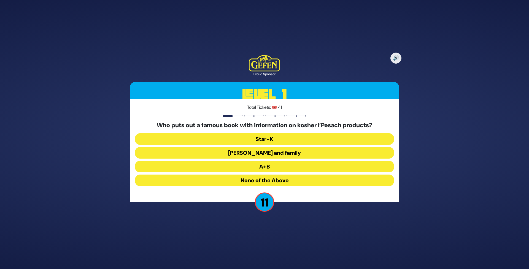
click at [253, 151] on button "Rabbi Blumenkrantz and family" at bounding box center [264, 153] width 259 height 12
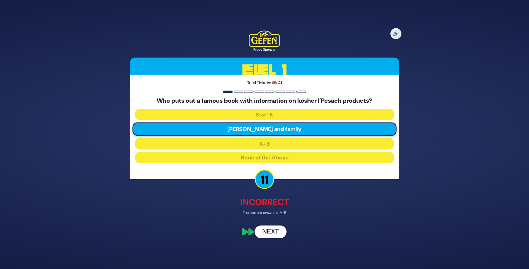
click at [274, 232] on button "Next" at bounding box center [271, 232] width 32 height 13
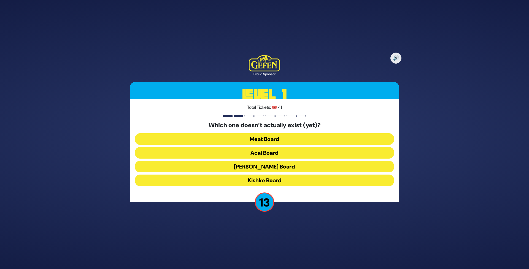
click at [259, 179] on button "Kishke Board" at bounding box center [264, 181] width 259 height 12
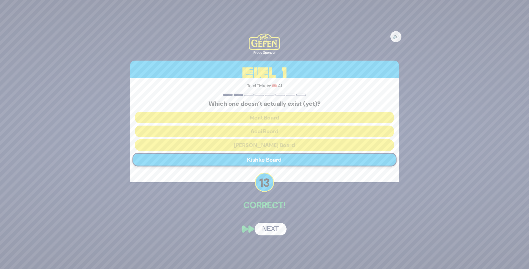
click at [271, 234] on button "Next" at bounding box center [271, 229] width 32 height 13
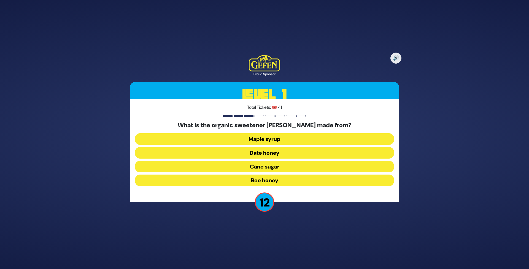
click at [260, 152] on button "Date honey" at bounding box center [264, 153] width 259 height 12
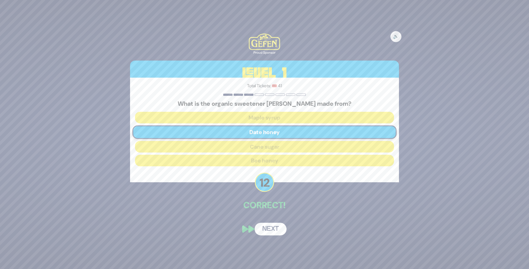
click at [269, 231] on button "Next" at bounding box center [271, 229] width 32 height 13
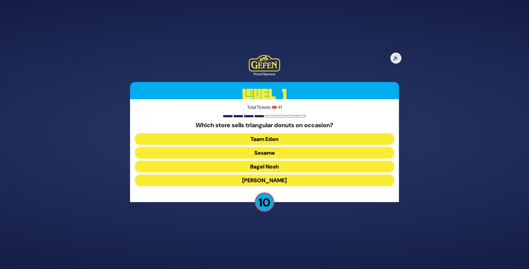
click at [261, 154] on button "Sesame" at bounding box center [264, 153] width 259 height 12
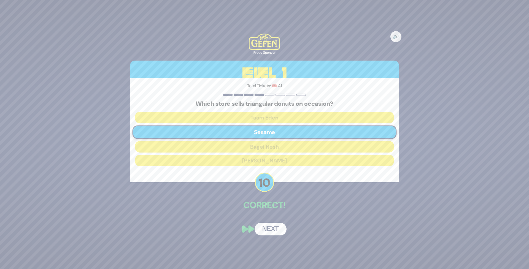
click at [264, 235] on button "Next" at bounding box center [271, 229] width 32 height 13
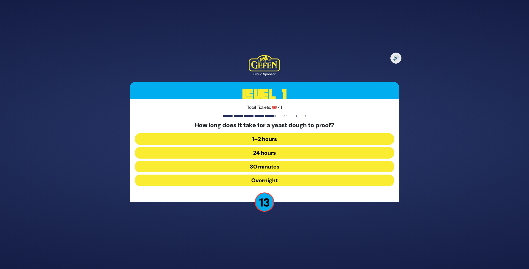
click at [245, 143] on button "1–2 hours" at bounding box center [264, 139] width 259 height 12
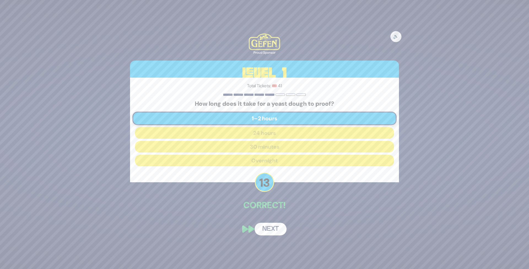
click at [269, 233] on button "Next" at bounding box center [271, 229] width 32 height 13
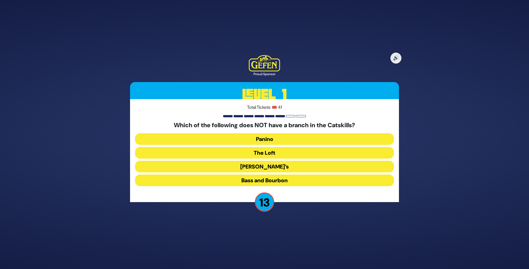
click at [254, 154] on button "The Loft" at bounding box center [264, 153] width 259 height 12
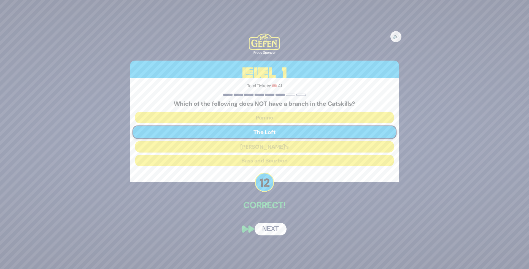
click at [270, 230] on button "Next" at bounding box center [271, 229] width 32 height 13
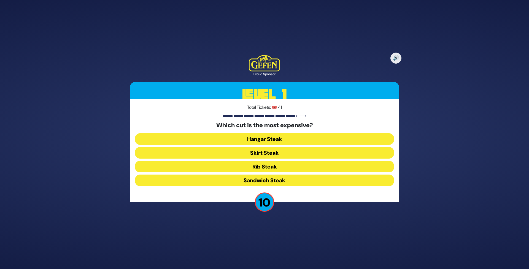
click at [234, 152] on button "Skirt Steak" at bounding box center [264, 153] width 259 height 12
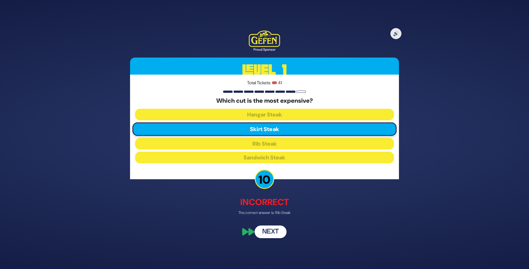
click at [271, 231] on button "Next" at bounding box center [271, 232] width 32 height 13
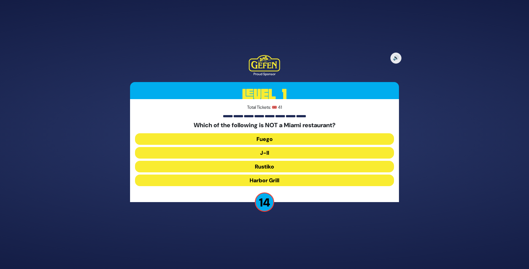
click at [257, 154] on button "J-II" at bounding box center [264, 153] width 259 height 12
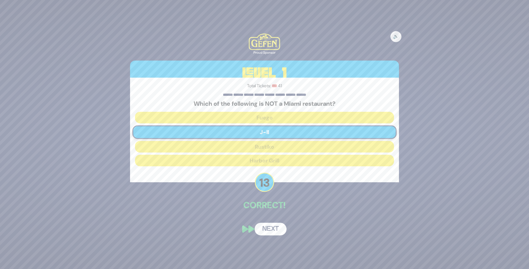
click at [273, 230] on button "Next" at bounding box center [271, 229] width 32 height 13
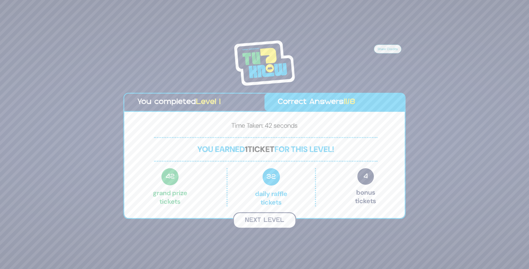
click at [261, 222] on button "Next Level" at bounding box center [264, 221] width 63 height 16
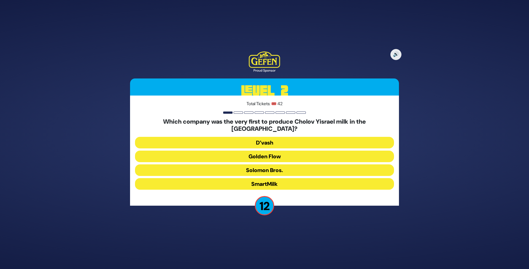
click at [242, 159] on button "Golden Flow" at bounding box center [264, 157] width 259 height 12
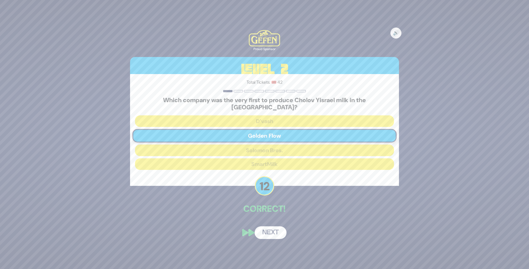
click at [271, 230] on button "Next" at bounding box center [271, 233] width 32 height 13
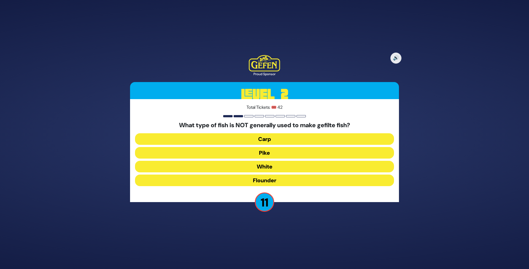
click at [246, 179] on button "Flounder" at bounding box center [264, 181] width 259 height 12
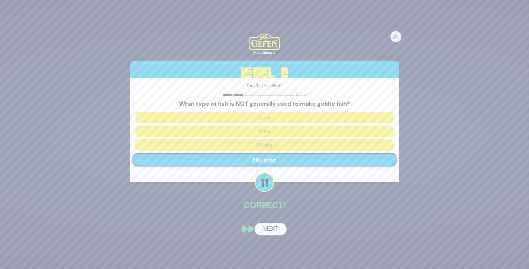
click at [270, 234] on button "Next" at bounding box center [271, 229] width 32 height 13
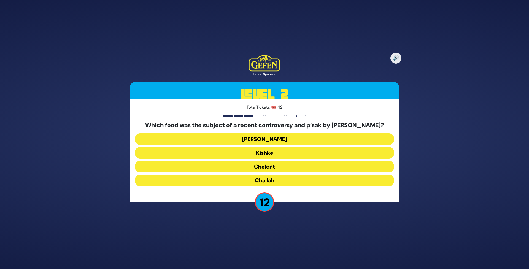
click at [241, 171] on button "Cholent" at bounding box center [264, 167] width 259 height 12
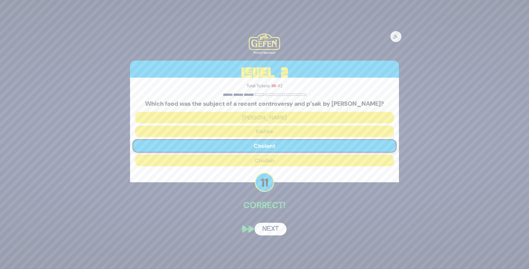
click at [272, 229] on button "Next" at bounding box center [271, 229] width 32 height 13
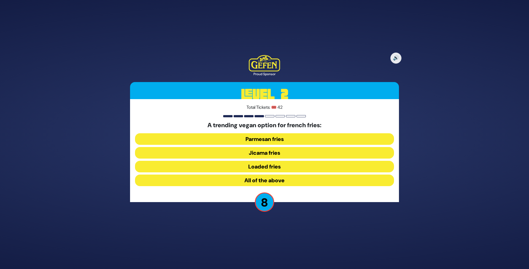
click at [252, 154] on button "Jicama fries" at bounding box center [264, 153] width 259 height 12
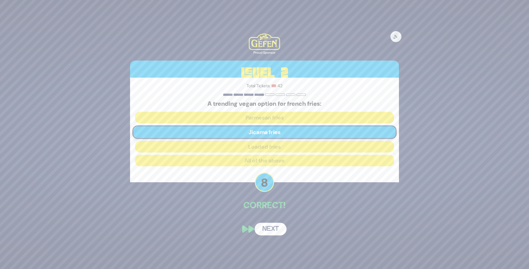
click at [272, 233] on button "Next" at bounding box center [271, 229] width 32 height 13
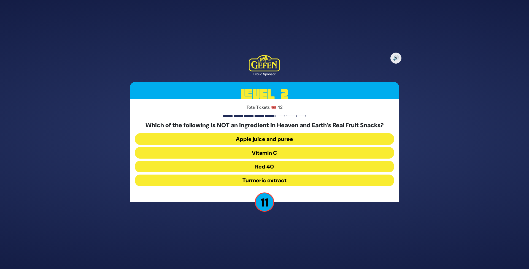
click at [257, 167] on button "Red 40" at bounding box center [264, 167] width 259 height 12
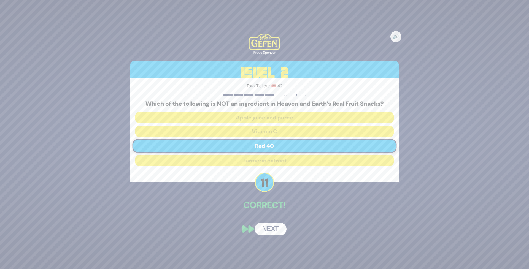
click at [273, 230] on button "Next" at bounding box center [271, 229] width 32 height 13
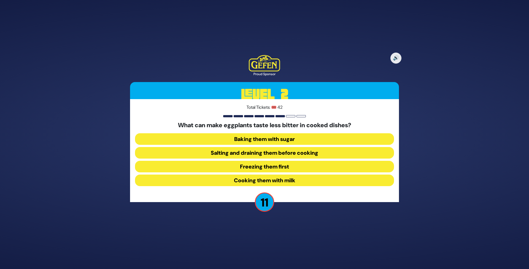
click at [233, 171] on button "Freezing them first" at bounding box center [264, 167] width 259 height 12
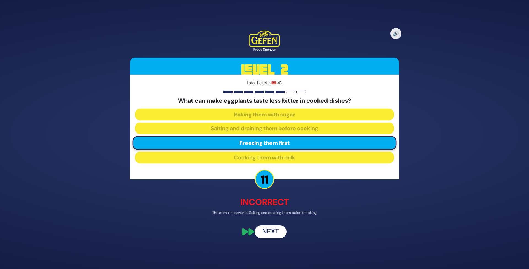
click at [272, 234] on button "Next" at bounding box center [271, 232] width 32 height 13
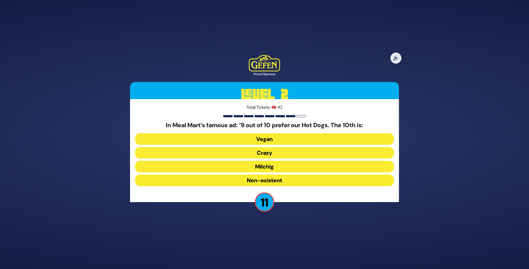
click at [266, 157] on button "Crazy" at bounding box center [264, 153] width 259 height 12
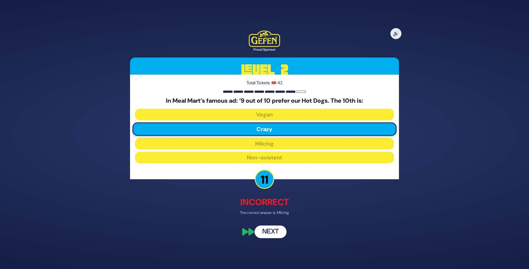
click at [267, 235] on button "Next" at bounding box center [271, 232] width 32 height 13
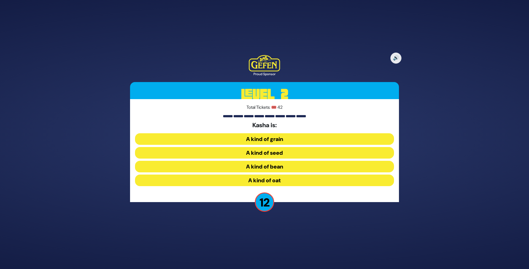
click at [280, 141] on button "A kind of grain" at bounding box center [264, 139] width 259 height 12
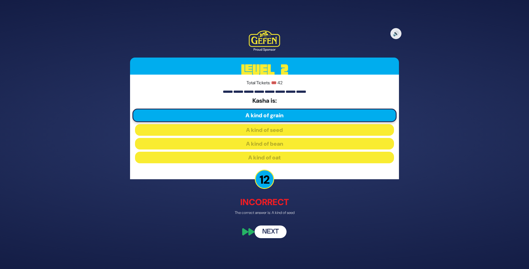
click at [273, 231] on button "Next" at bounding box center [271, 232] width 32 height 13
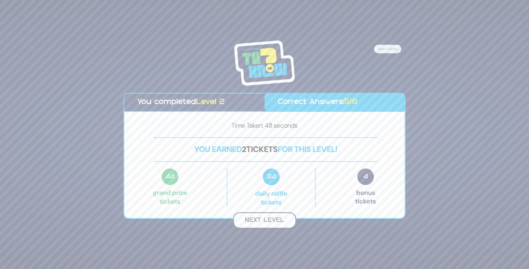
click at [261, 216] on button "Next Level" at bounding box center [264, 221] width 63 height 16
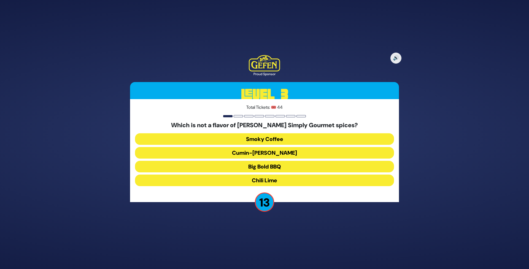
click at [237, 153] on button "Cumin-Curry" at bounding box center [264, 153] width 259 height 12
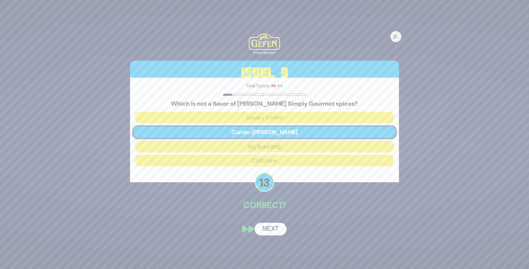
click at [267, 228] on button "Next" at bounding box center [271, 229] width 32 height 13
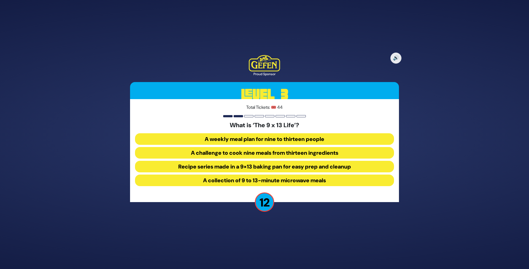
click at [215, 170] on button "Recipe series made in a 9×13 baking pan for easy prep and cleanup" at bounding box center [264, 167] width 259 height 12
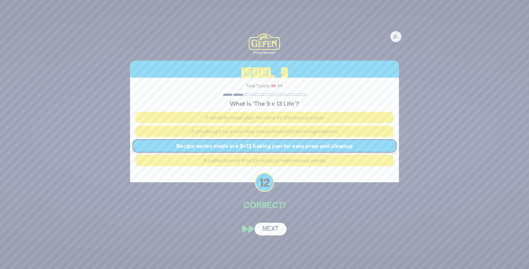
click at [265, 230] on button "Next" at bounding box center [271, 229] width 32 height 13
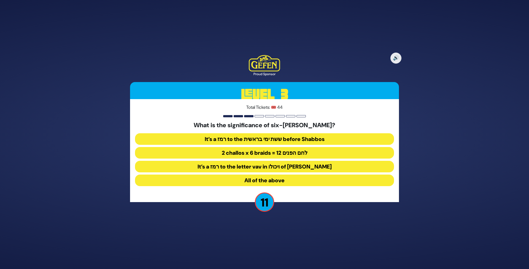
click at [253, 154] on button "2 challos x 6 braids = 12 לחם הפנים" at bounding box center [264, 153] width 259 height 12
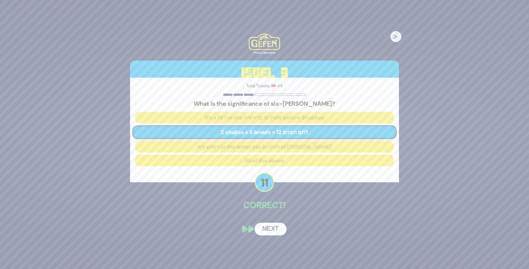
click at [274, 234] on button "Next" at bounding box center [271, 229] width 32 height 13
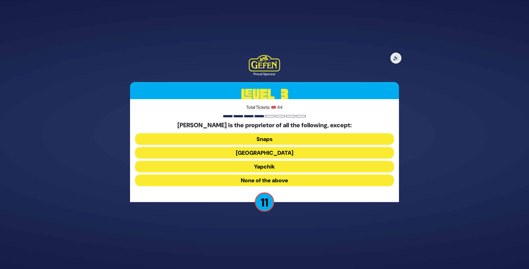
click at [247, 153] on button "Agripas Street" at bounding box center [264, 153] width 259 height 12
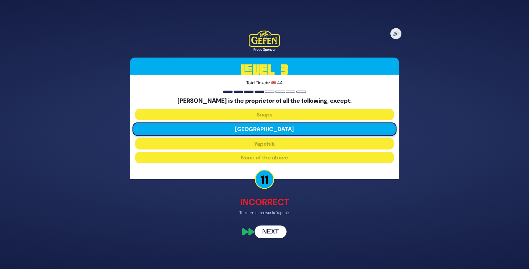
click at [265, 234] on button "Next" at bounding box center [271, 232] width 32 height 13
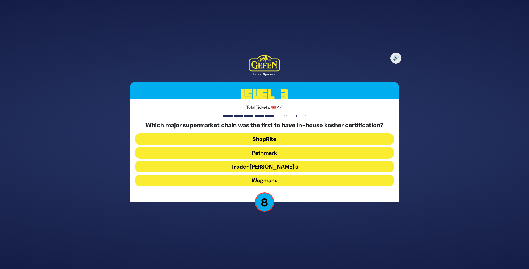
click at [229, 169] on button "Trader Joe’s" at bounding box center [264, 167] width 259 height 12
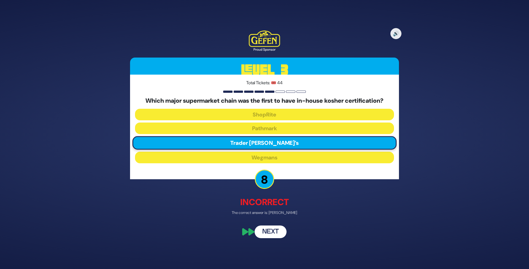
click at [281, 236] on button "Next" at bounding box center [271, 232] width 32 height 13
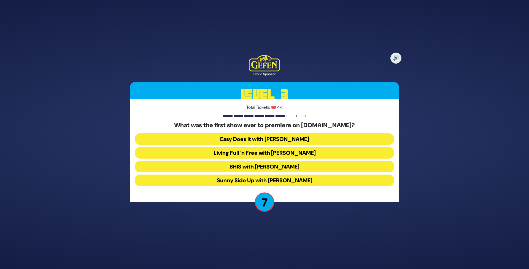
click at [240, 152] on button "Living Full 'n Free with Rorie" at bounding box center [264, 153] width 259 height 12
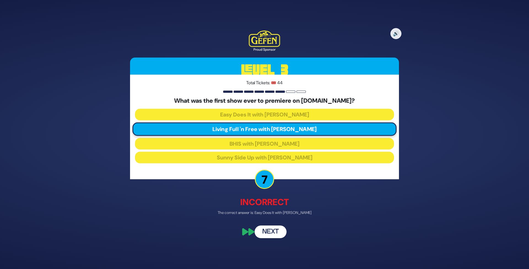
click at [267, 230] on button "Next" at bounding box center [271, 232] width 32 height 13
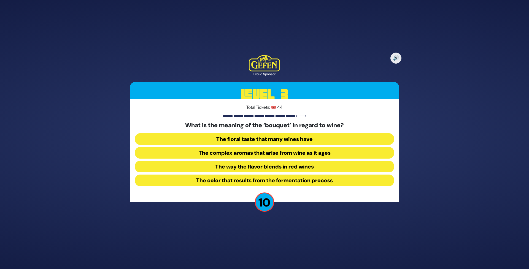
click at [208, 139] on button "The floral taste that many wines have" at bounding box center [264, 139] width 259 height 12
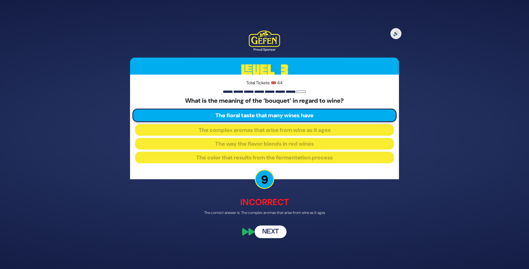
click at [271, 230] on button "Next" at bounding box center [271, 232] width 32 height 13
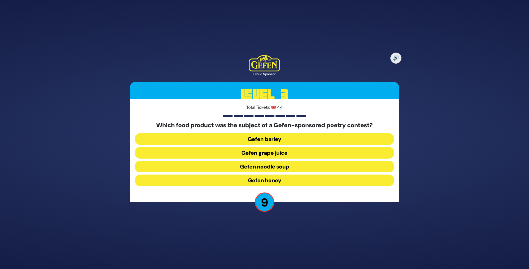
click at [250, 167] on button "Gefen noodle soup" at bounding box center [264, 167] width 259 height 12
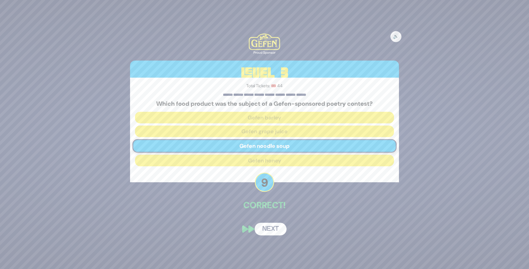
click at [278, 231] on button "Next" at bounding box center [271, 229] width 32 height 13
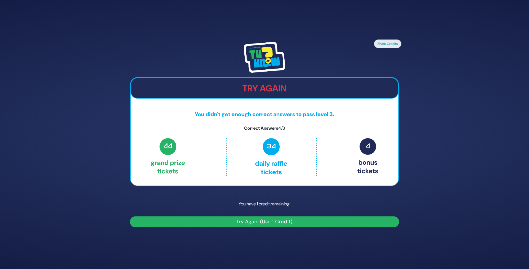
click at [253, 219] on button "Try Again (Use 1 Credit)" at bounding box center [264, 222] width 269 height 11
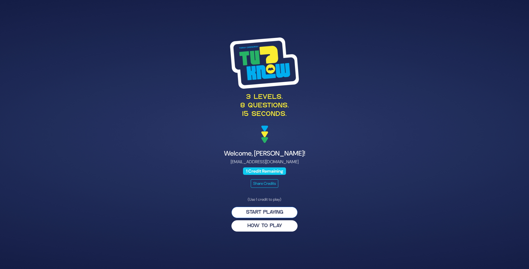
click at [254, 211] on button "Start Playing" at bounding box center [265, 212] width 66 height 11
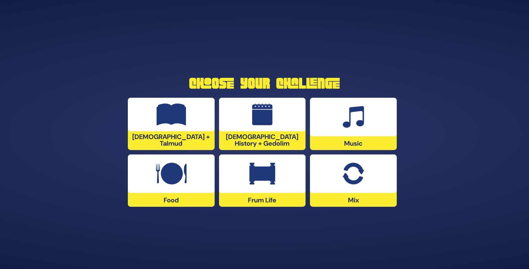
click at [181, 176] on img at bounding box center [171, 174] width 31 height 22
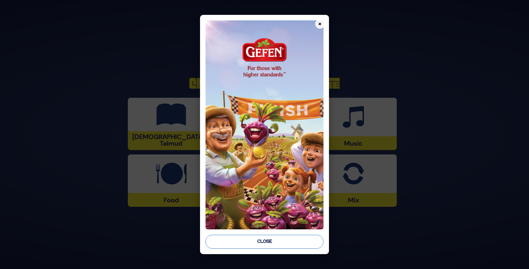
click at [257, 241] on button "Close" at bounding box center [265, 242] width 118 height 14
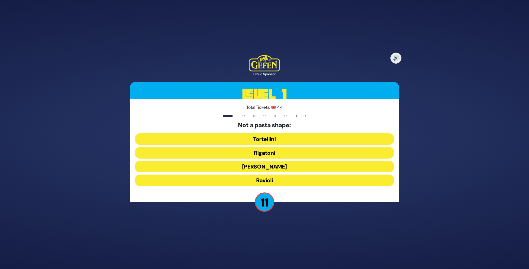
click at [222, 166] on button "[PERSON_NAME]" at bounding box center [264, 167] width 259 height 12
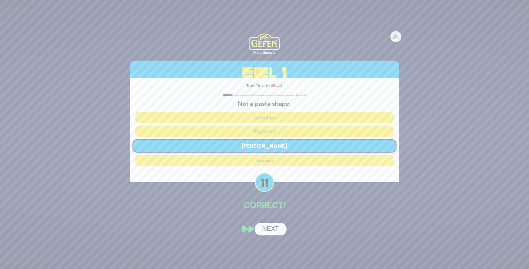
click at [266, 235] on button "Next" at bounding box center [271, 229] width 32 height 13
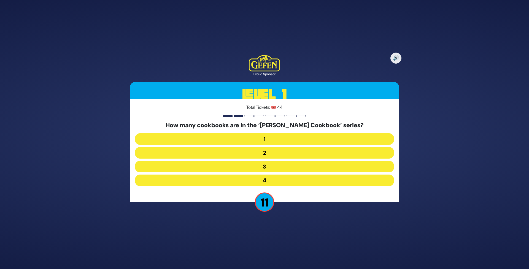
click at [233, 167] on button "3" at bounding box center [264, 167] width 259 height 12
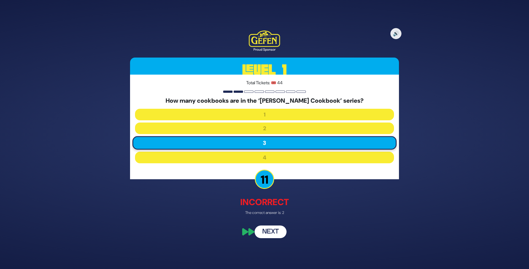
drag, startPoint x: 275, startPoint y: 232, endPoint x: 276, endPoint y: 235, distance: 3.2
click at [277, 232] on button "Next" at bounding box center [271, 232] width 32 height 13
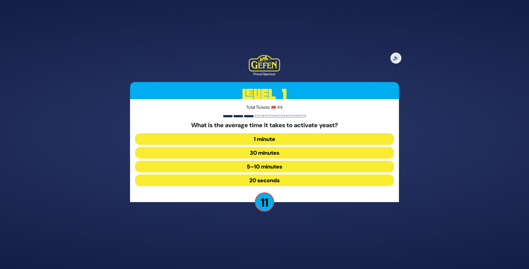
click at [246, 153] on button "30 minutes" at bounding box center [264, 153] width 259 height 12
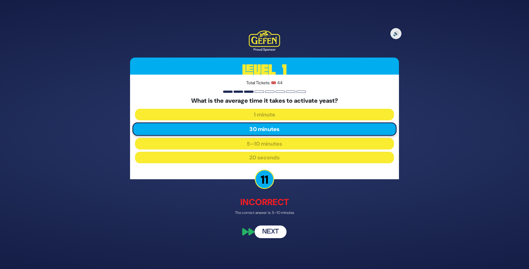
click at [266, 232] on button "Next" at bounding box center [271, 232] width 32 height 13
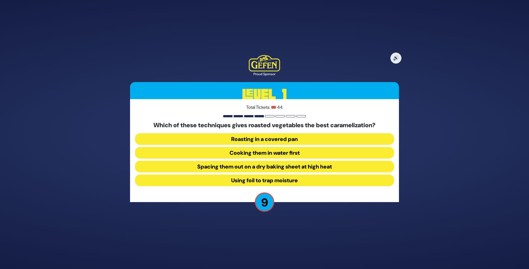
click at [241, 166] on button "Spacing them out on a dry baking sheet at high heat" at bounding box center [264, 167] width 259 height 12
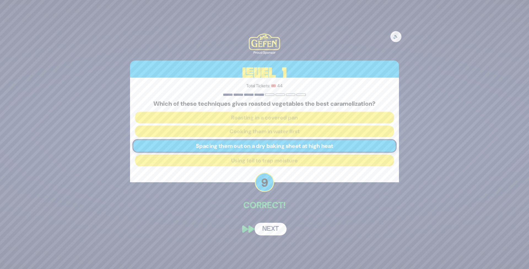
click at [265, 229] on button "Next" at bounding box center [271, 229] width 32 height 13
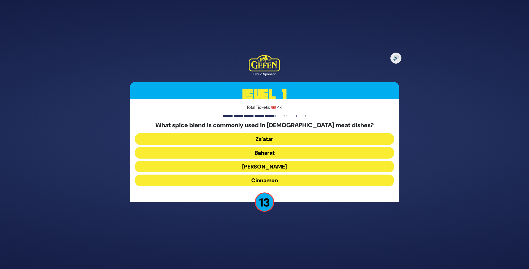
click at [258, 135] on button "Za’atar" at bounding box center [264, 139] width 259 height 12
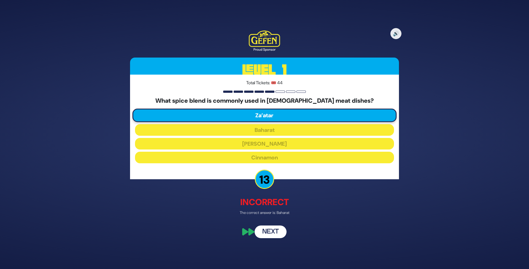
click at [270, 232] on button "Next" at bounding box center [271, 232] width 32 height 13
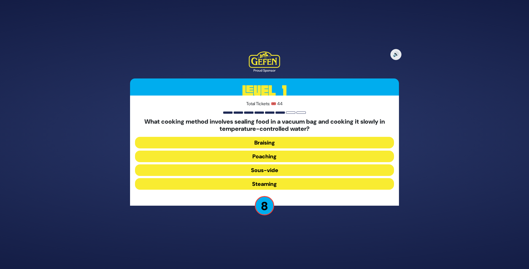
click at [231, 185] on button "Steaming" at bounding box center [264, 184] width 259 height 12
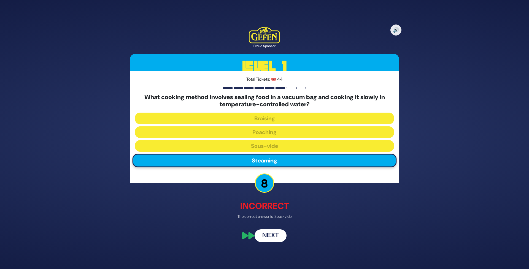
click at [270, 233] on button "Next" at bounding box center [271, 236] width 32 height 13
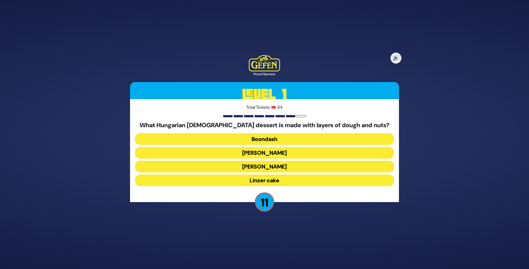
click at [259, 166] on button "[PERSON_NAME]" at bounding box center [264, 167] width 259 height 12
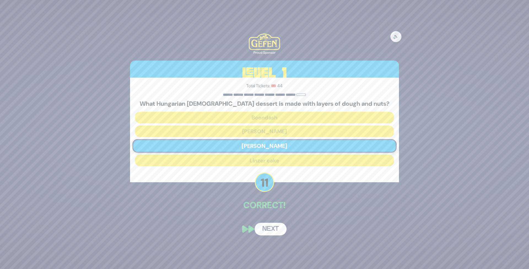
click at [273, 237] on div "🔊 Proud Sponsor Level 1 Total Tickets: 🎟️ 44 What Hungarian [DEMOGRAPHIC_DATA] …" at bounding box center [265, 134] width 282 height 215
click at [270, 228] on button "Next" at bounding box center [271, 229] width 32 height 13
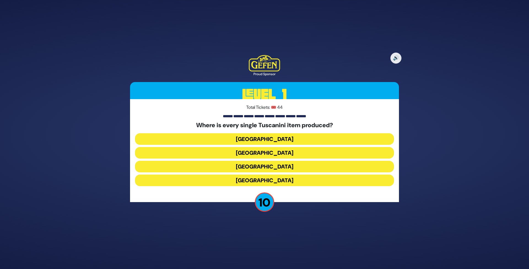
click at [267, 166] on button "[GEOGRAPHIC_DATA]" at bounding box center [264, 167] width 259 height 12
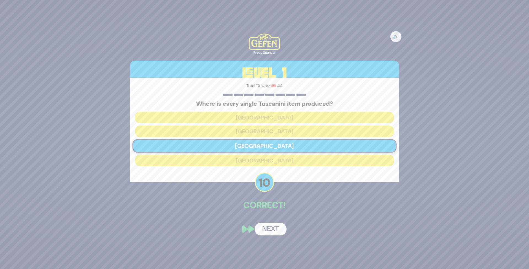
click at [272, 228] on button "Next" at bounding box center [271, 229] width 32 height 13
